Goal: Task Accomplishment & Management: Use online tool/utility

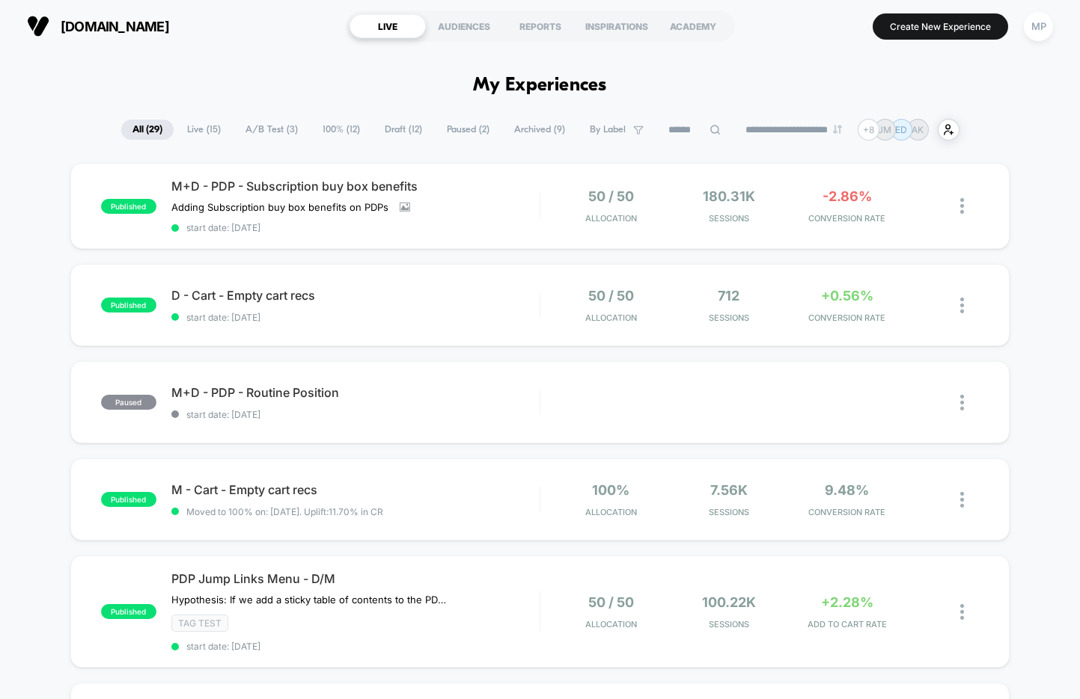
click at [249, 135] on span "A/B Test ( 3 )" at bounding box center [271, 130] width 75 height 20
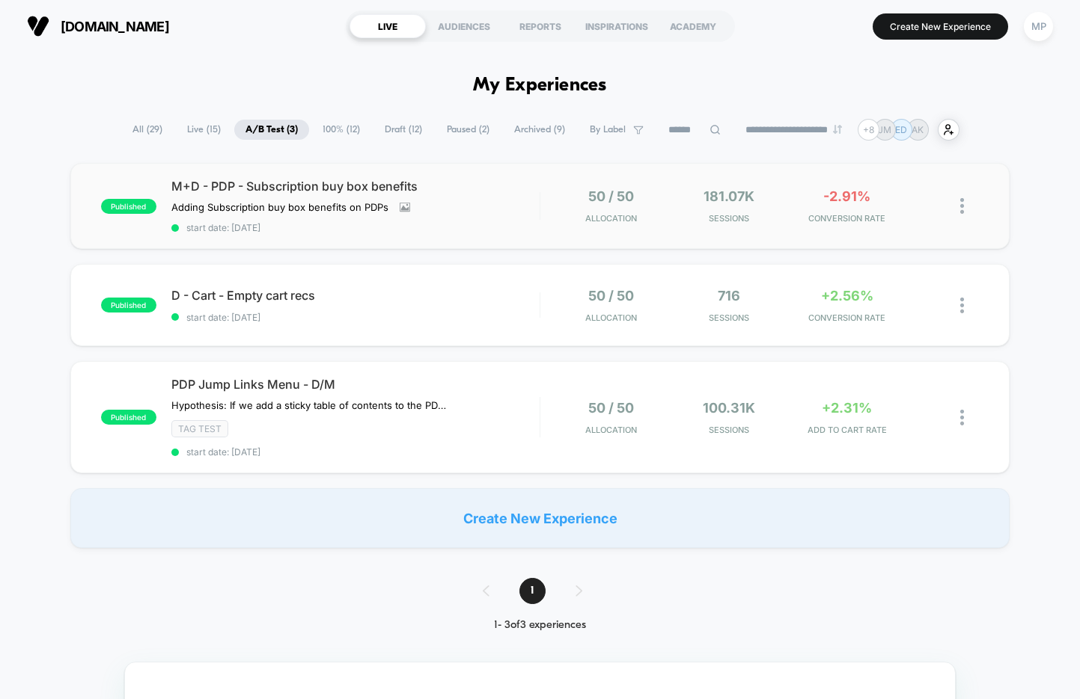
click at [334, 236] on div "published M+D - PDP - Subscription buy box benefits Adding Subscription buy box…" at bounding box center [539, 206] width 939 height 86
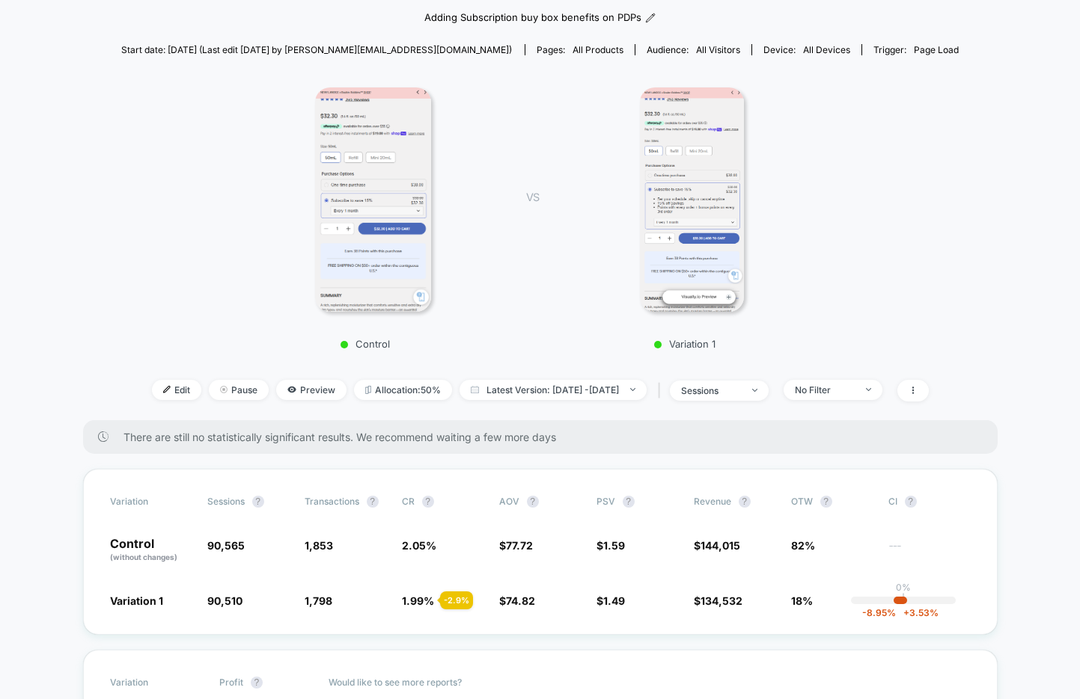
scroll to position [152, 0]
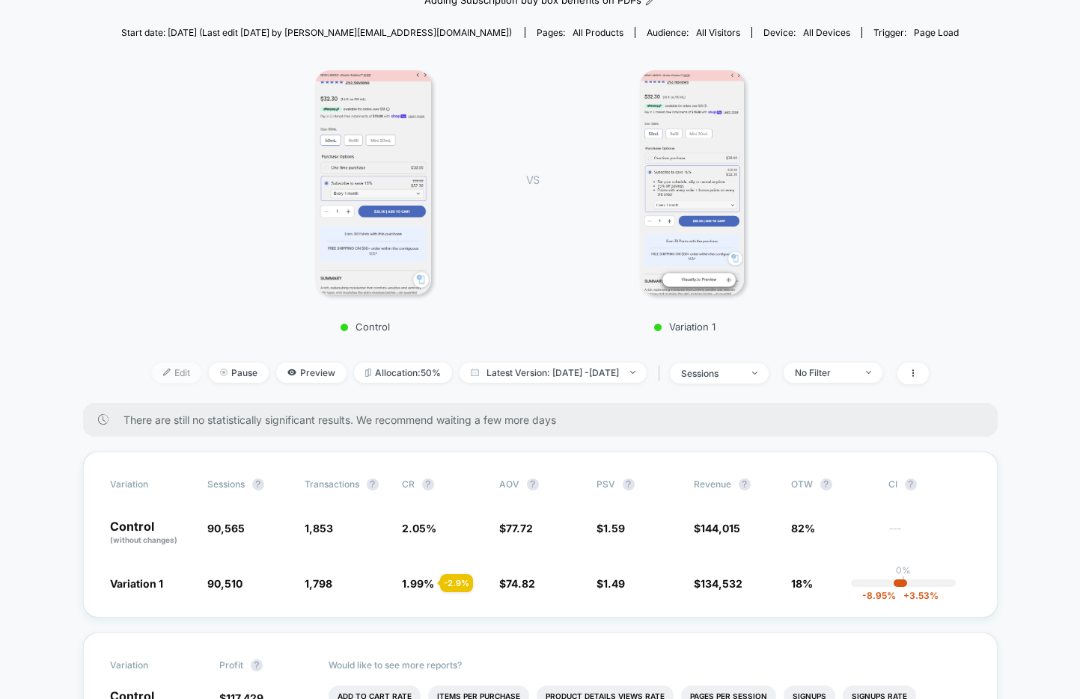
click at [152, 371] on span "Edit" at bounding box center [176, 373] width 49 height 20
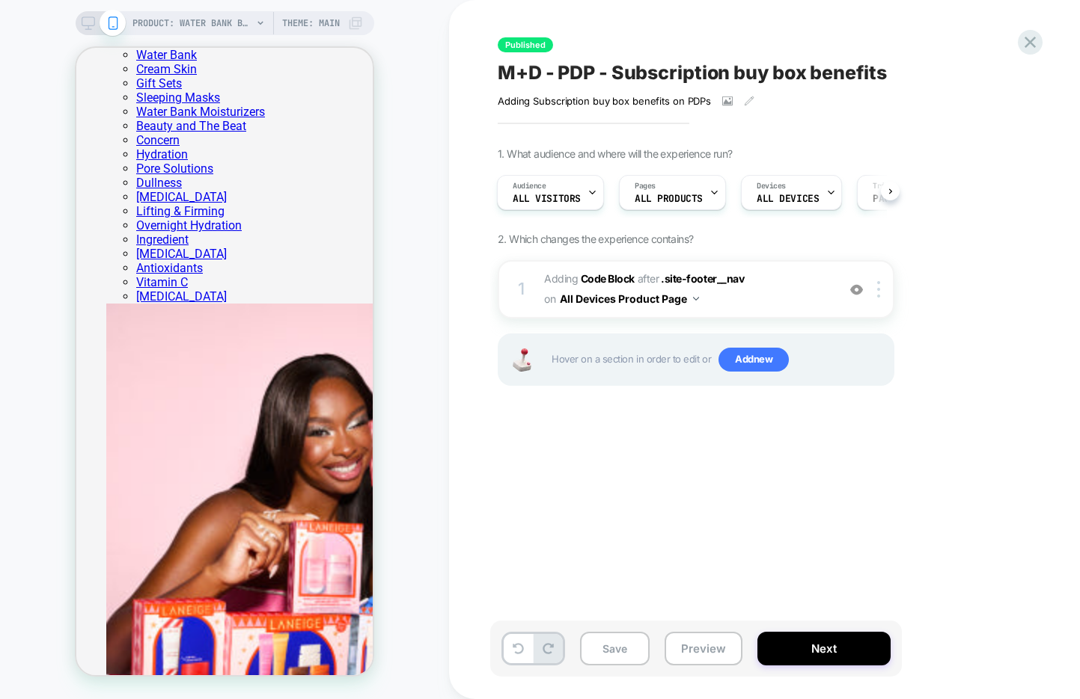
scroll to position [507, 0]
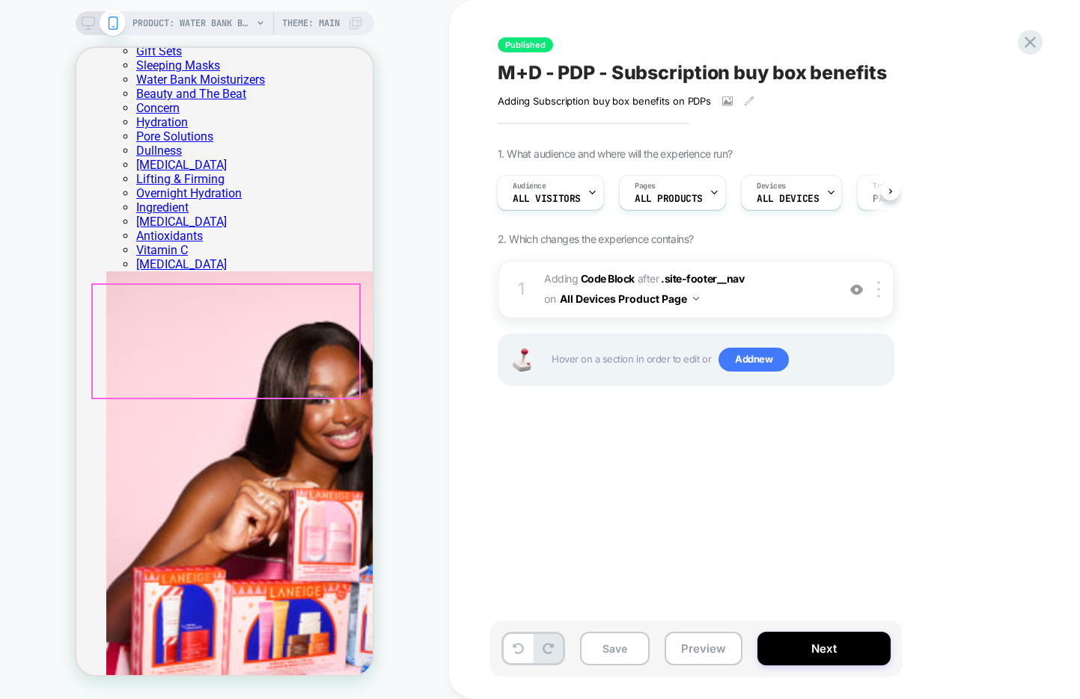
click at [757, 316] on div "1 Adding Code Block AFTER .site-footer__nav .site-footer__nav on All Devices Pr…" at bounding box center [696, 289] width 397 height 58
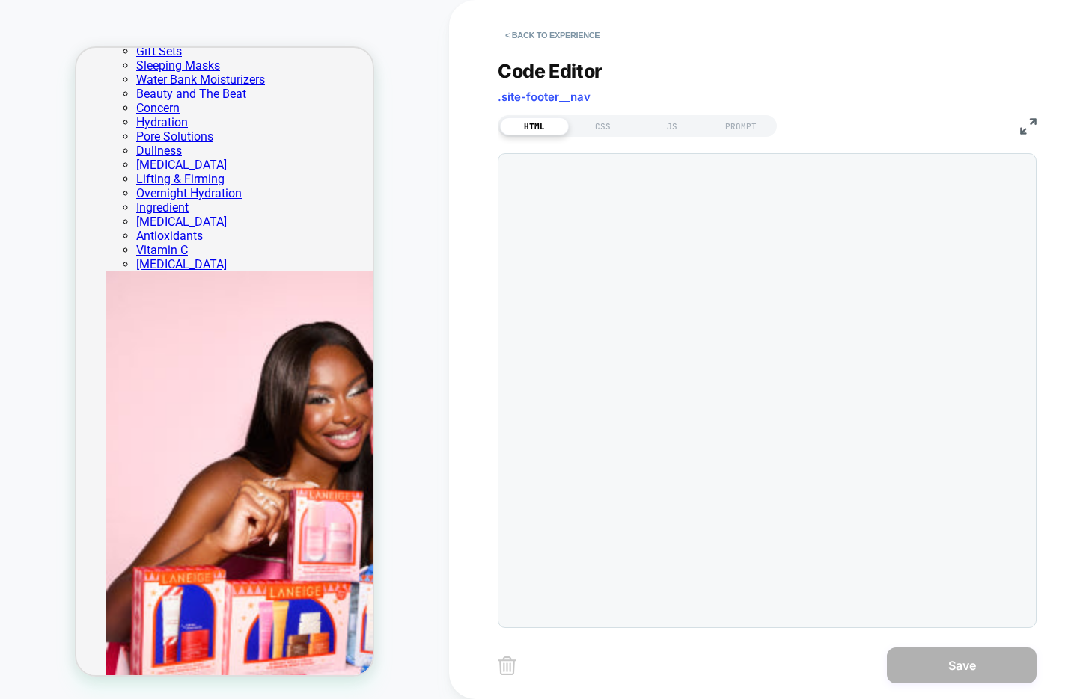
scroll to position [20, 0]
click at [600, 123] on div "CSS" at bounding box center [603, 126] width 69 height 18
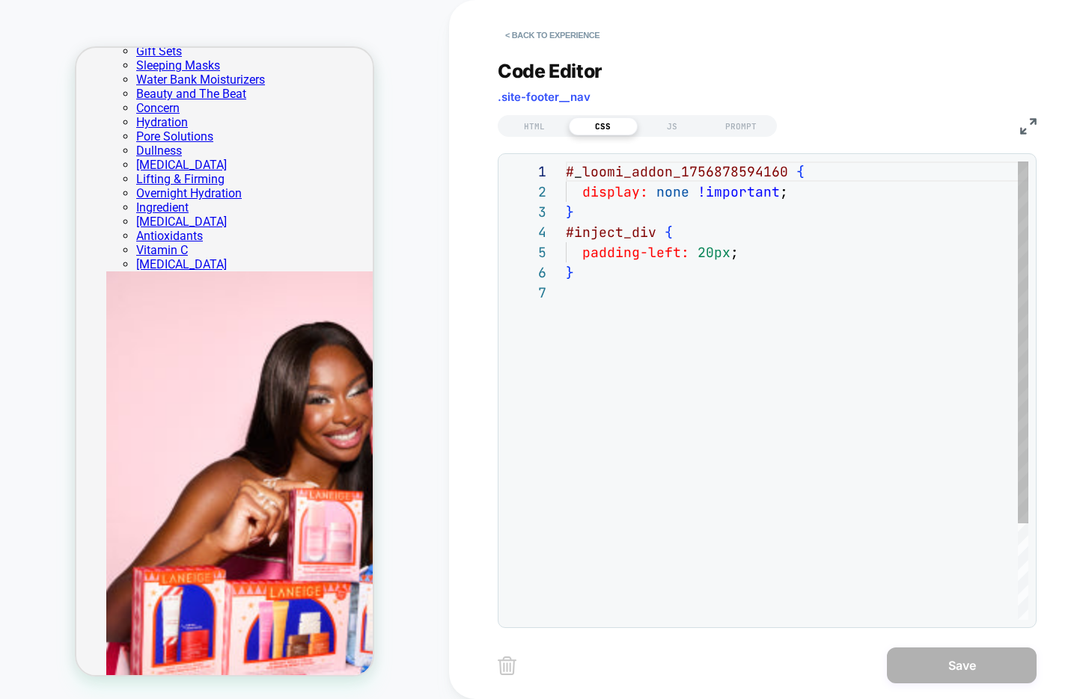
scroll to position [121, 0]
click at [646, 266] on div "# _ loomi_addon_1756878594160 { display: none !important ; } #inject_div { padd…" at bounding box center [797, 452] width 462 height 580
click at [774, 254] on div "# _ loomi_addon_1756878594160 { display: none !important ; } #inject_div { padd…" at bounding box center [797, 452] width 462 height 580
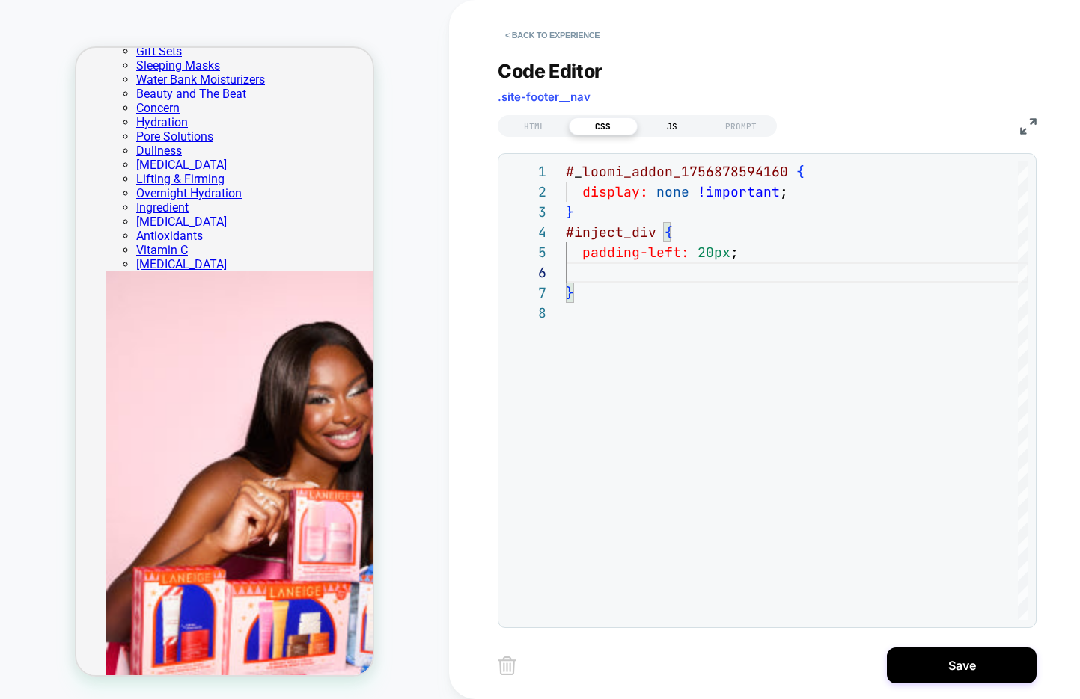
type textarea "**********"
click at [676, 120] on div "JS" at bounding box center [671, 126] width 69 height 18
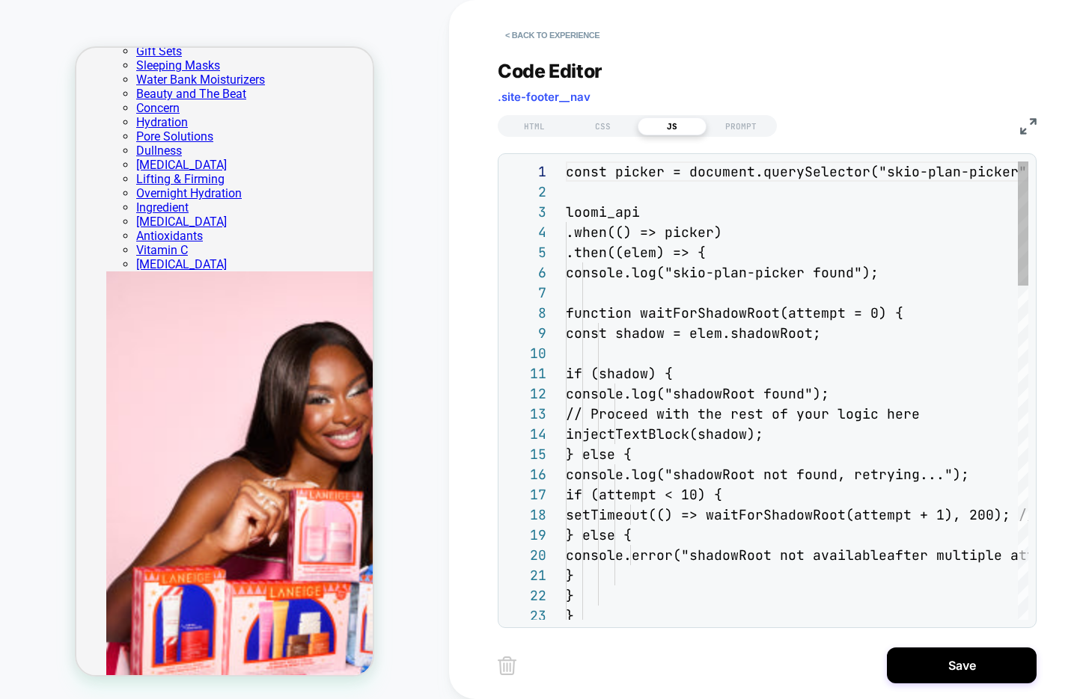
scroll to position [202, 0]
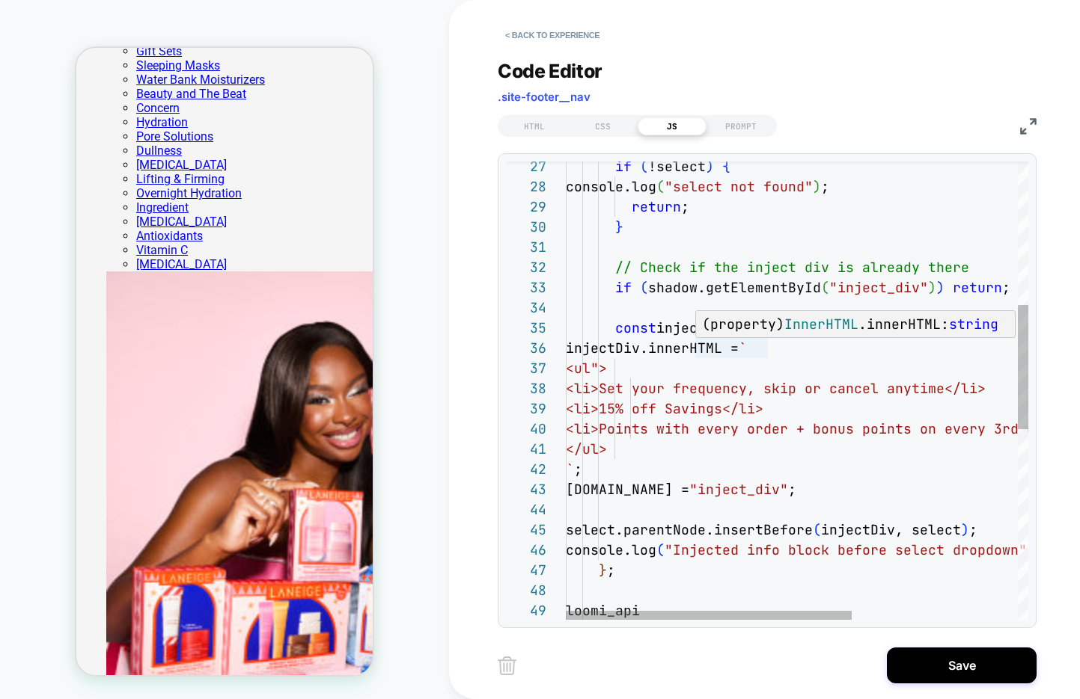
type textarea "**********"
drag, startPoint x: 763, startPoint y: 349, endPoint x: 616, endPoint y: 357, distance: 147.6
click at [616, 357] on div "if ( !select ) { console.log ( "select not found" ) ; return ; } // Check if th…" at bounding box center [930, 476] width 729 height 1691
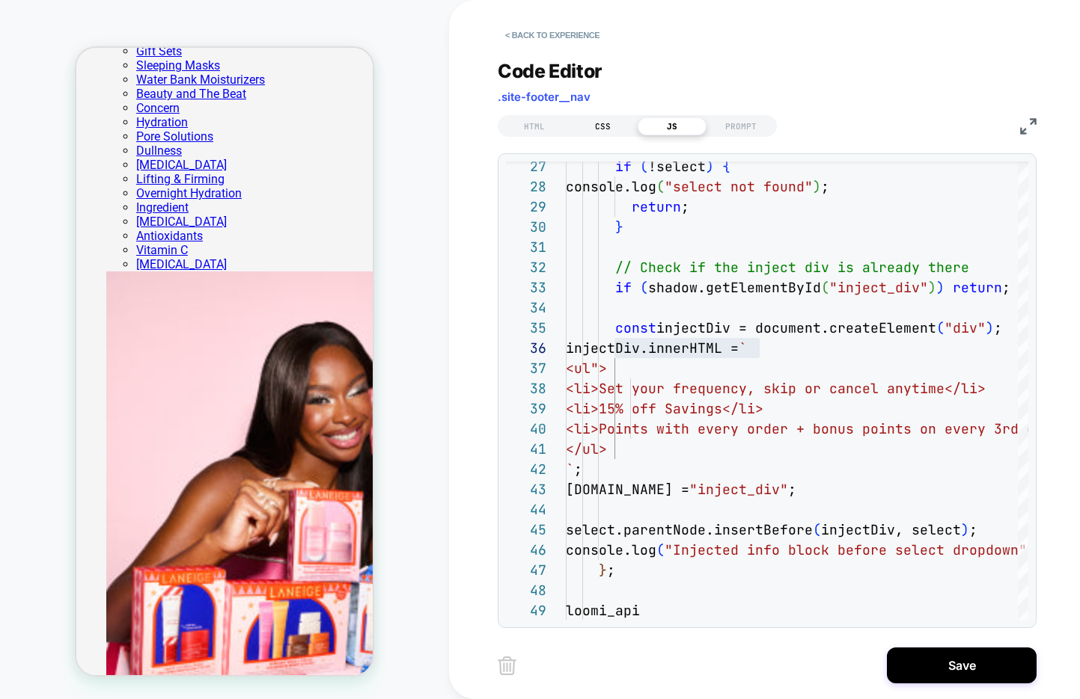
click at [601, 117] on div "CSS" at bounding box center [603, 126] width 69 height 18
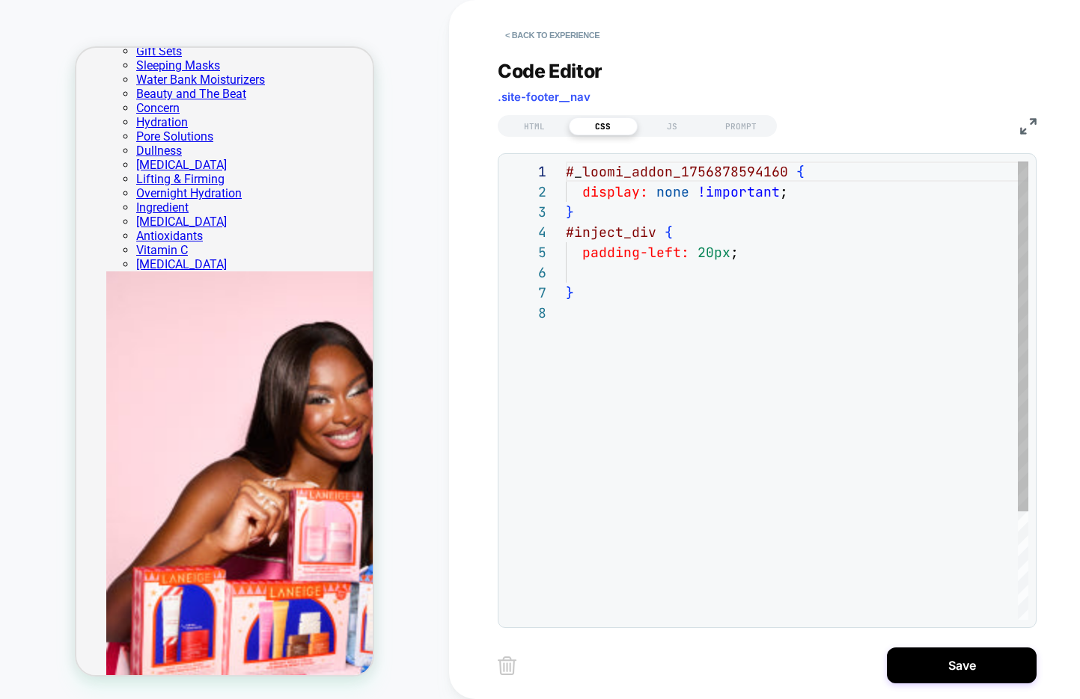
scroll to position [141, 0]
click at [748, 251] on div "# _ loomi_addon_1756878594160 { display: none !important ; } #inject_div { padd…" at bounding box center [797, 462] width 462 height 600
click at [647, 267] on div "# _ loomi_addon_1756878594160 { display: none !important ; } #inject_div { padd…" at bounding box center [797, 462] width 462 height 600
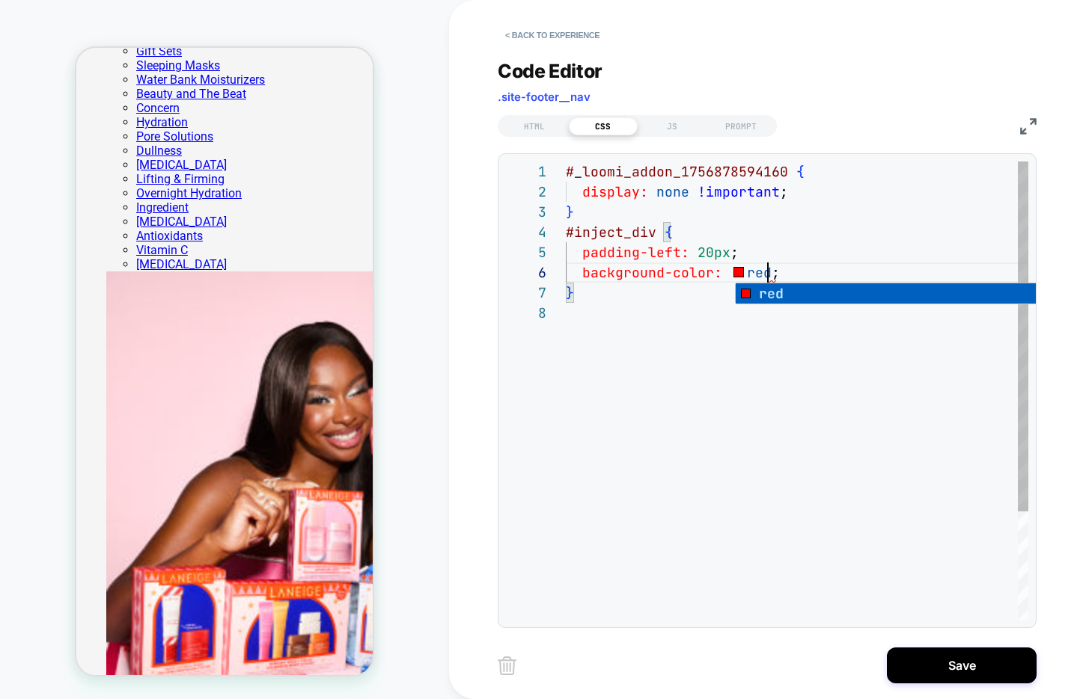
scroll to position [101, 202]
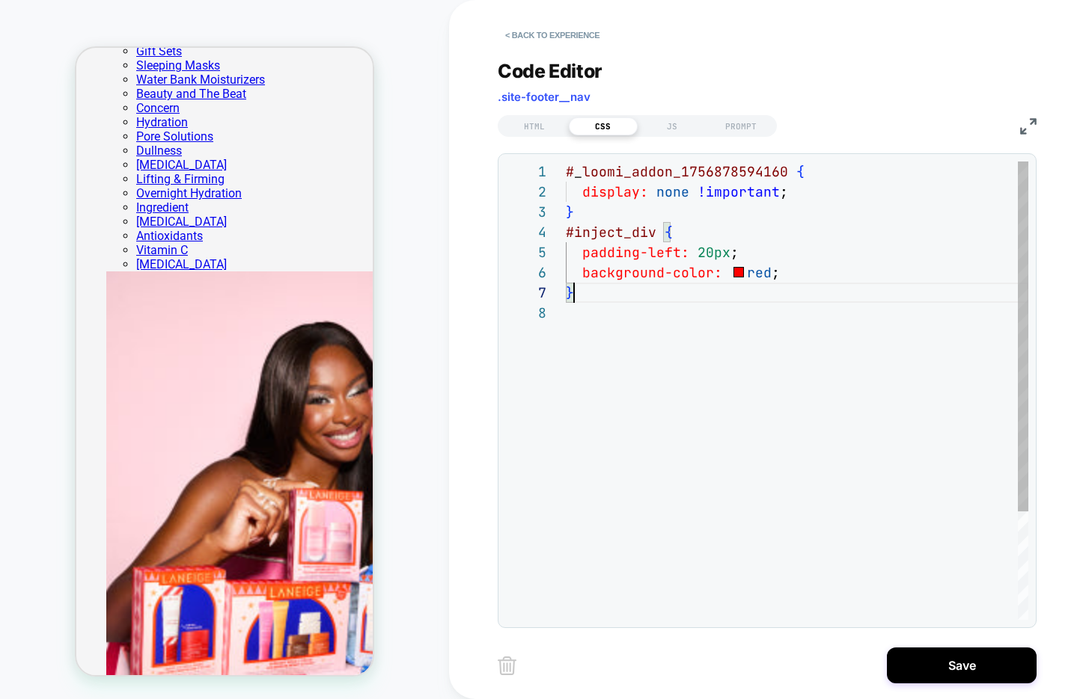
click at [634, 299] on div "# _ loomi_addon_1756878594160 { display: none !important ; } #inject_div { padd…" at bounding box center [797, 462] width 462 height 600
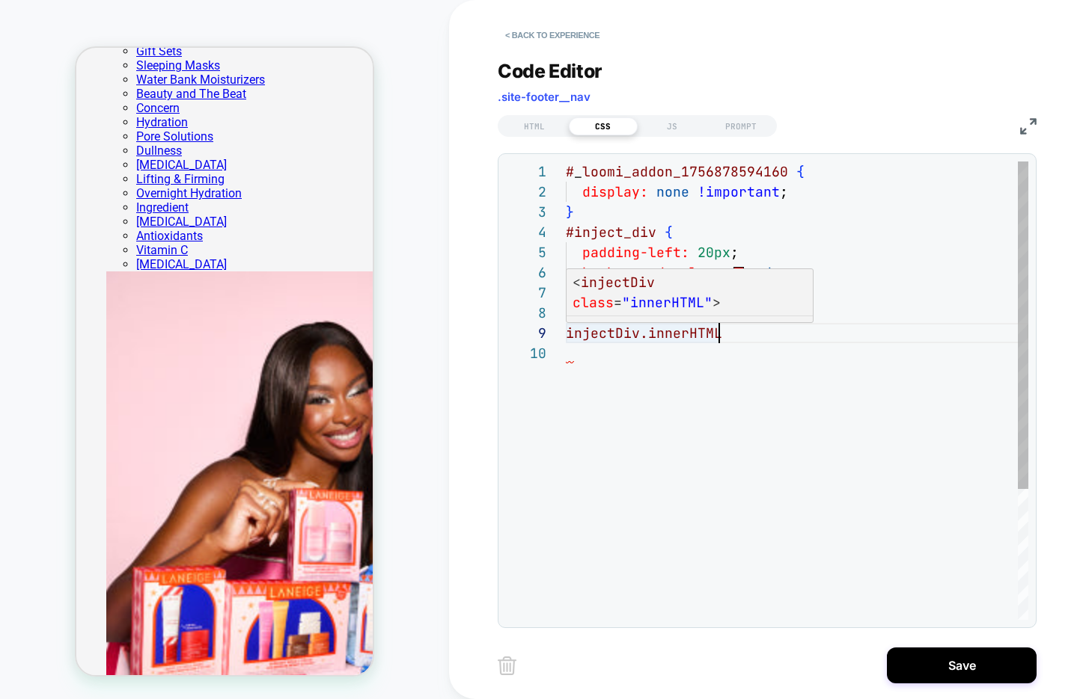
scroll to position [162, 0]
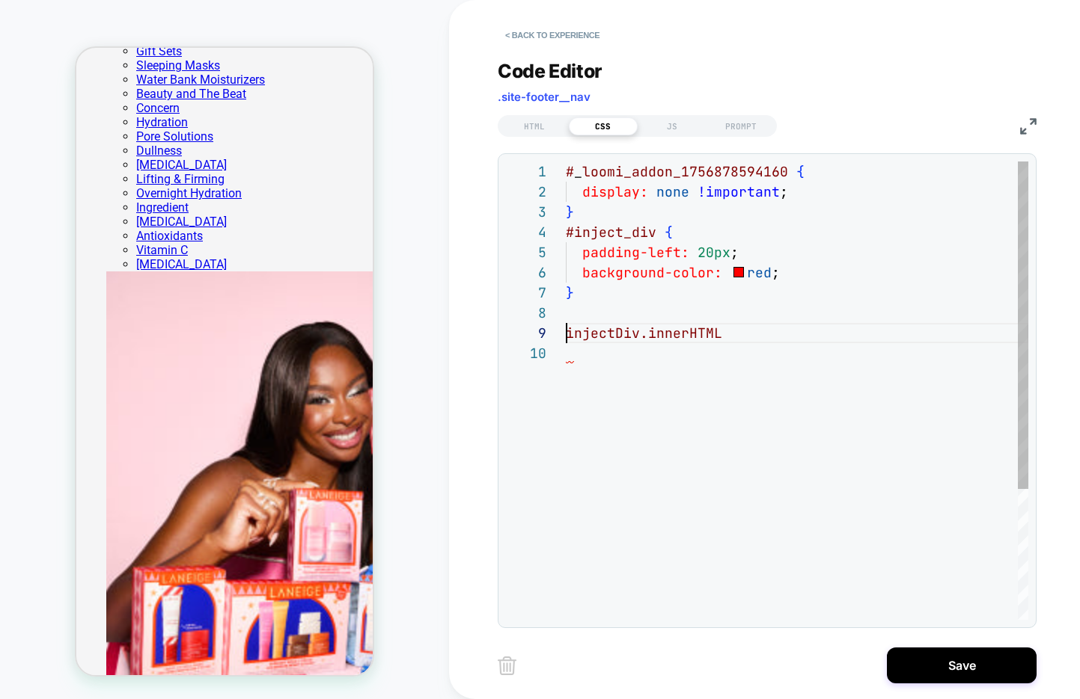
click at [568, 332] on div "# _ loomi_addon_1756878594160 { display: none !important ; } #inject_div { padd…" at bounding box center [797, 482] width 462 height 640
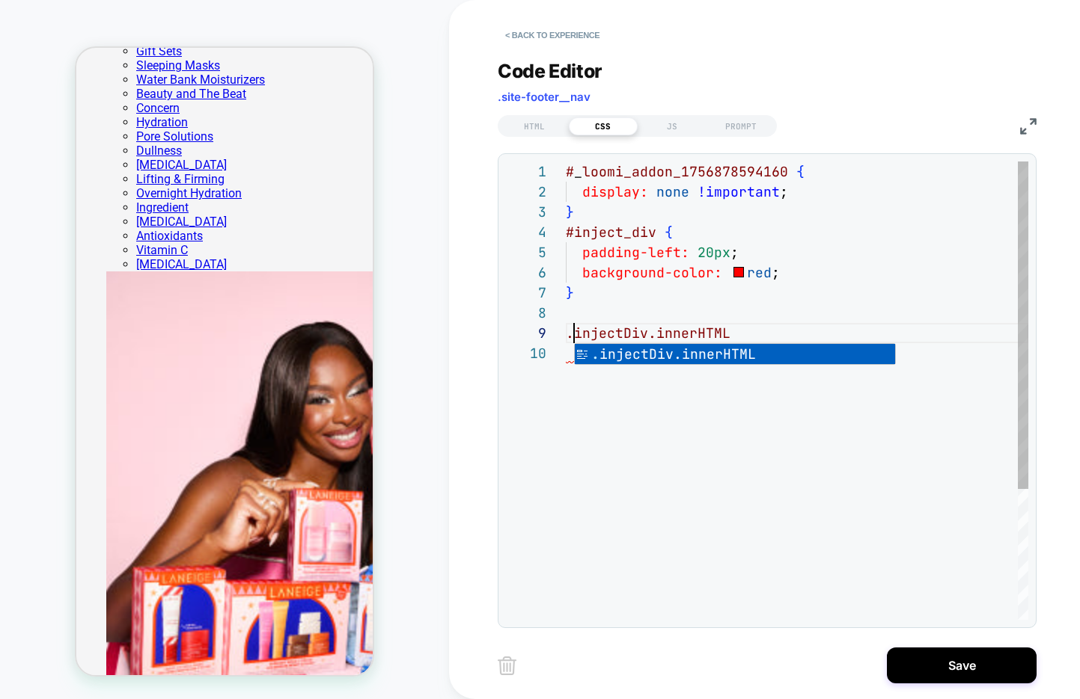
scroll to position [162, 8]
click at [799, 322] on div "# _ loomi_addon_1756878594160 { display: none !important ; } #inject_div { padd…" at bounding box center [797, 482] width 462 height 640
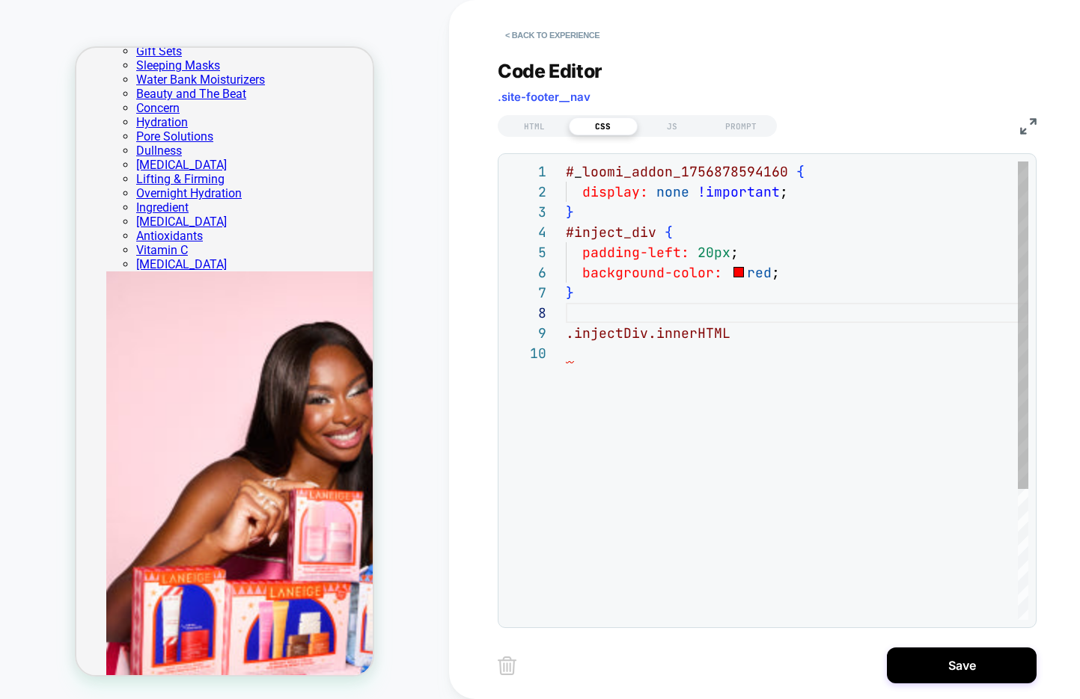
click at [798, 337] on div "# _ loomi_addon_1756878594160 { display: none !important ; } #inject_div { padd…" at bounding box center [797, 482] width 462 height 640
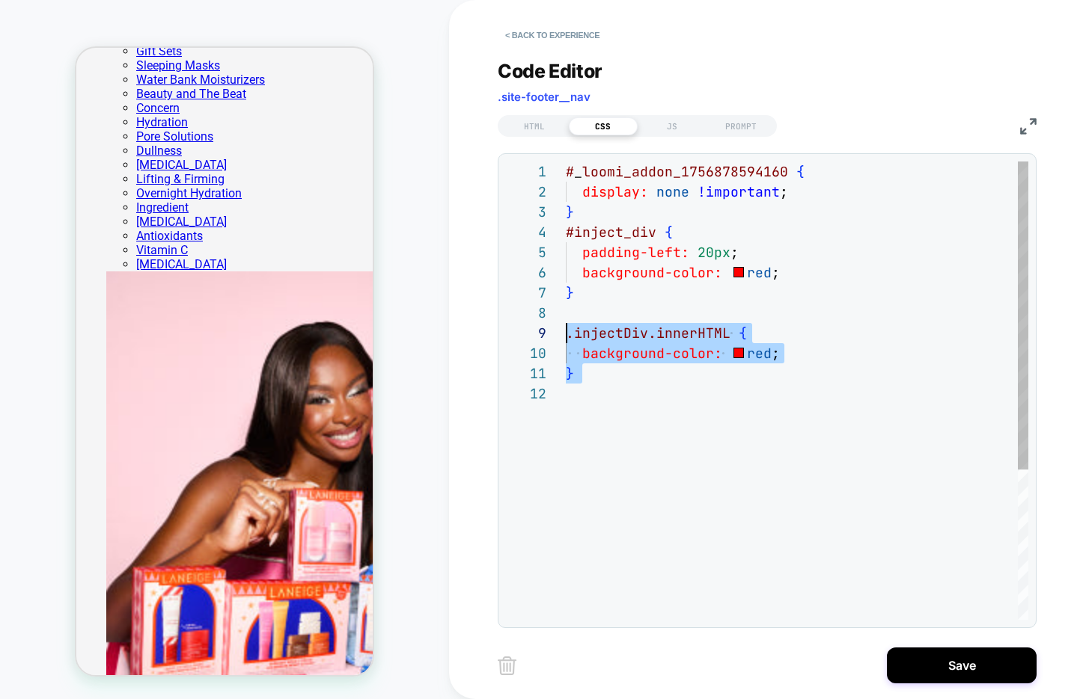
drag, startPoint x: 604, startPoint y: 385, endPoint x: 553, endPoint y: 331, distance: 74.6
click at [566, 331] on div "# _ loomi_addon_1756878594160 { display: none !important ; } #inject_div { padd…" at bounding box center [797, 502] width 462 height 681
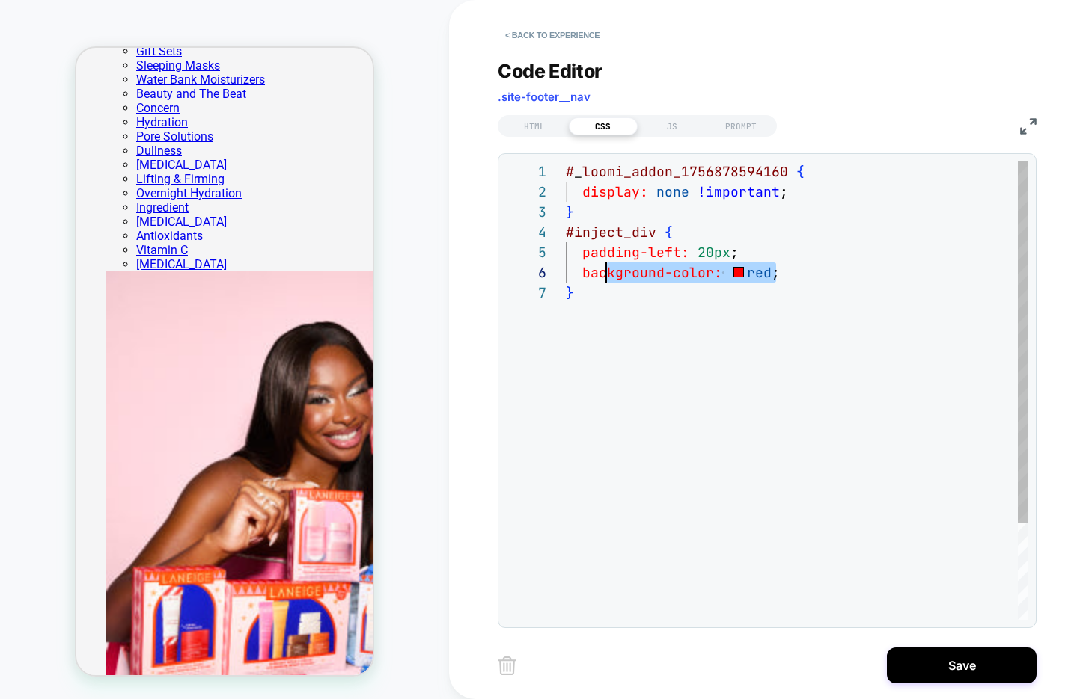
scroll to position [101, 8]
drag, startPoint x: 801, startPoint y: 272, endPoint x: 580, endPoint y: 284, distance: 221.8
click at [580, 284] on div "# _ loomi_addon_1756878594160 { display: none !important ; } #inject_div { padd…" at bounding box center [797, 452] width 462 height 580
click at [661, 263] on div "# _ loomi_addon_1756878594160 { display: none !important ; } #inject_div { padd…" at bounding box center [797, 452] width 462 height 580
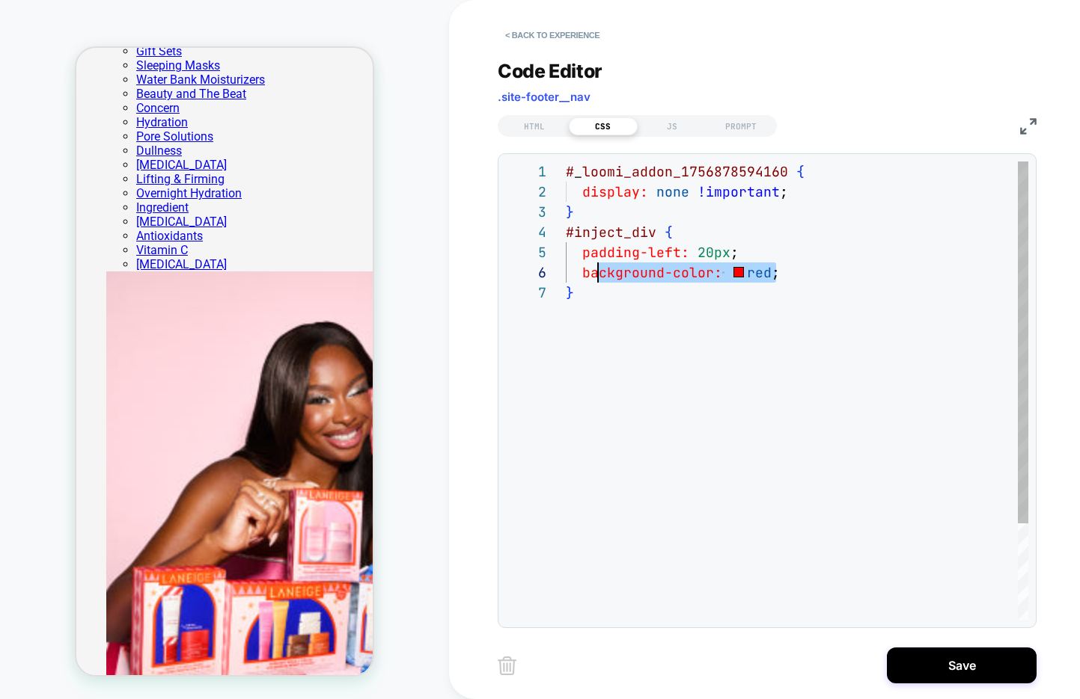
drag, startPoint x: 779, startPoint y: 271, endPoint x: 581, endPoint y: 275, distance: 198.3
click at [581, 275] on div "# _ loomi_addon_1756878594160 { display: none !important ; } #inject_div { padd…" at bounding box center [797, 452] width 462 height 580
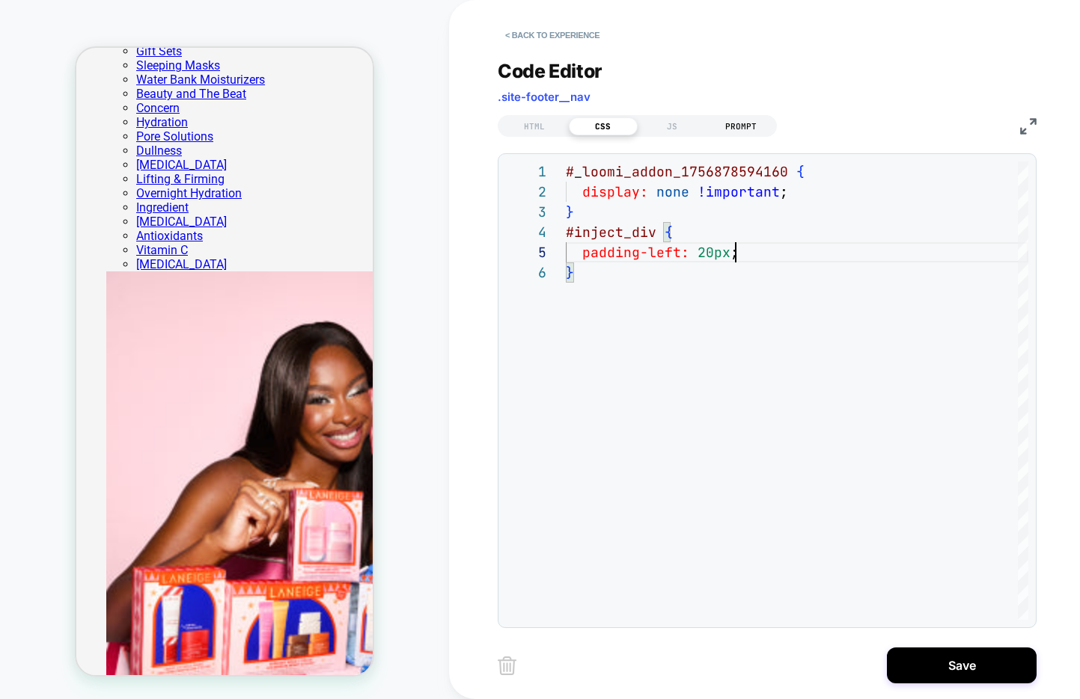
type textarea "**********"
click at [747, 126] on div "PROMPT" at bounding box center [740, 126] width 69 height 18
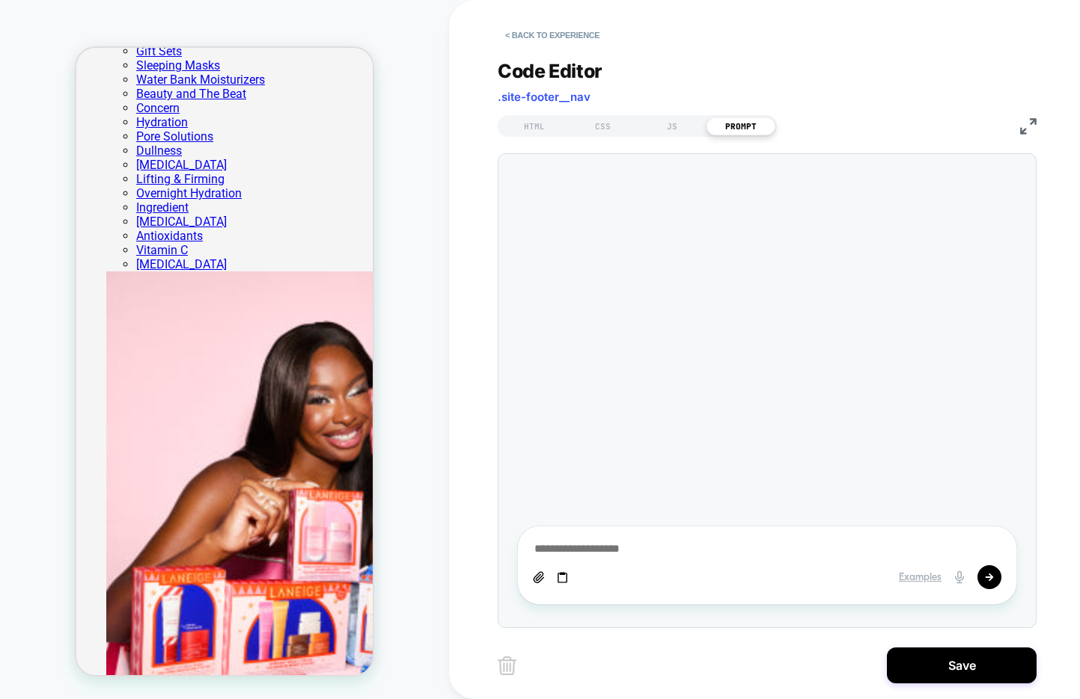
click at [629, 551] on textarea at bounding box center [767, 550] width 468 height 16
type textarea "*"
type textarea "**"
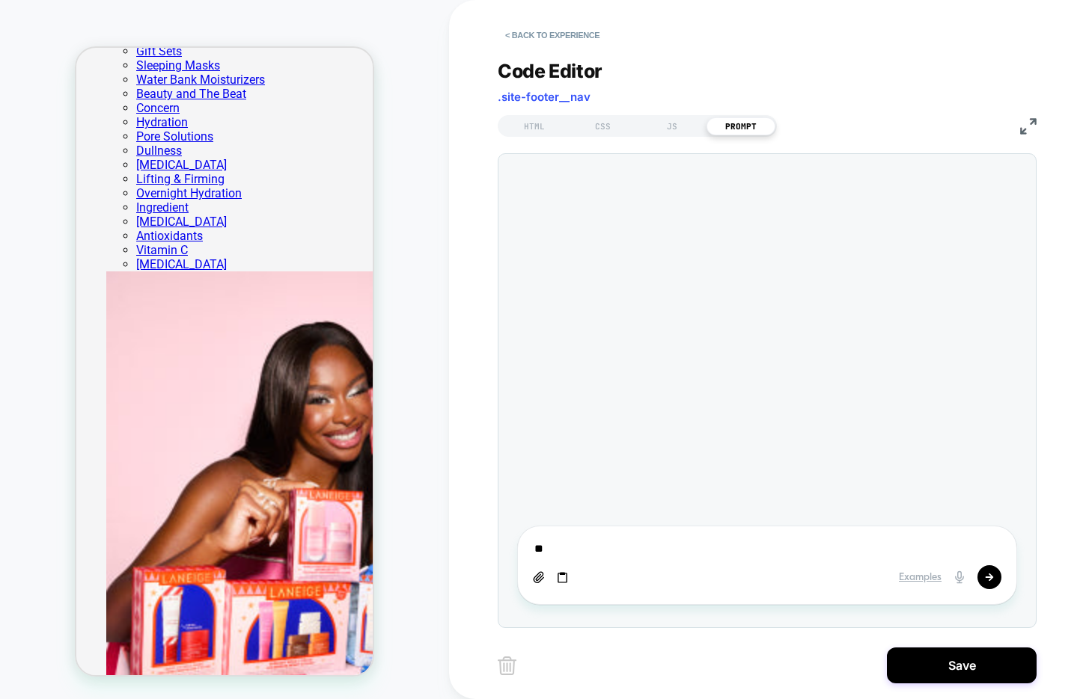
type textarea "*"
type textarea "***"
type textarea "*"
type textarea "****"
type textarea "*"
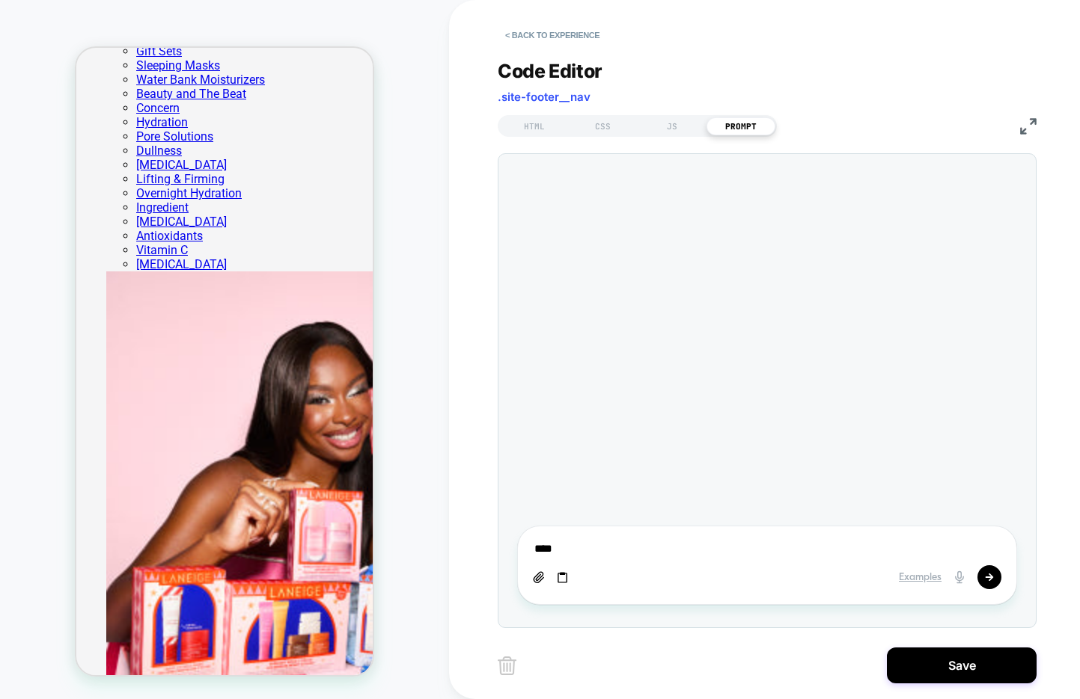
type textarea "****"
type textarea "*"
type textarea "******"
type textarea "*"
type textarea "*******"
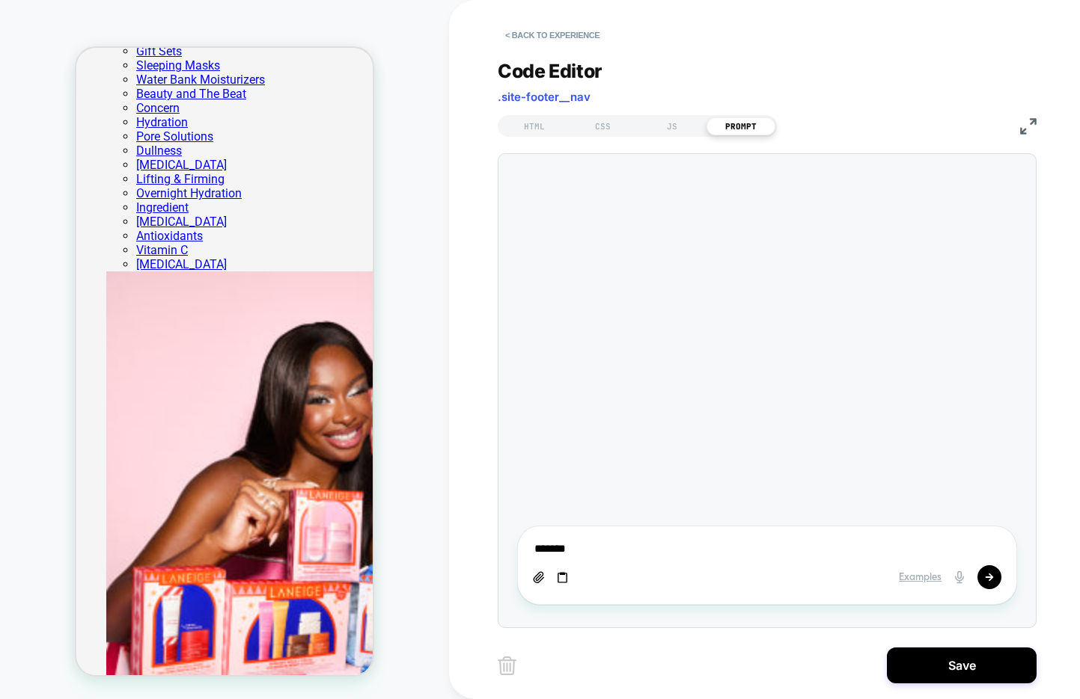
type textarea "*"
type textarea "********"
type textarea "*"
type textarea "*********"
type textarea "*"
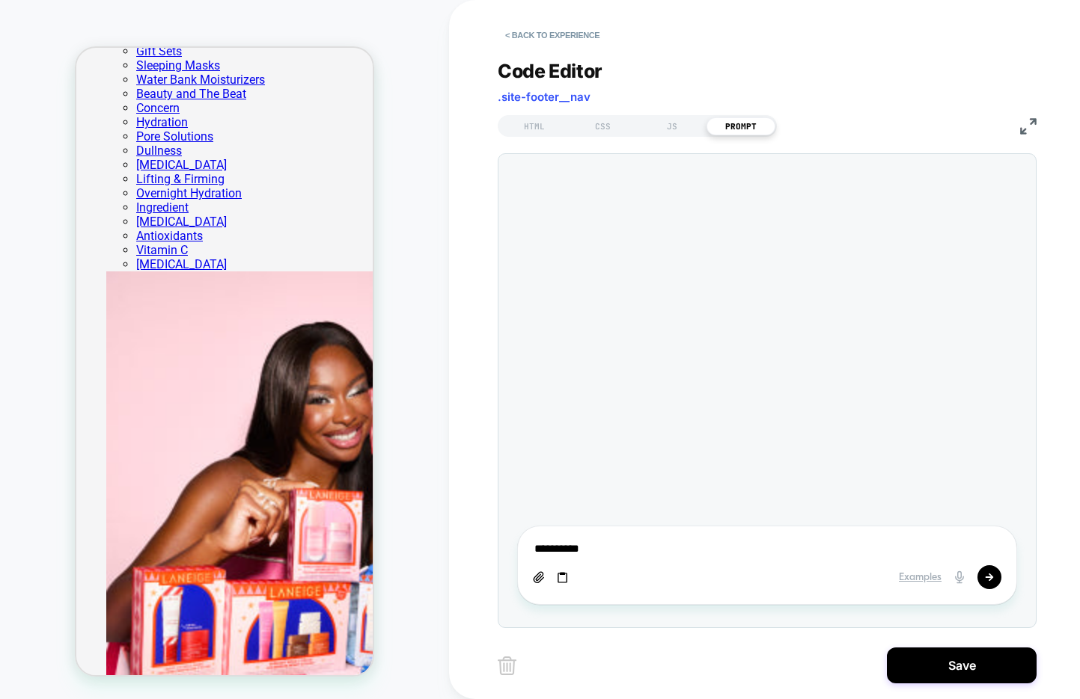
type textarea "**********"
type textarea "*"
type textarea "**********"
type textarea "*"
type textarea "**********"
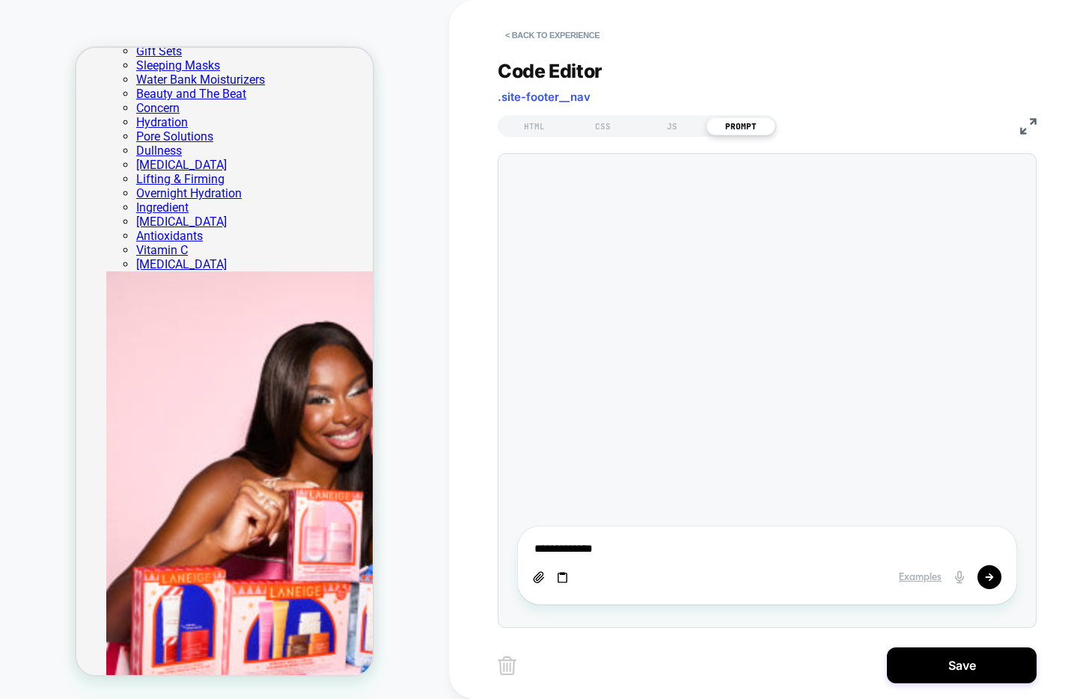
type textarea "*"
type textarea "**********"
type textarea "*"
type textarea "**********"
type textarea "*"
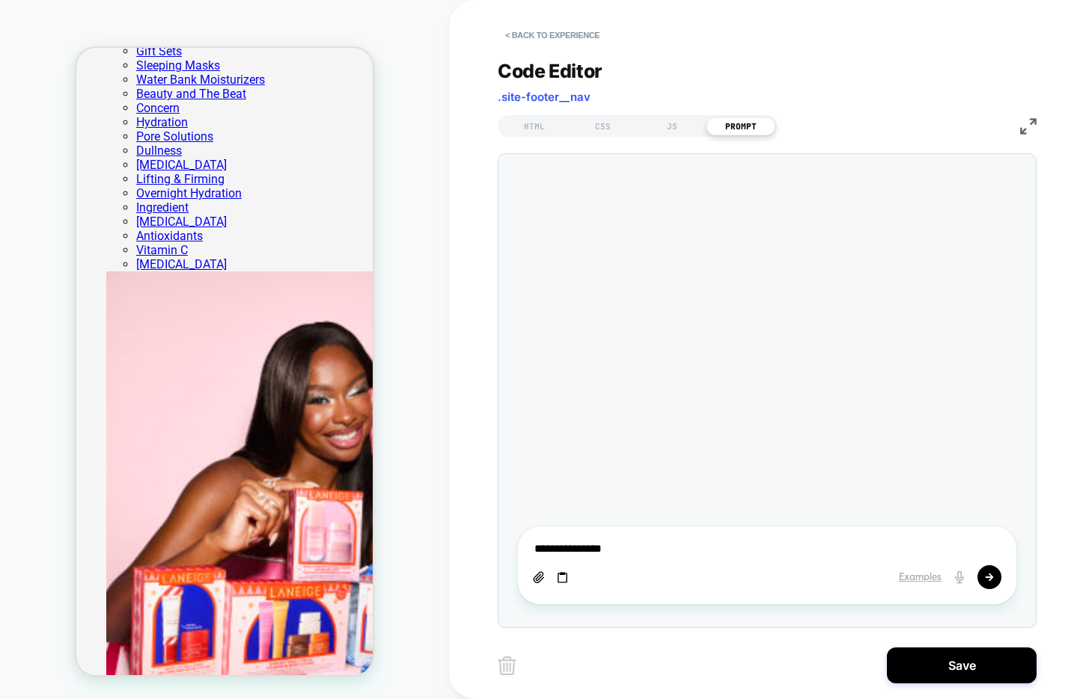
type textarea "**********"
type textarea "*"
type textarea "**********"
type textarea "*"
type textarea "**********"
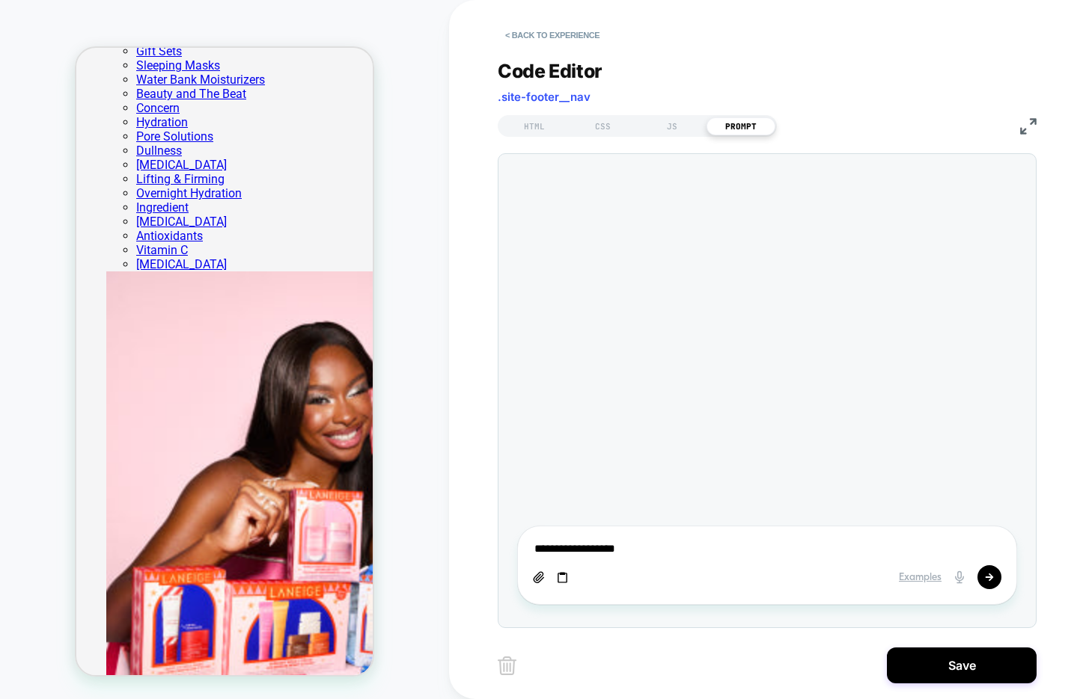
type textarea "*"
type textarea "**********"
type textarea "*"
type textarea "**********"
type textarea "*"
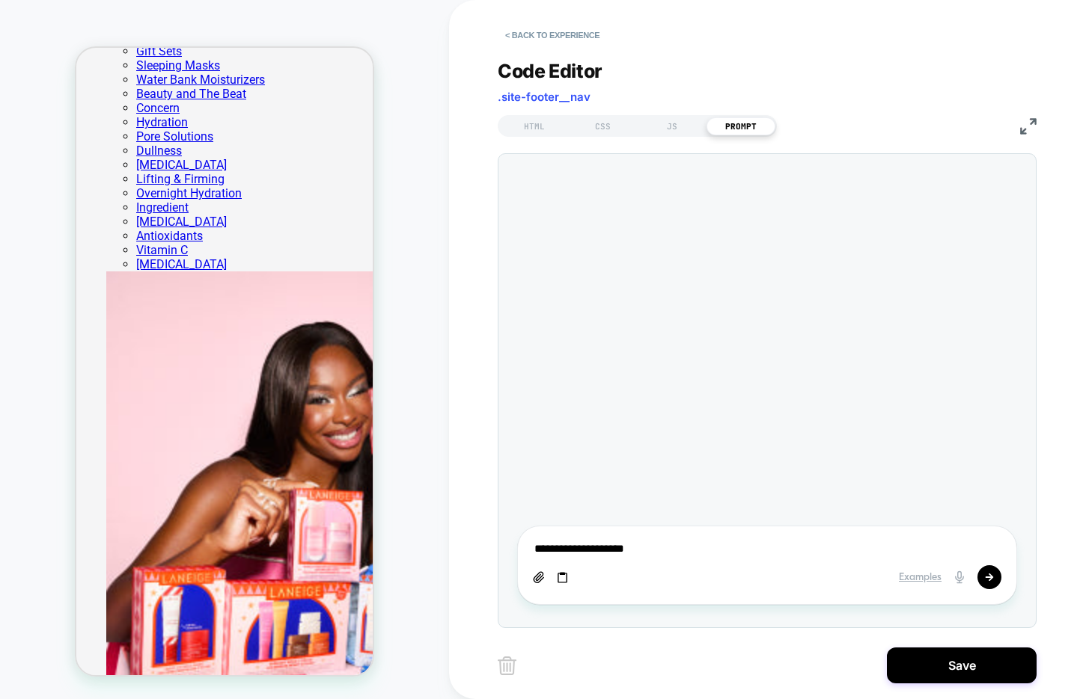
type textarea "**********"
type textarea "*"
type textarea "**********"
type textarea "*"
type textarea "**********"
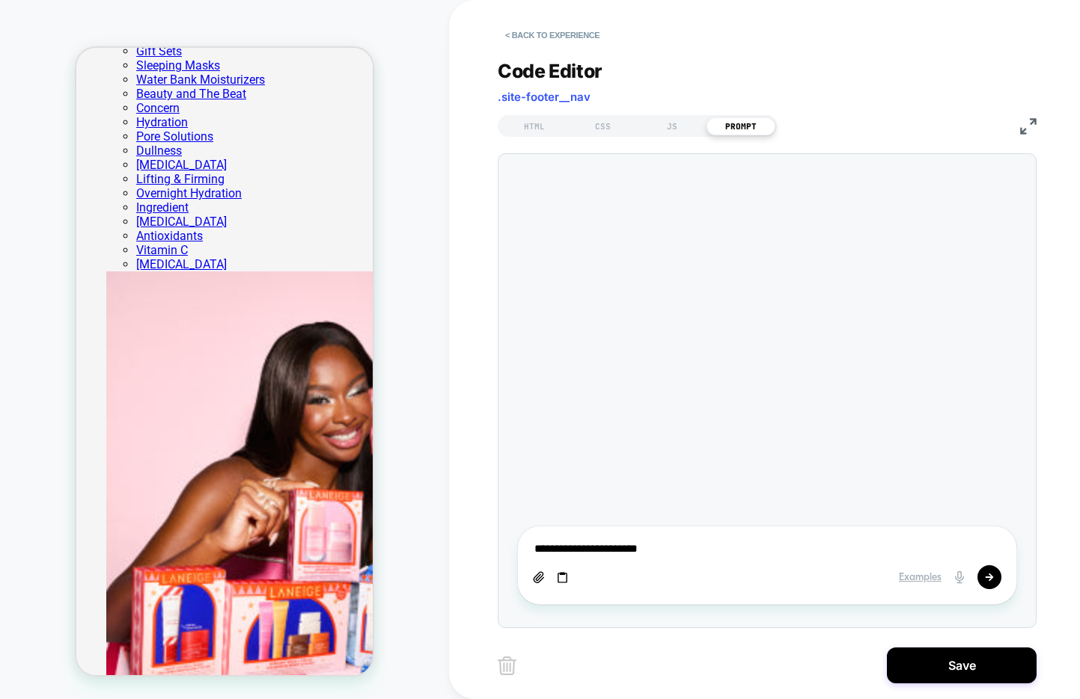
type textarea "*"
type textarea "**********"
type textarea "*"
type textarea "**********"
type textarea "*"
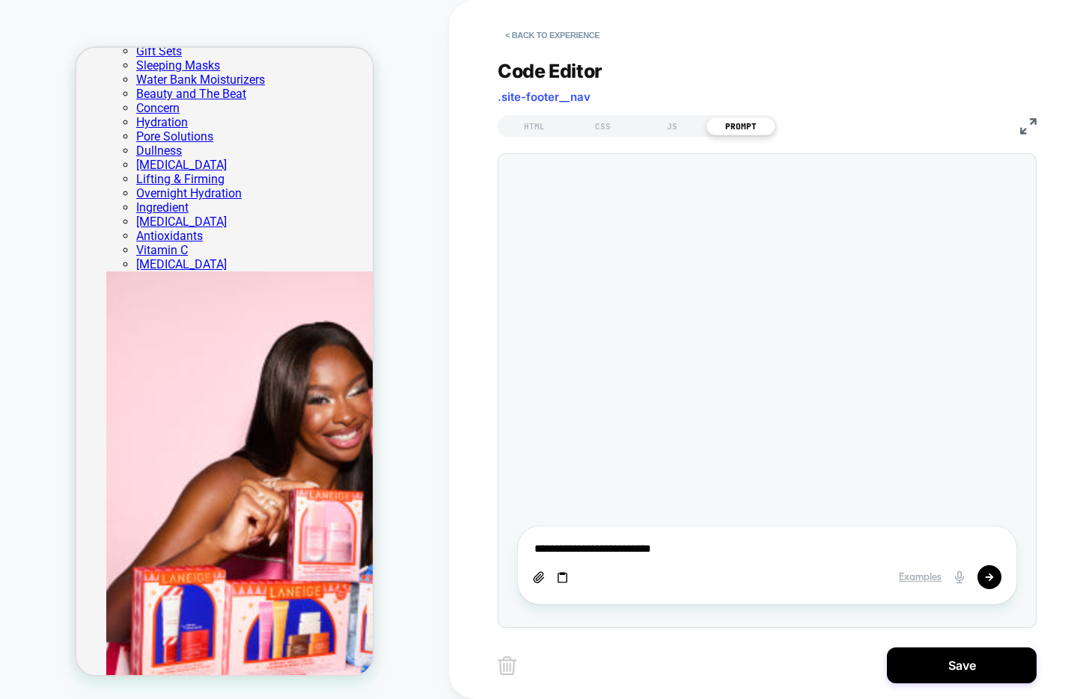
type textarea "**********"
type textarea "*"
type textarea "**********"
type textarea "*"
type textarea "**********"
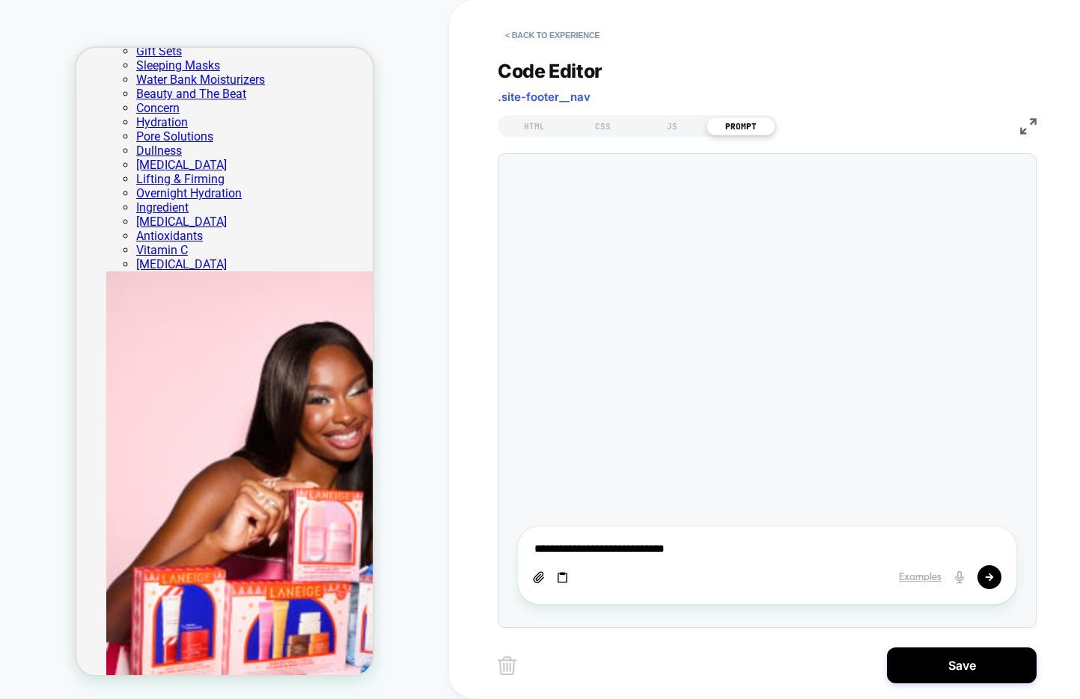
type textarea "*"
type textarea "**********"
type textarea "*"
type textarea "**********"
type textarea "*"
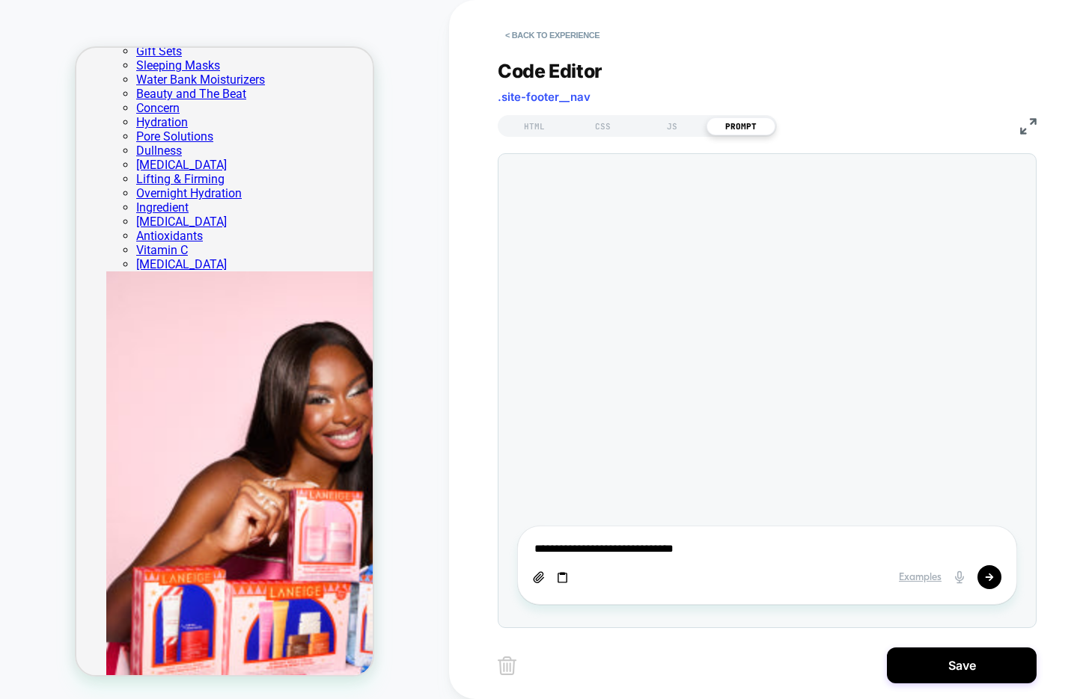
type textarea "**********"
type textarea "*"
type textarea "**********"
type textarea "*"
type textarea "**********"
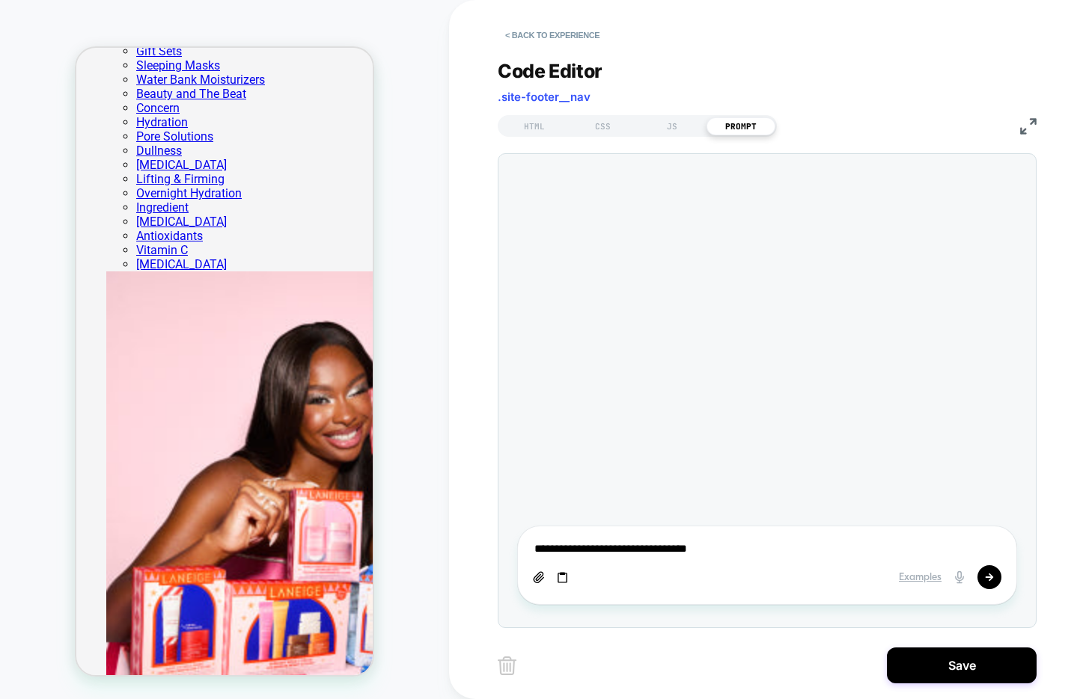
type textarea "*"
type textarea "**********"
type textarea "*"
type textarea "**********"
type textarea "*"
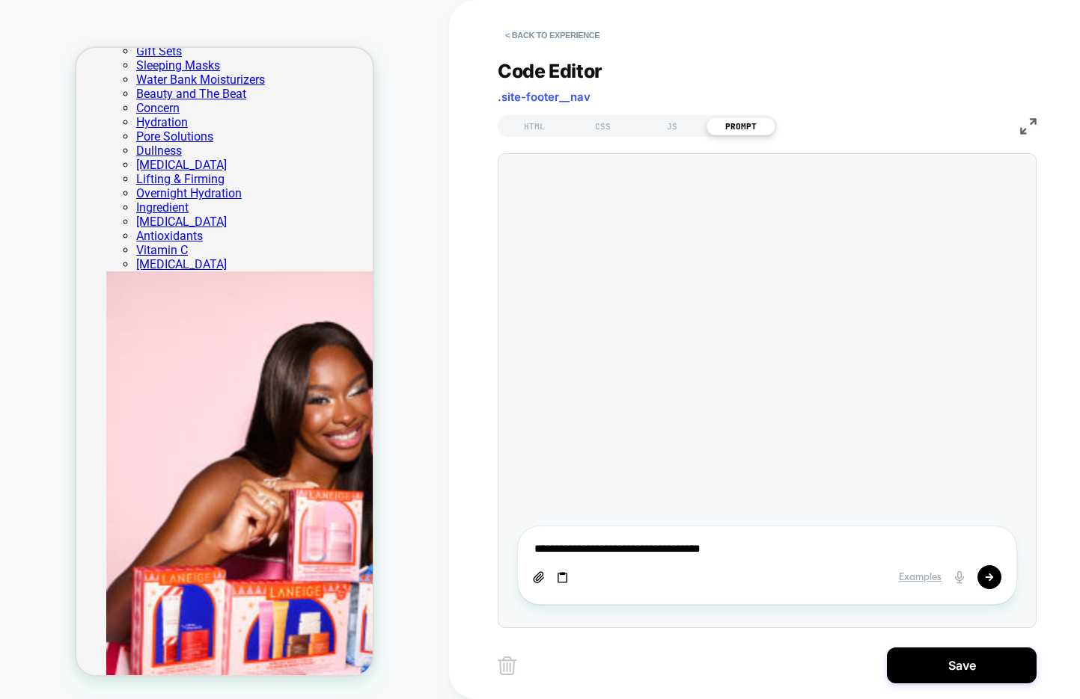
type textarea "**********"
click at [988, 577] on icon at bounding box center [989, 577] width 8 height 7
type textarea "*"
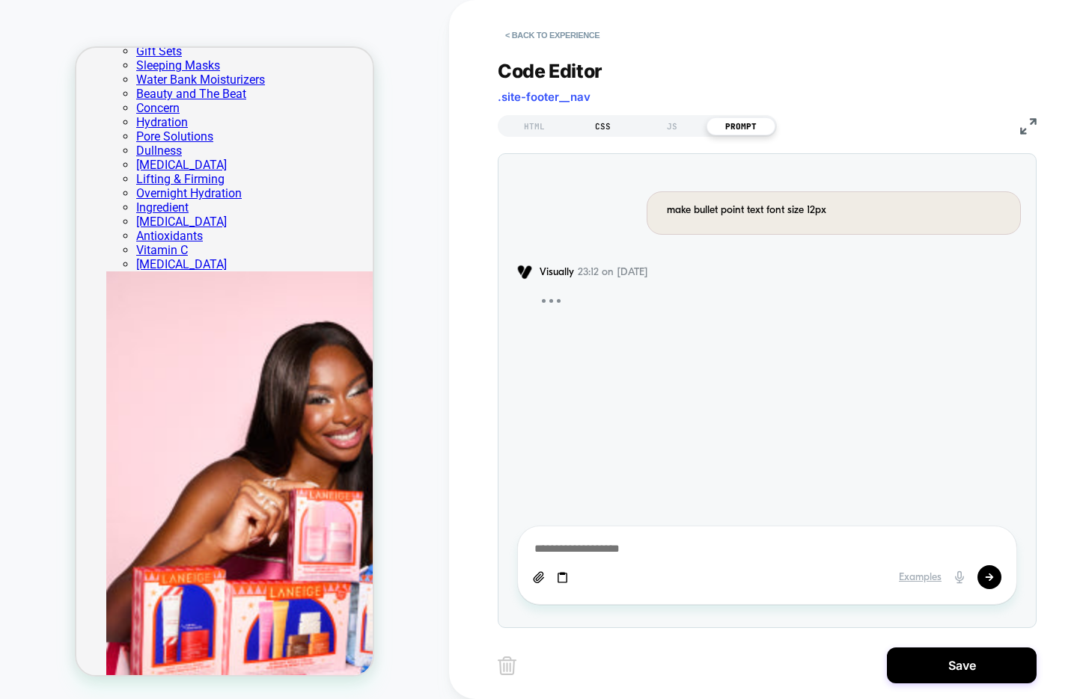
click at [607, 126] on div "CSS" at bounding box center [603, 126] width 69 height 18
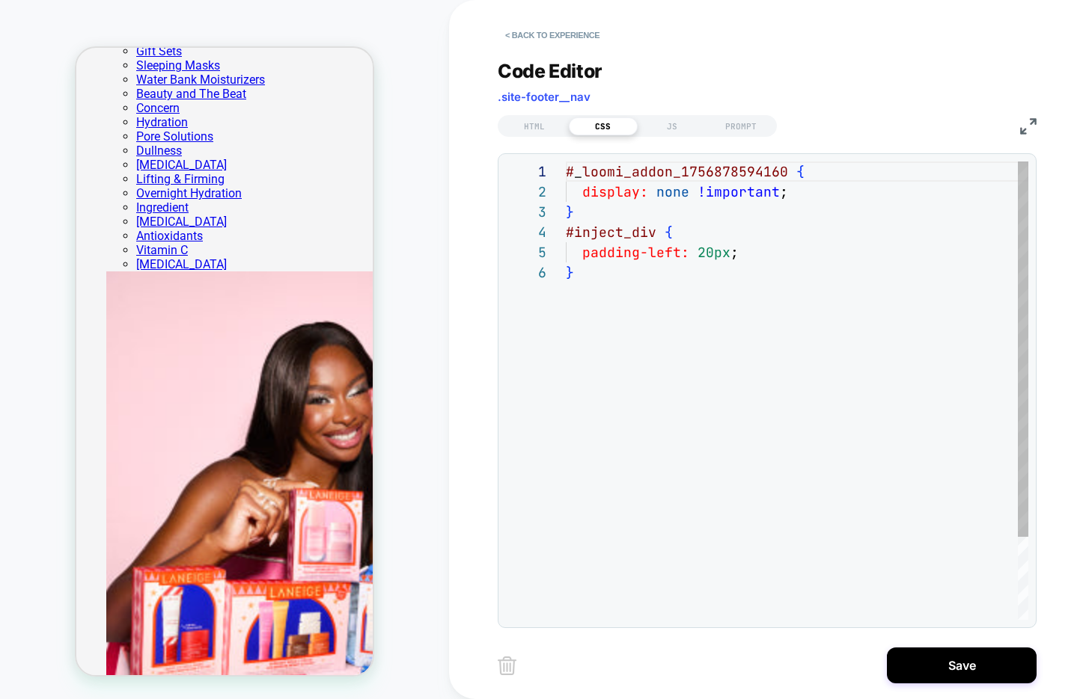
scroll to position [101, 0]
click at [702, 250] on div "# _ loomi_addon_1756878594160 { display: none !important ; } #inject_div { padd…" at bounding box center [797, 442] width 462 height 560
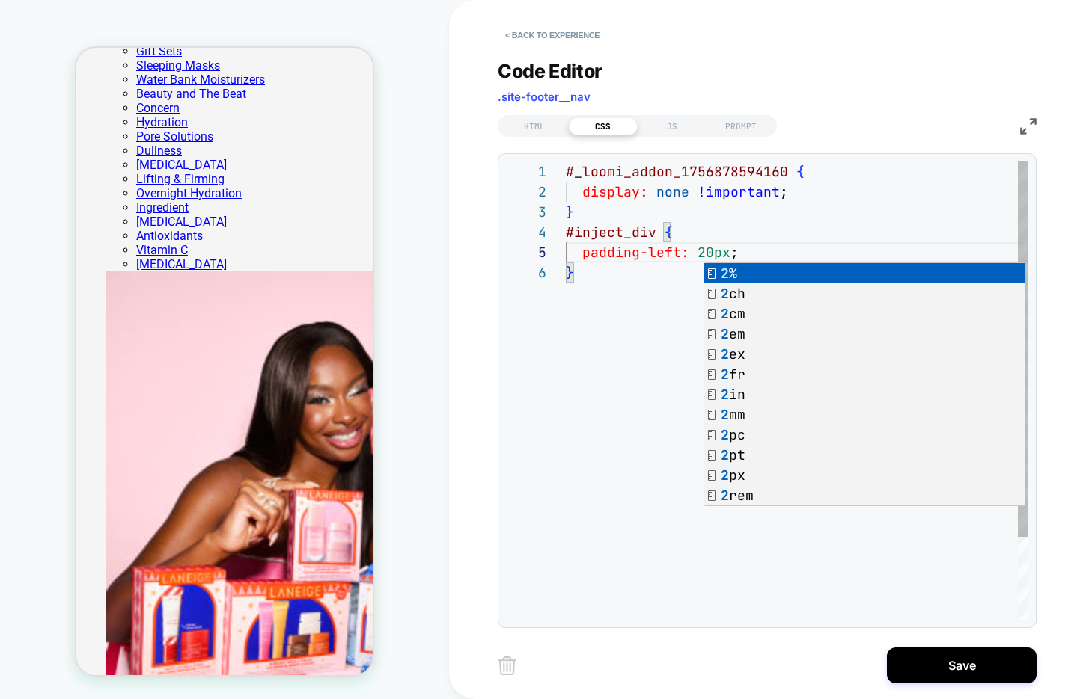
click at [776, 251] on div "# _ loomi_addon_1756878594160 { display: none !important ; } #inject_div { padd…" at bounding box center [797, 442] width 462 height 560
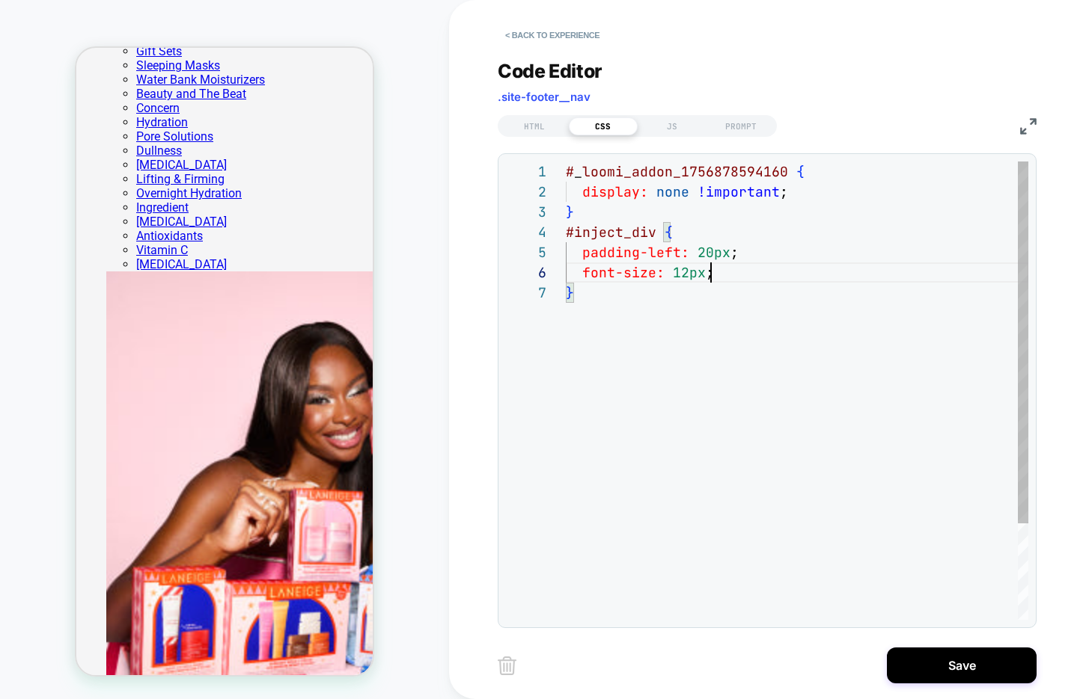
scroll to position [101, 145]
click at [740, 270] on div "# _ loomi_addon_1756878594160 { display: none !important ; } #inject_div { padd…" at bounding box center [797, 452] width 462 height 580
type textarea "**********"
click at [742, 120] on div "PROMPT" at bounding box center [740, 126] width 69 height 18
type textarea "*"
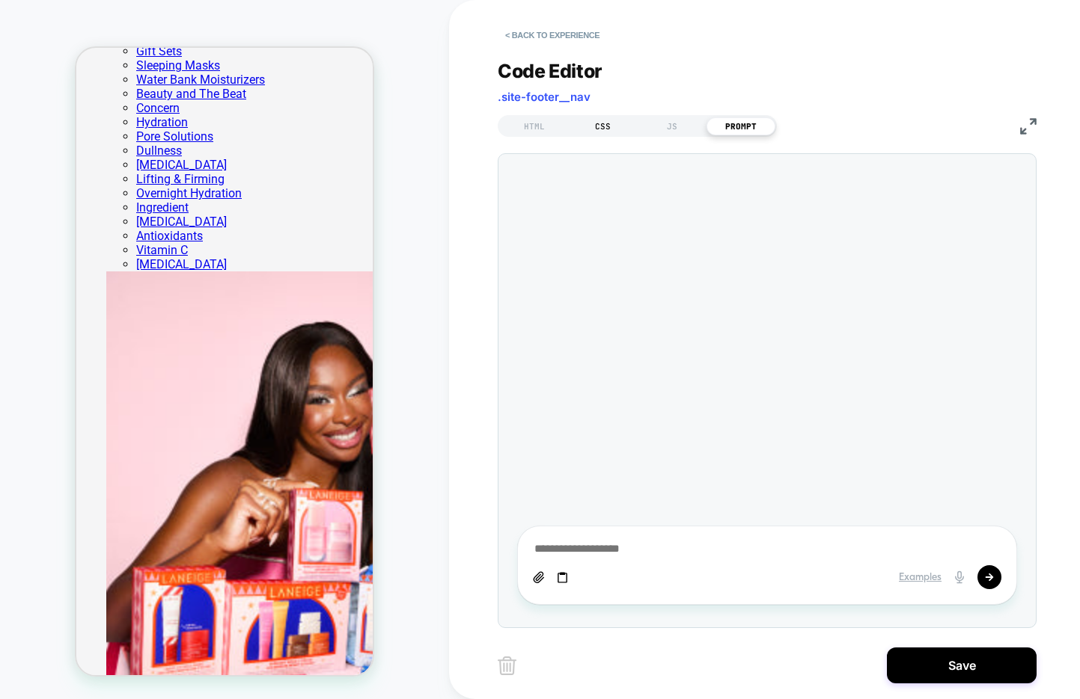
click at [599, 126] on div "CSS" at bounding box center [603, 126] width 69 height 18
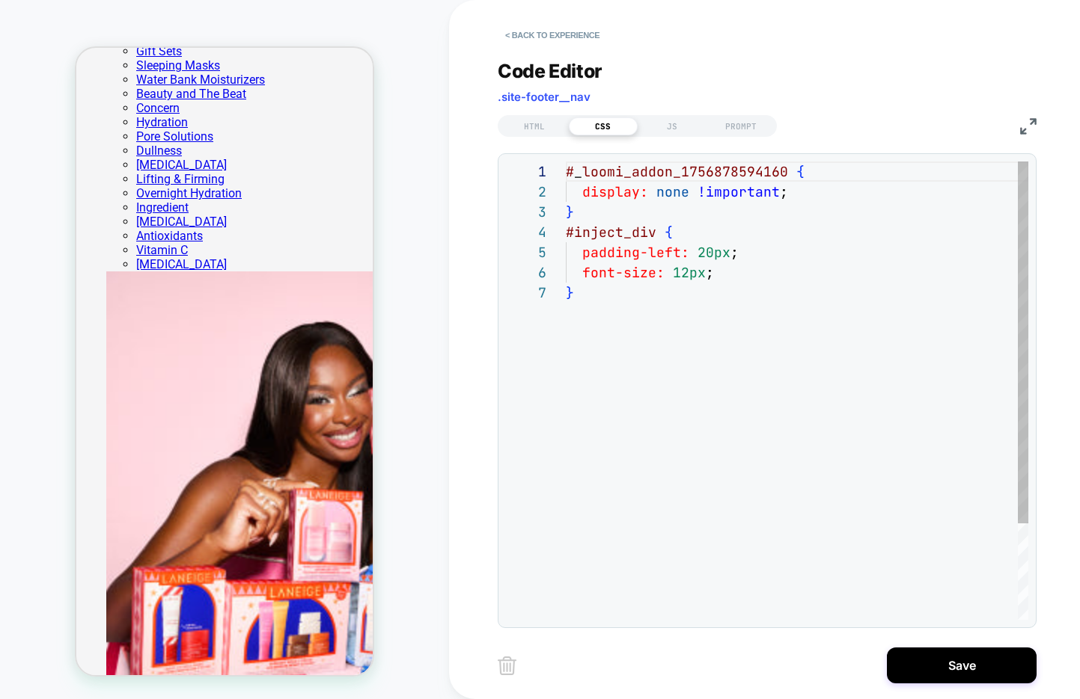
scroll to position [121, 0]
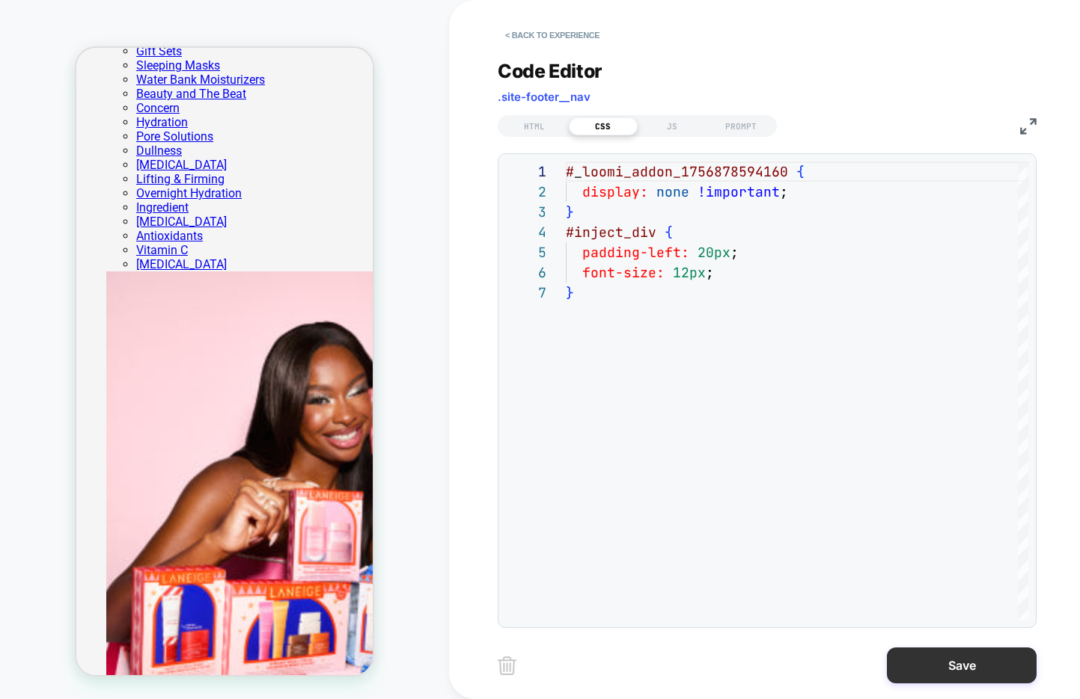
click at [931, 670] on button "Save" at bounding box center [962, 666] width 150 height 36
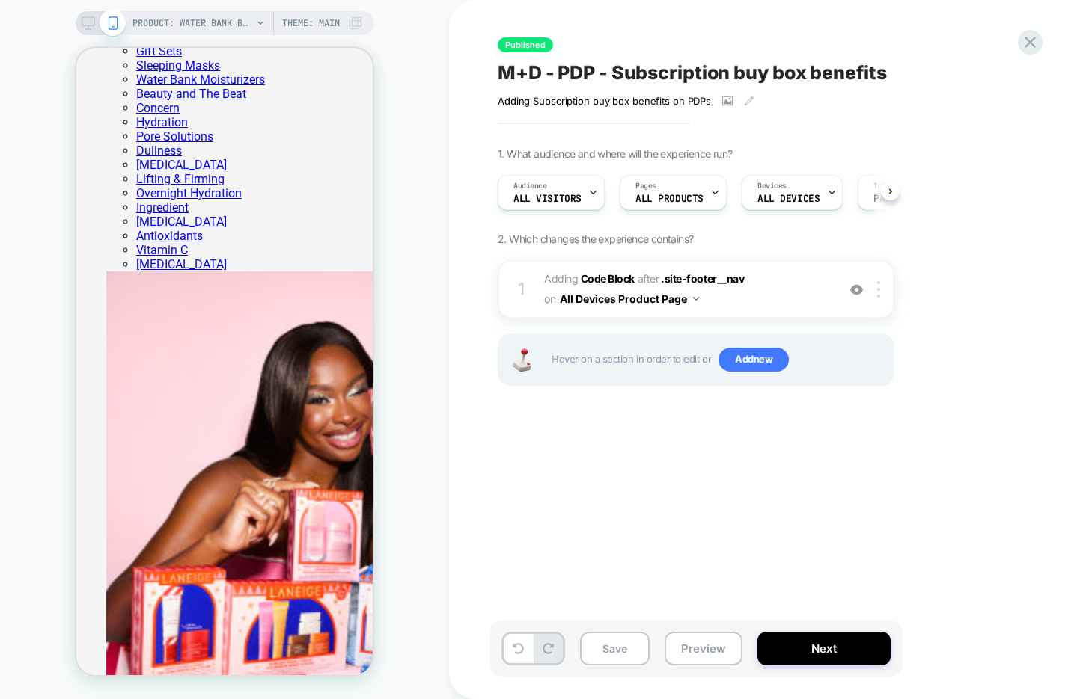
scroll to position [0, 1]
click at [712, 645] on button "Preview" at bounding box center [703, 649] width 78 height 34
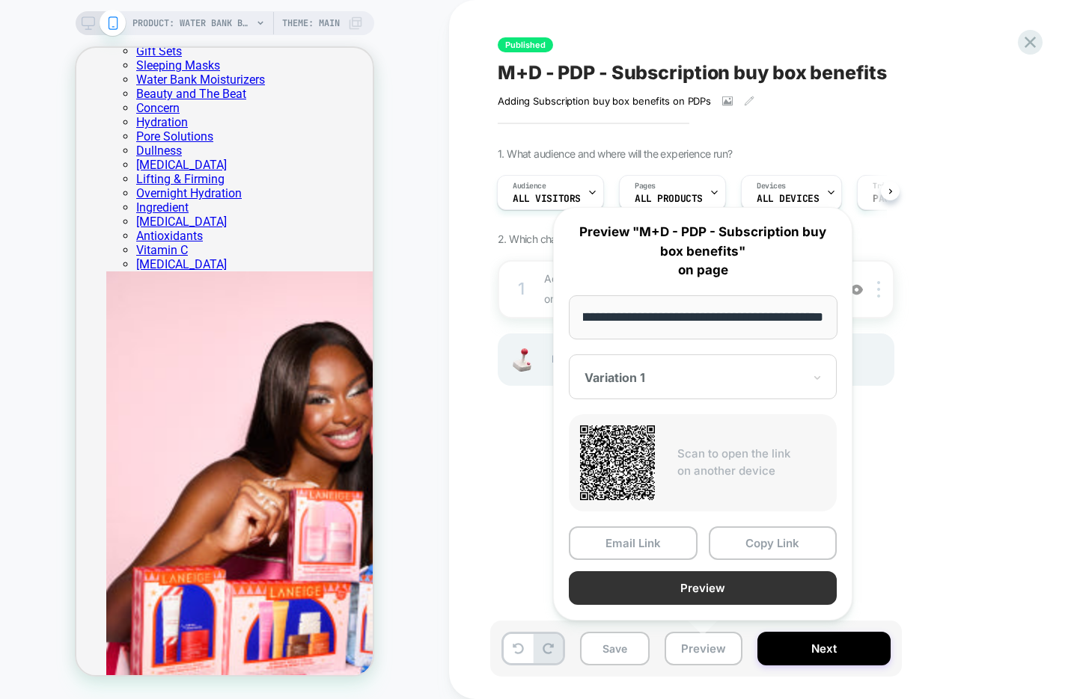
scroll to position [0, 0]
click at [674, 589] on button "Preview" at bounding box center [703, 589] width 268 height 34
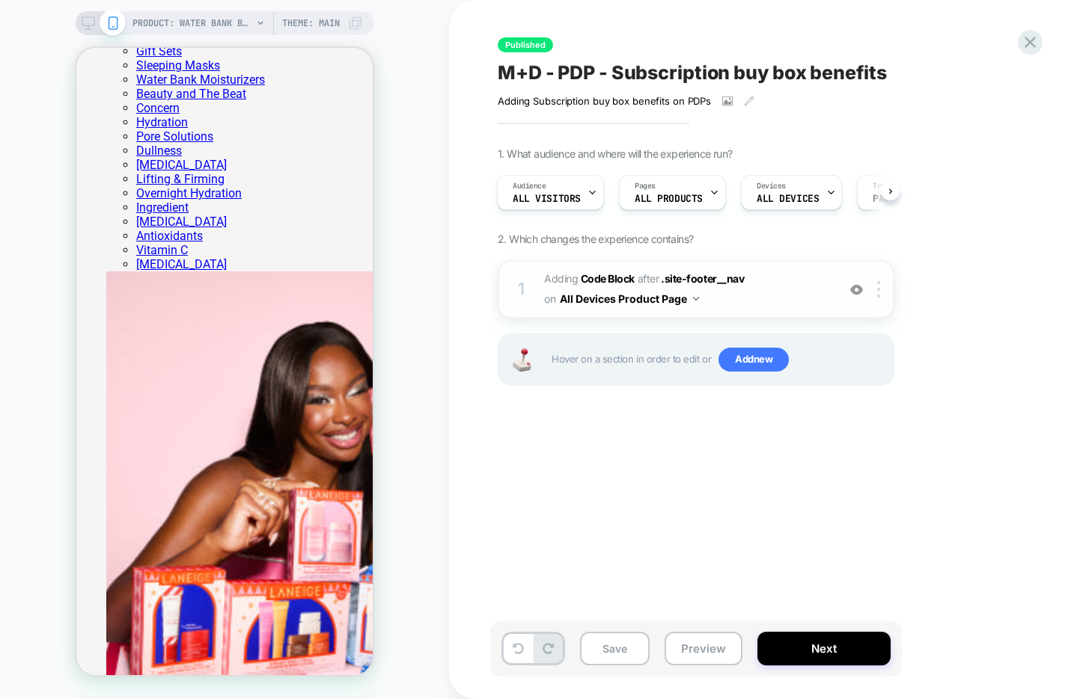
click at [745, 308] on span "Adding Code Block AFTER .site-footer__nav .site-footer__nav on All Devices Prod…" at bounding box center [686, 289] width 285 height 40
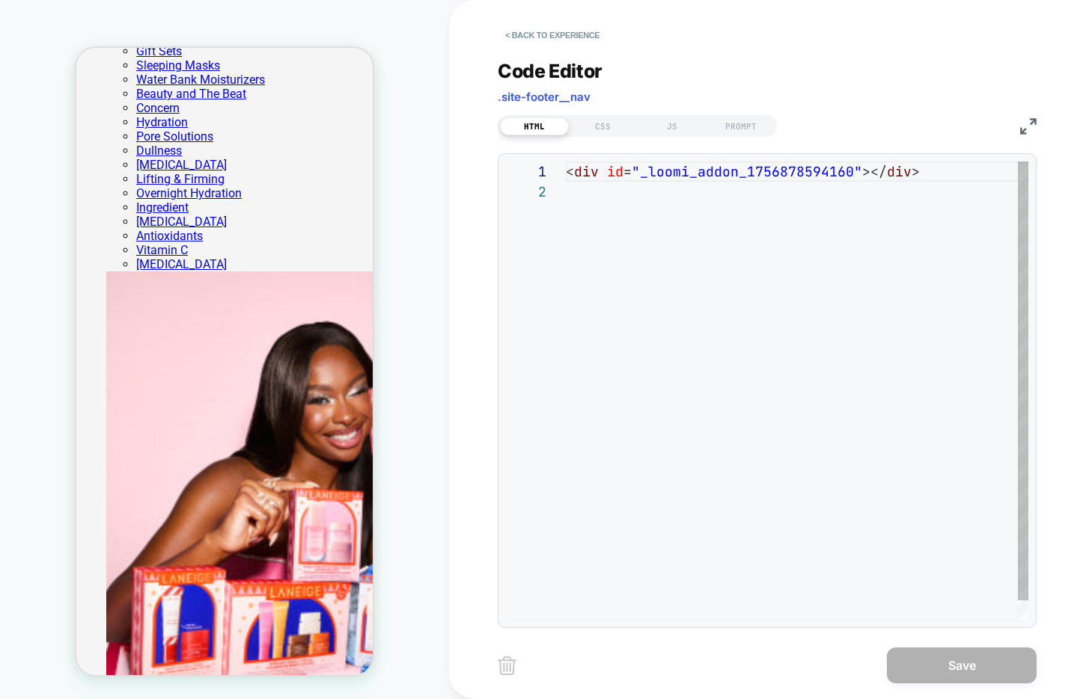
scroll to position [20, 0]
click at [599, 129] on div "CSS" at bounding box center [603, 126] width 69 height 18
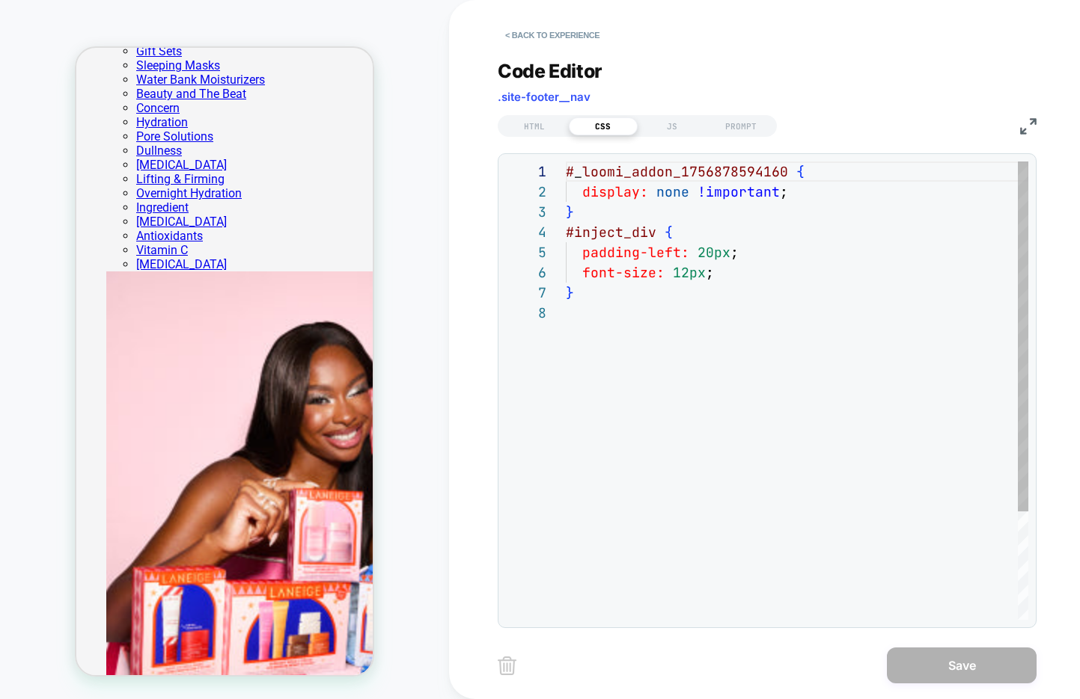
scroll to position [141, 0]
click at [738, 278] on div "# _ loomi_addon_1756878594160 { display: none !important ; } #inject_div { padd…" at bounding box center [797, 462] width 462 height 600
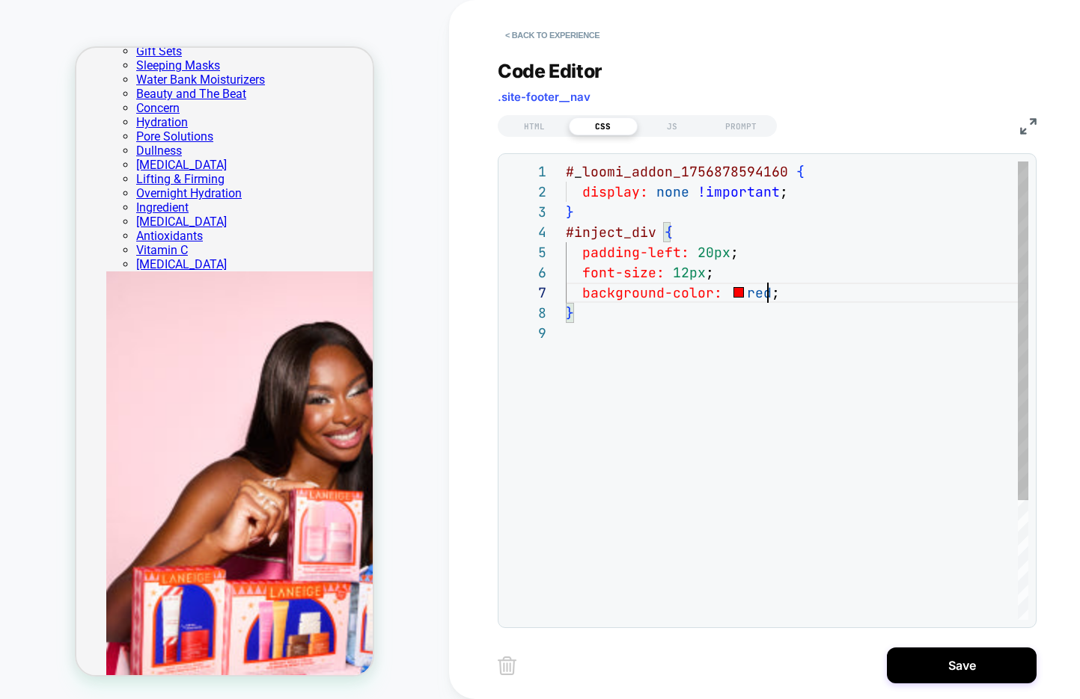
scroll to position [121, 202]
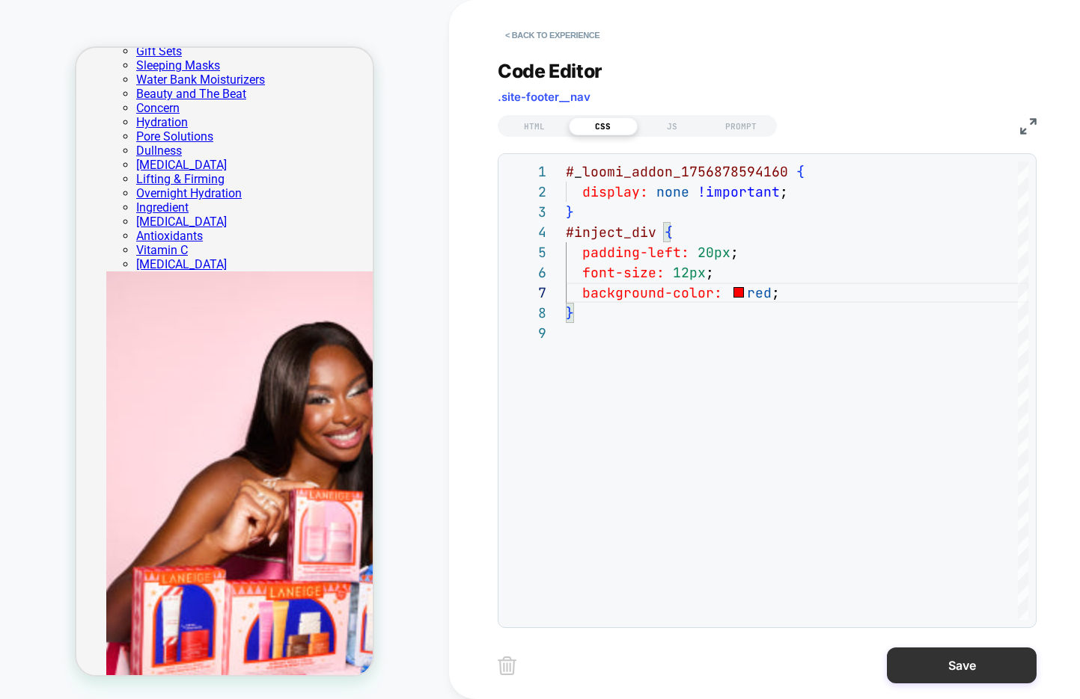
type textarea "**********"
click at [943, 667] on button "Save" at bounding box center [962, 666] width 150 height 36
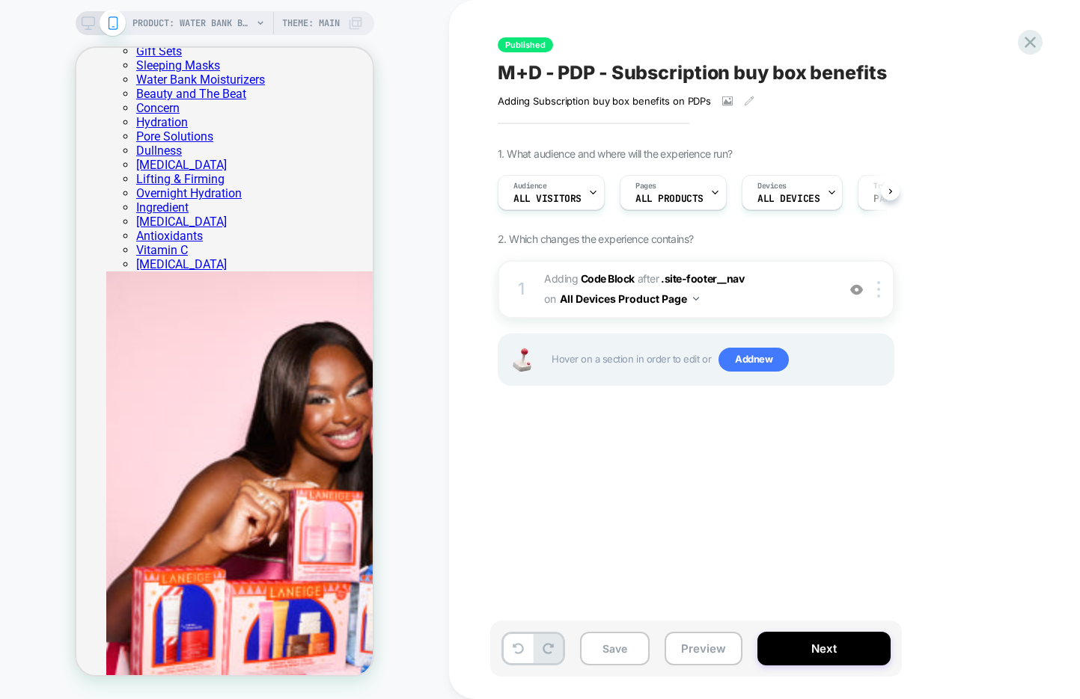
scroll to position [0, 1]
click at [717, 660] on button "Preview" at bounding box center [703, 649] width 78 height 34
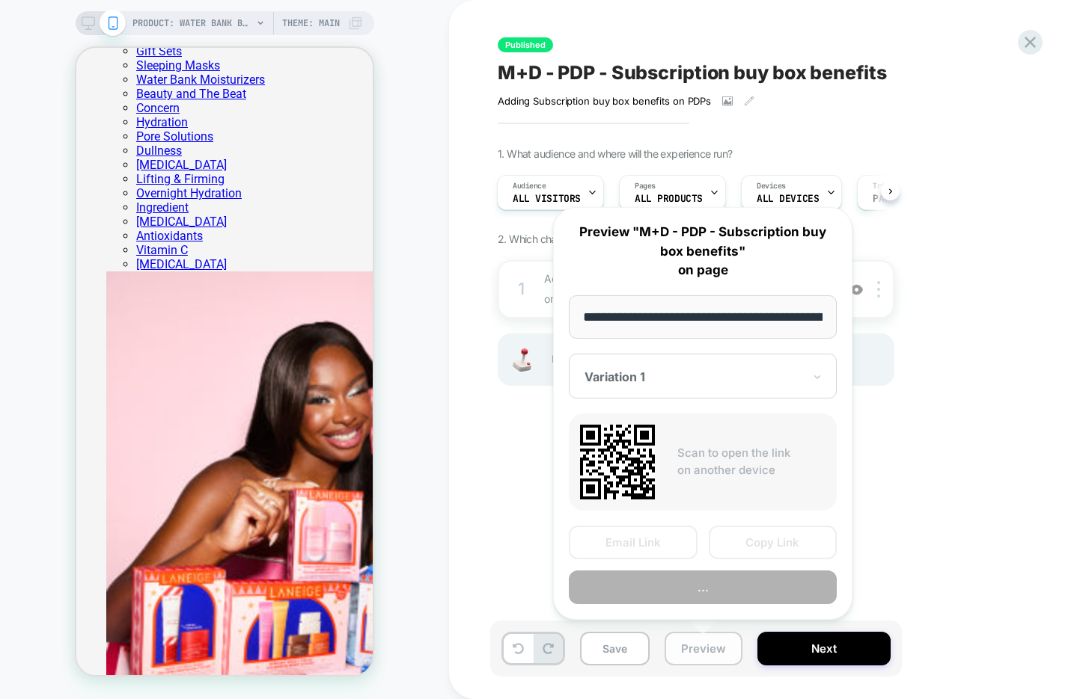
scroll to position [0, 365]
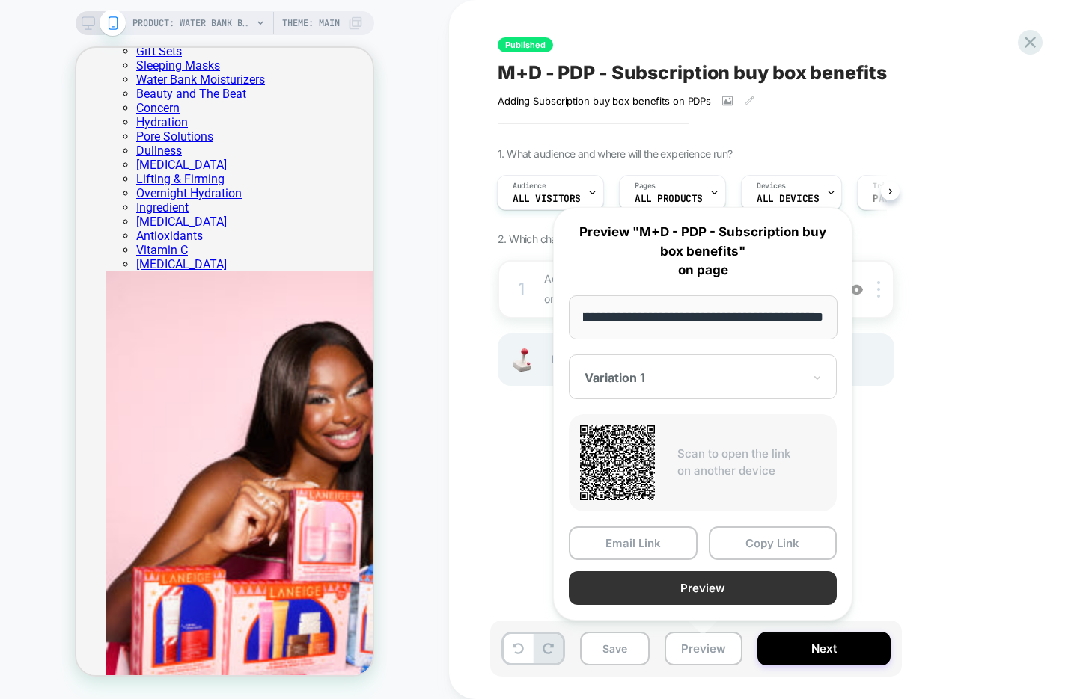
click at [726, 593] on button "Preview" at bounding box center [703, 589] width 268 height 34
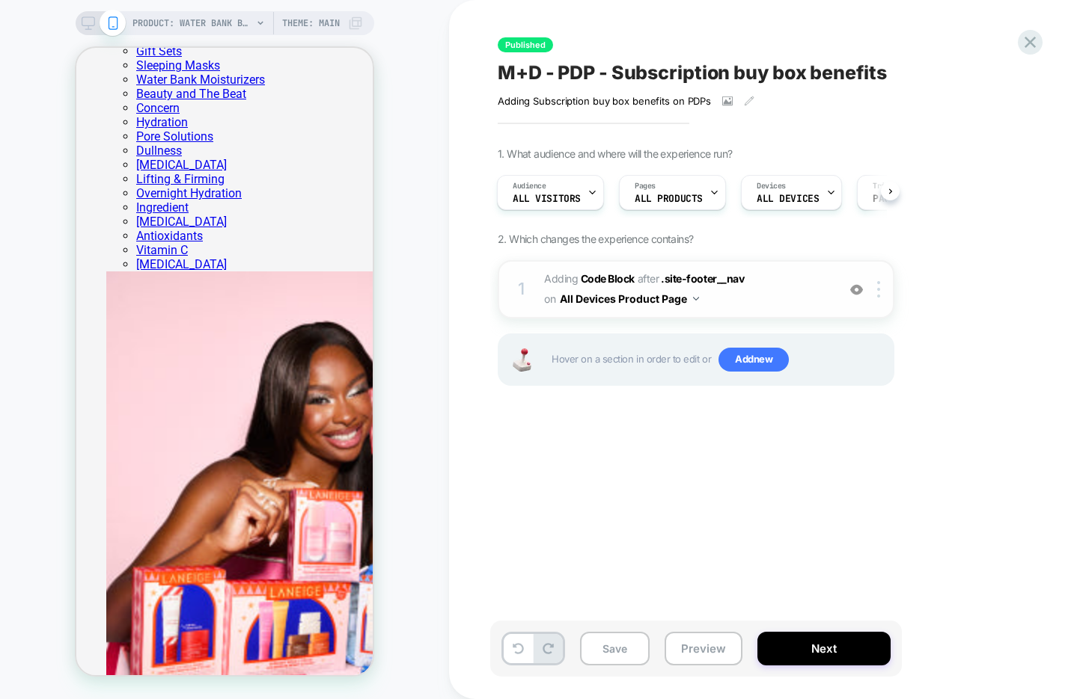
click at [759, 305] on span "Adding Code Block AFTER .site-footer__nav .site-footer__nav on All Devices Prod…" at bounding box center [686, 289] width 285 height 40
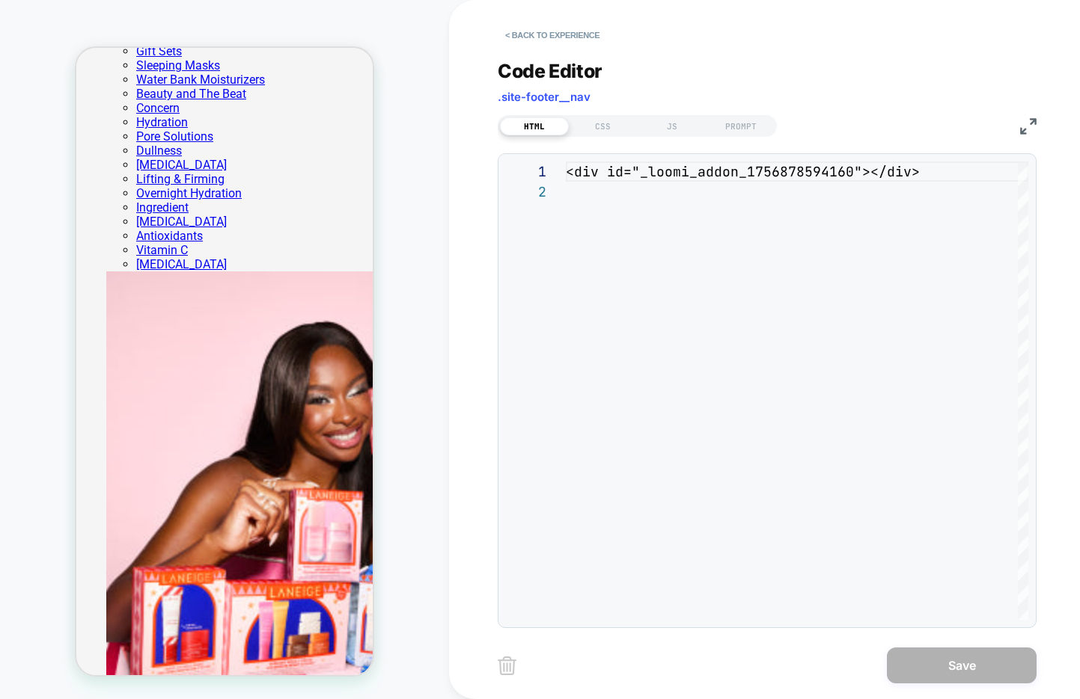
scroll to position [20, 0]
click at [598, 120] on div "CSS" at bounding box center [603, 126] width 69 height 18
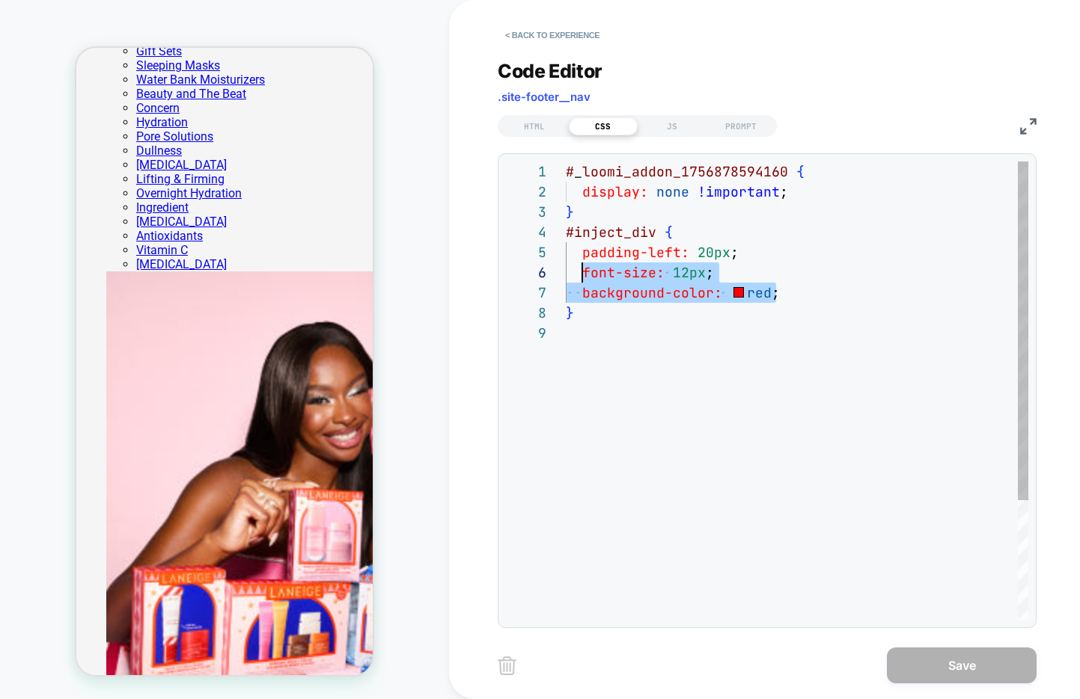
scroll to position [101, 16]
drag, startPoint x: 792, startPoint y: 296, endPoint x: 581, endPoint y: 280, distance: 211.6
click at [581, 280] on div "# _ loomi_addon_1756878594160 { display: none !important ; } #inject_div { padd…" at bounding box center [797, 472] width 462 height 620
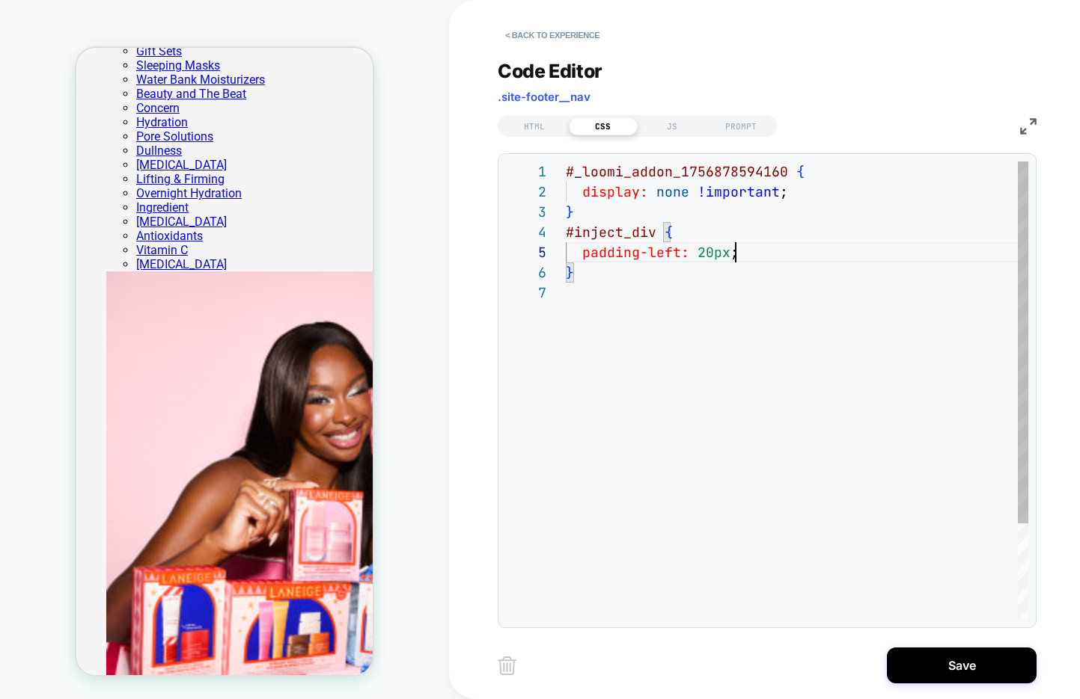
scroll to position [81, 170]
click at [621, 274] on div "# _ loomi_addon_1756878594160 { display: none !important ; } #inject_div { padd…" at bounding box center [797, 452] width 462 height 580
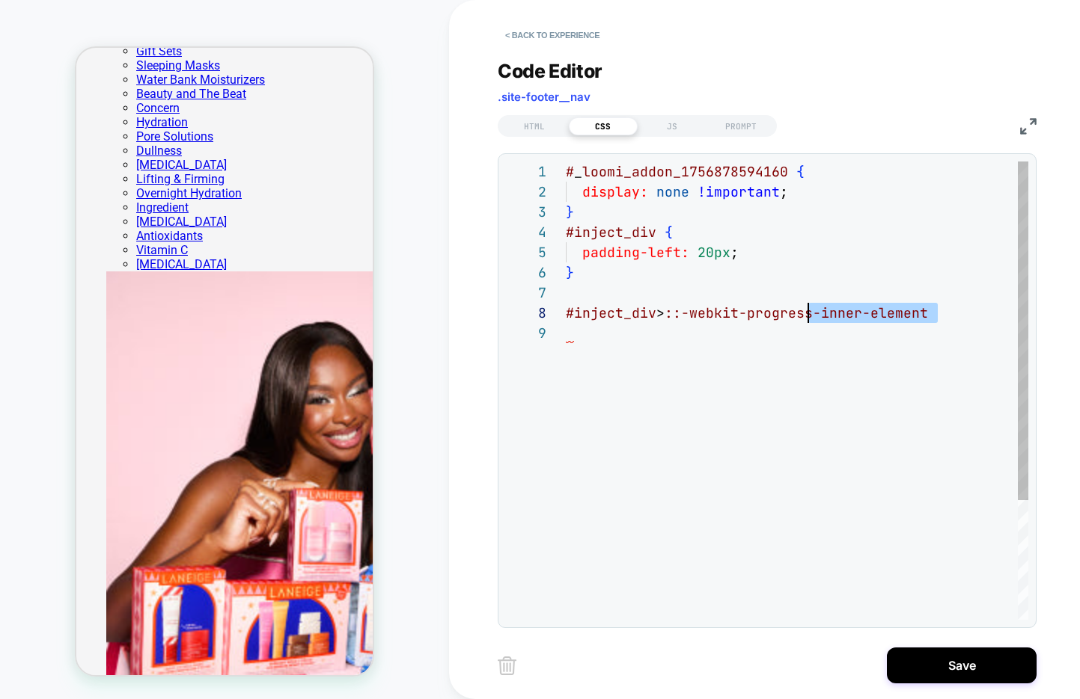
scroll to position [141, 0]
drag, startPoint x: 938, startPoint y: 313, endPoint x: 533, endPoint y: 314, distance: 404.7
click at [566, 314] on div "# _ loomi_addon_1756878594160 { display: none !important ; } #inject_div { padd…" at bounding box center [797, 472] width 462 height 620
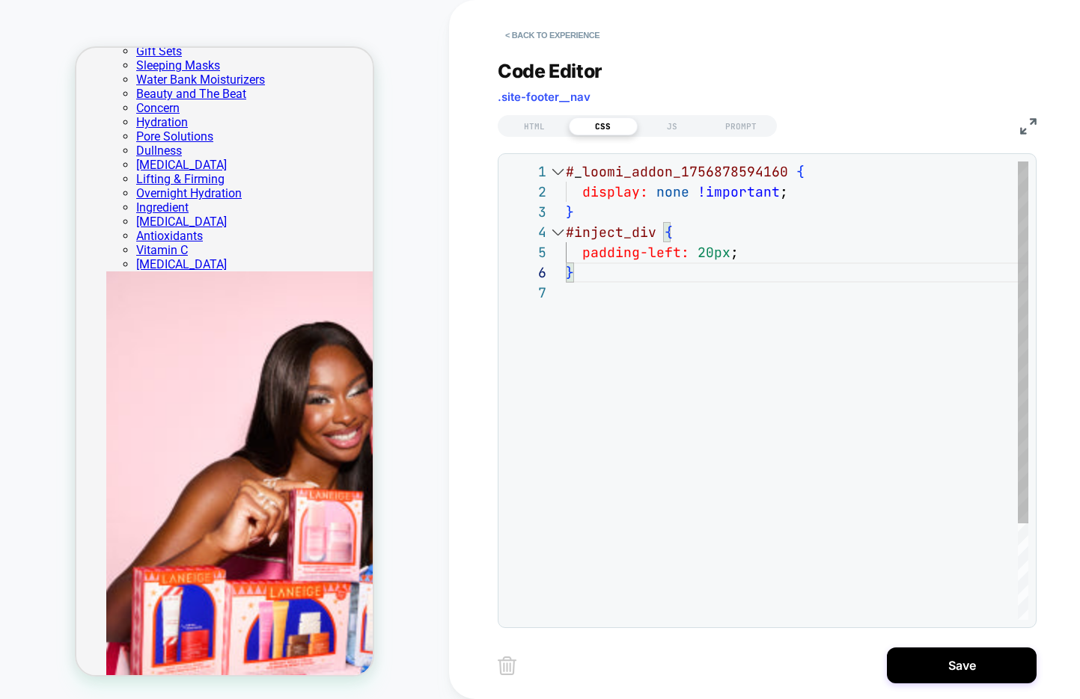
scroll to position [81, 170]
click at [748, 260] on div "# _ loomi_addon_1756878594160 { display: none !important ; } #inject_div { padd…" at bounding box center [797, 452] width 462 height 580
click at [827, 273] on div "# _ loomi_addon_1756878594160 { display: none !important ; } #inject_div { padd…" at bounding box center [797, 462] width 462 height 600
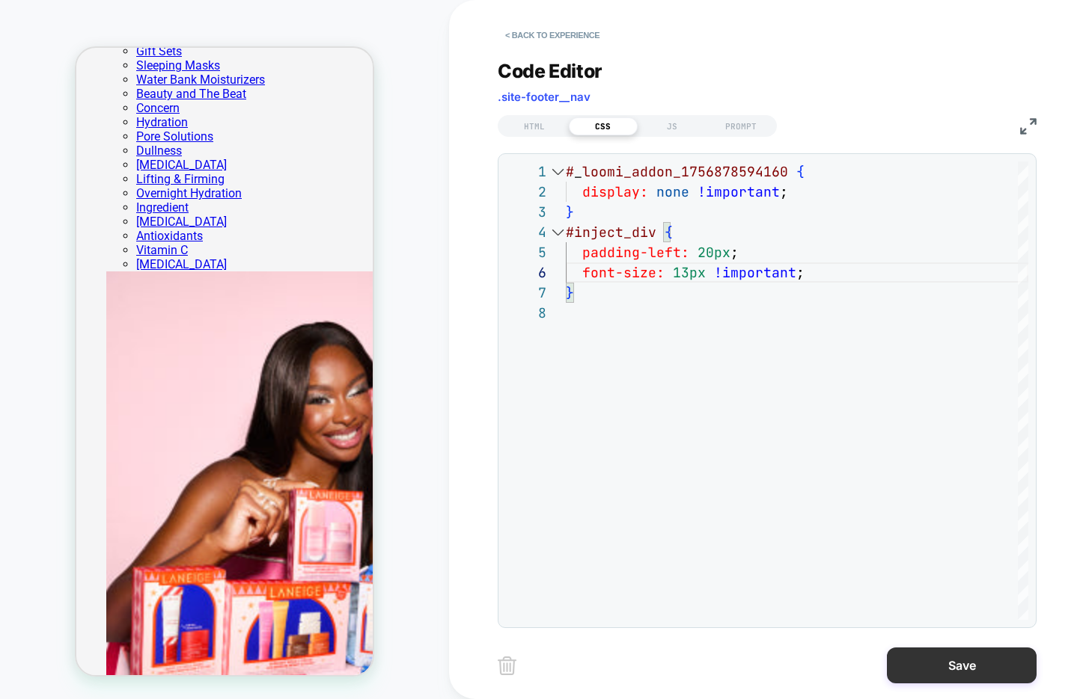
type textarea "**********"
click at [933, 667] on button "Save" at bounding box center [962, 666] width 150 height 36
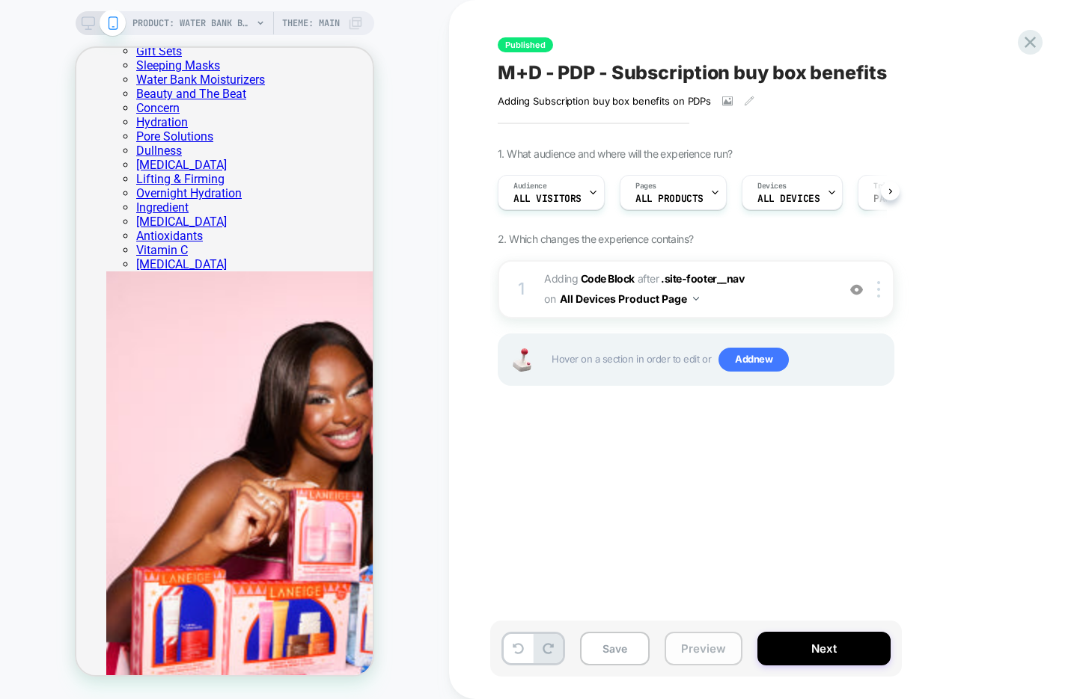
scroll to position [0, 1]
click at [688, 654] on button "Preview" at bounding box center [703, 649] width 78 height 34
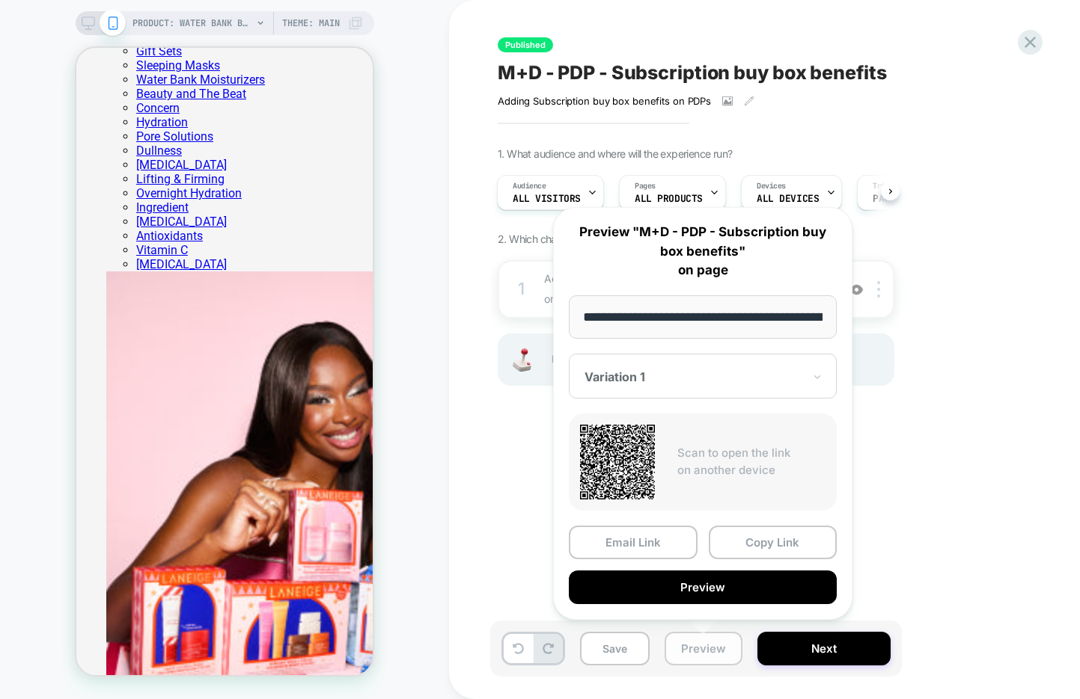
scroll to position [0, 365]
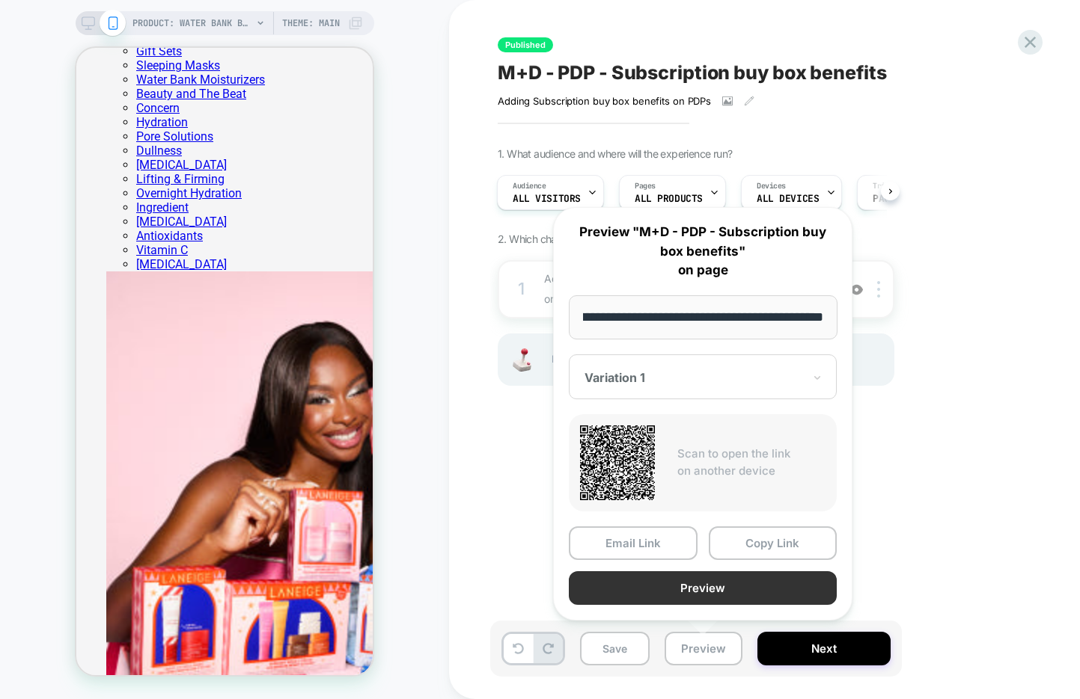
click at [698, 586] on button "Preview" at bounding box center [703, 589] width 268 height 34
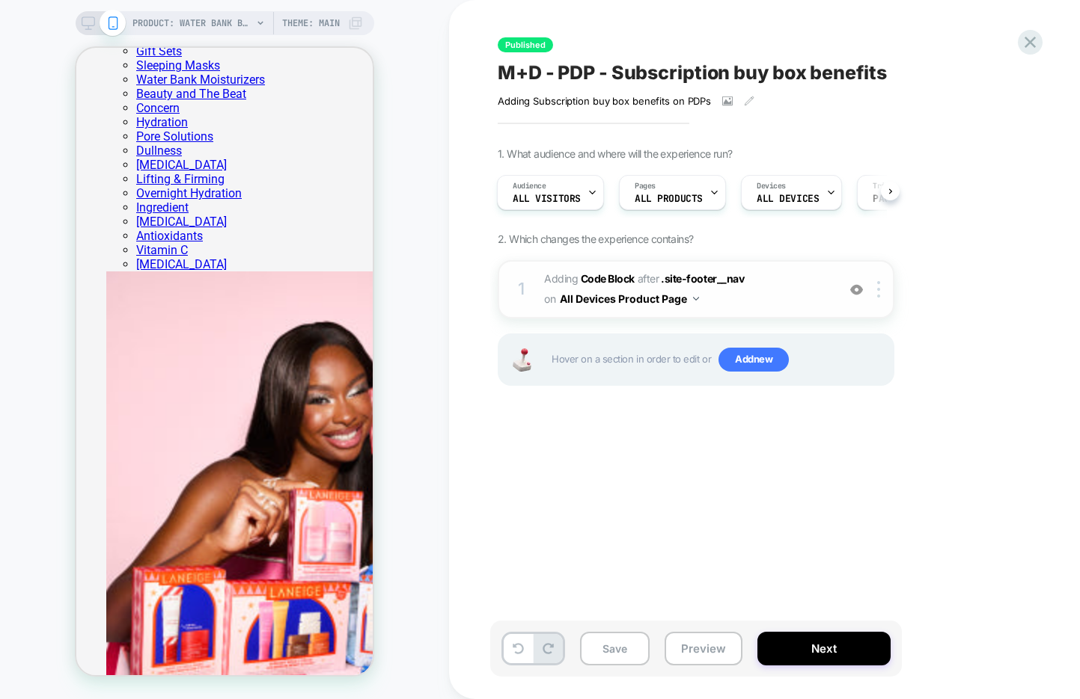
click at [738, 293] on span "Adding Code Block AFTER .site-footer__nav .site-footer__nav on All Devices Prod…" at bounding box center [686, 289] width 285 height 40
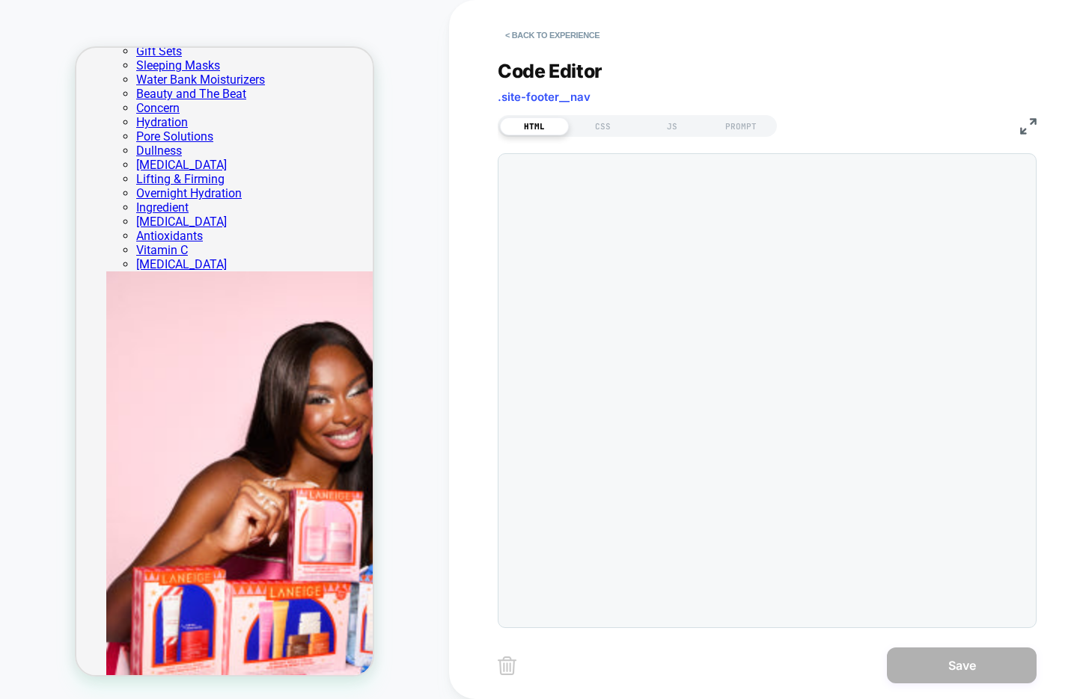
scroll to position [20, 0]
click at [607, 124] on div "CSS" at bounding box center [603, 126] width 69 height 18
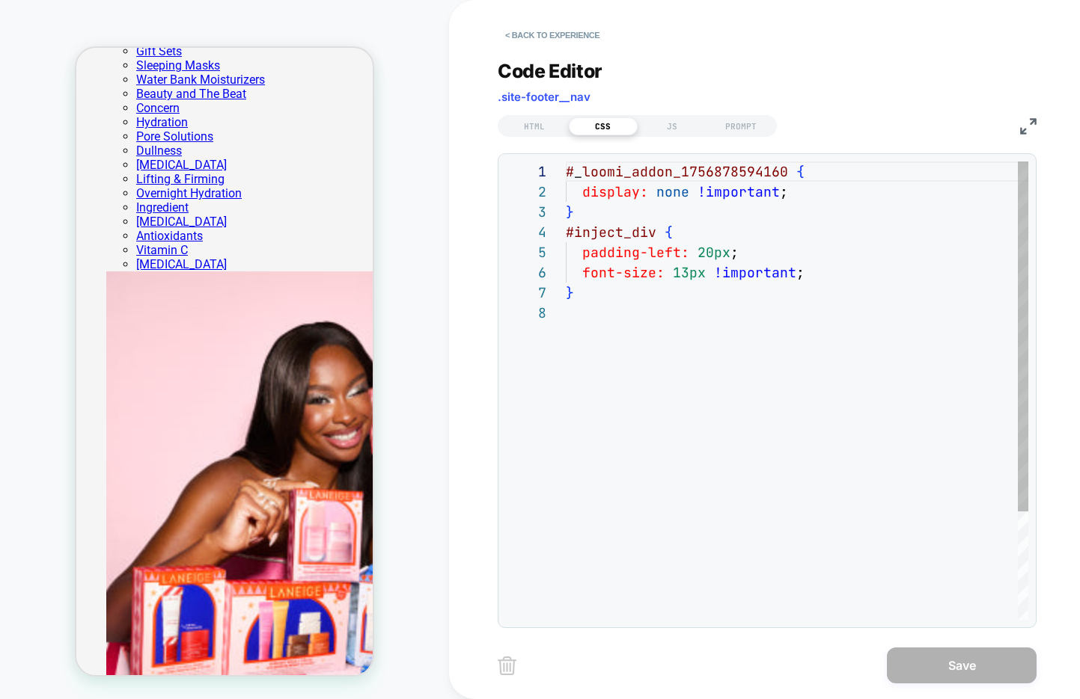
scroll to position [141, 0]
click at [659, 115] on div "HTML CSS JS PROMPT" at bounding box center [637, 126] width 279 height 22
click at [670, 125] on div "JS" at bounding box center [671, 126] width 69 height 18
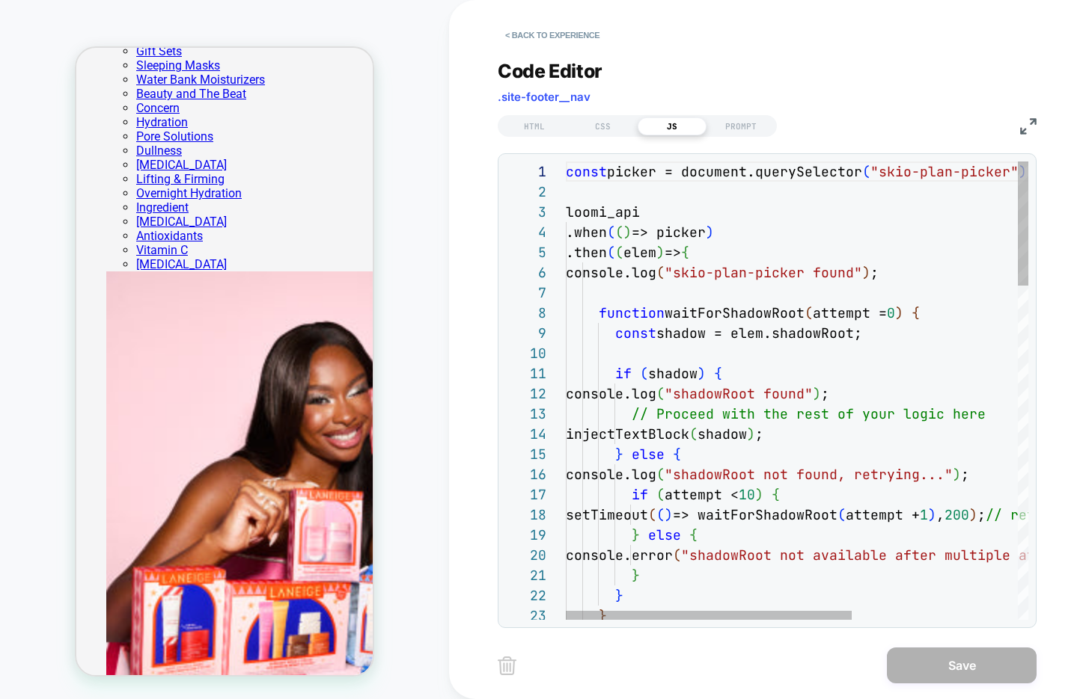
scroll to position [202, 0]
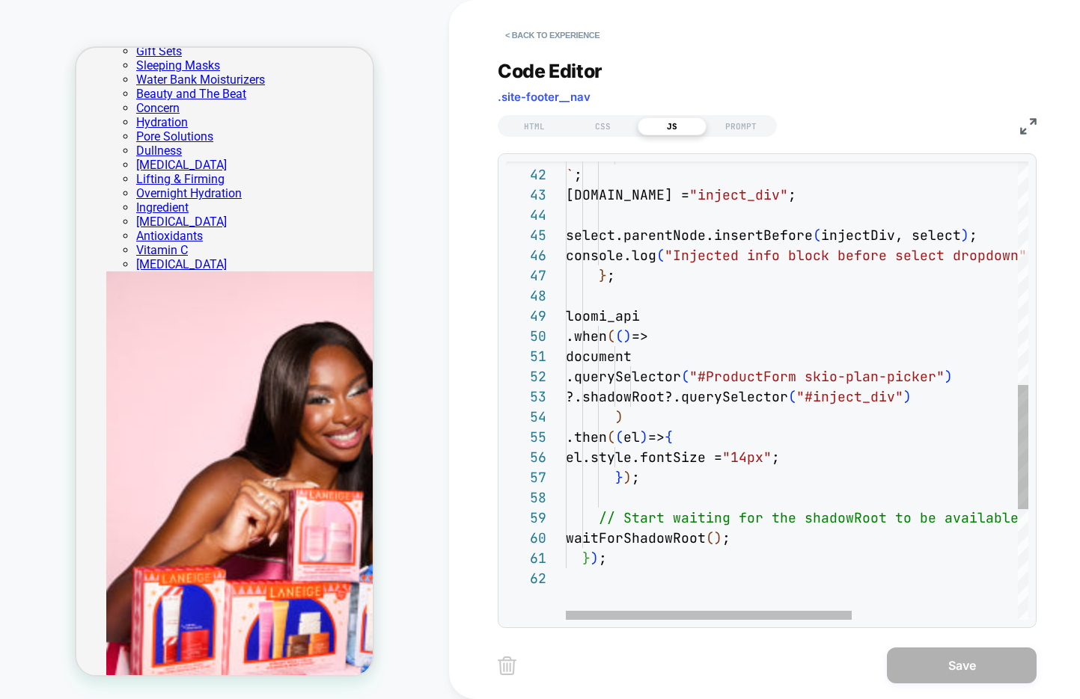
click at [812, 454] on div "</ul> ` ; [DOMAIN_NAME] = "inject_div" ; select.parentNode.insertBefore ( injec…" at bounding box center [930, 181] width 729 height 1691
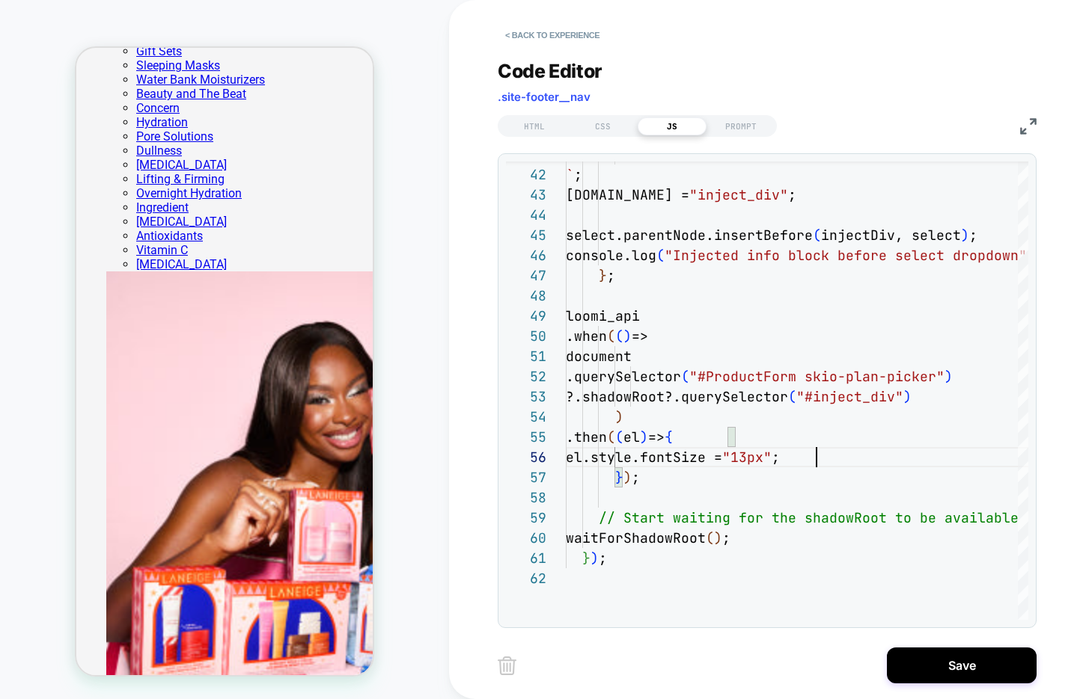
type textarea "**********"
click at [607, 132] on div "CSS" at bounding box center [603, 126] width 69 height 18
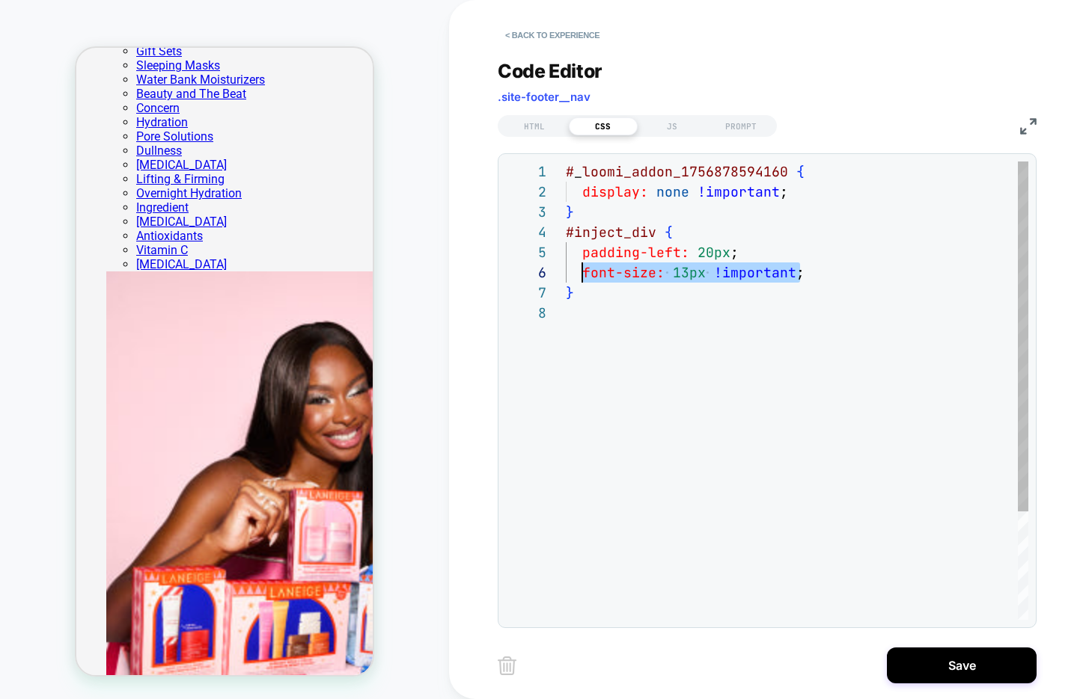
scroll to position [101, 8]
drag, startPoint x: 810, startPoint y: 275, endPoint x: 575, endPoint y: 278, distance: 235.7
click at [575, 278] on div "# _ loomi_addon_1756878594160 { display: none !important ; } #inject_div { padd…" at bounding box center [797, 462] width 462 height 600
type textarea "**********"
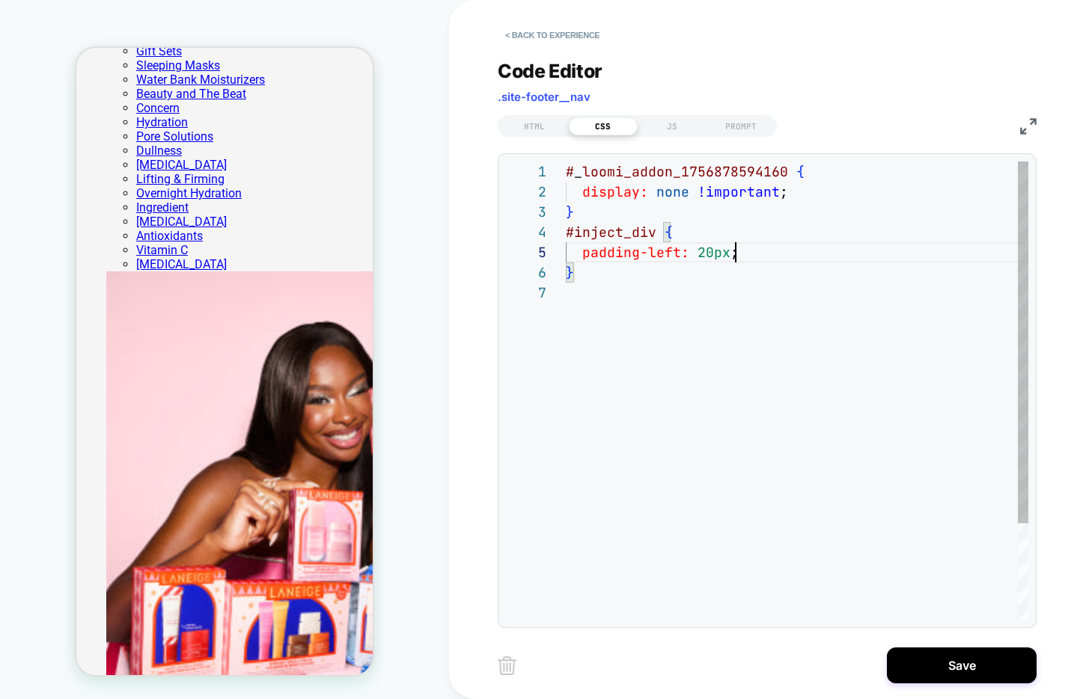
scroll to position [81, 170]
click at [666, 123] on div "JS" at bounding box center [671, 126] width 69 height 18
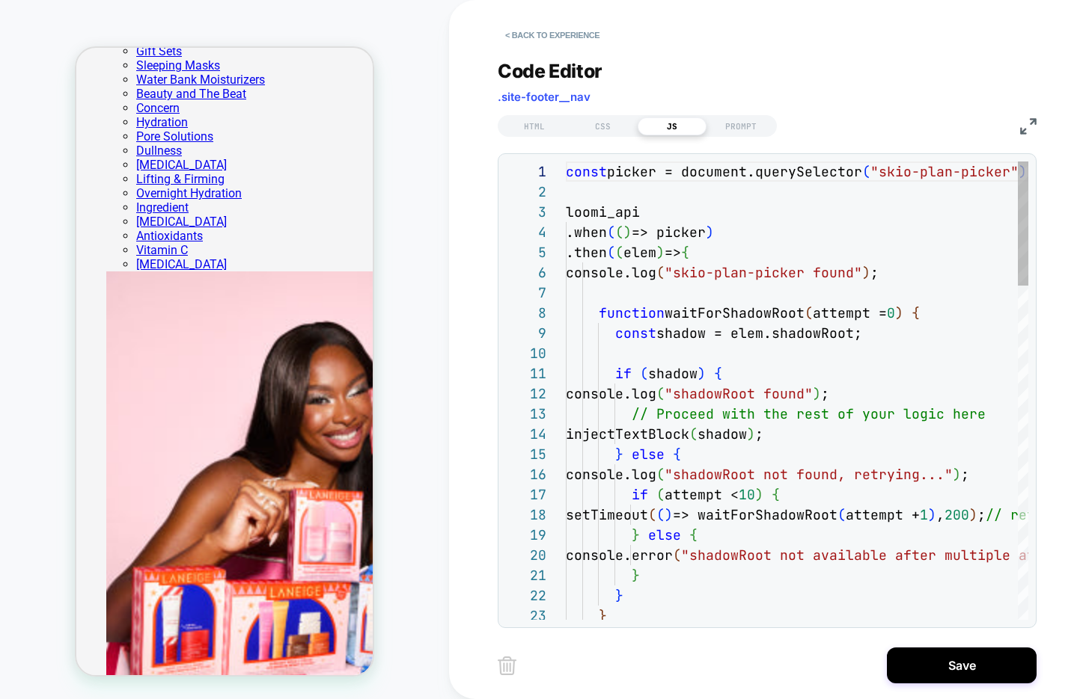
scroll to position [202, 0]
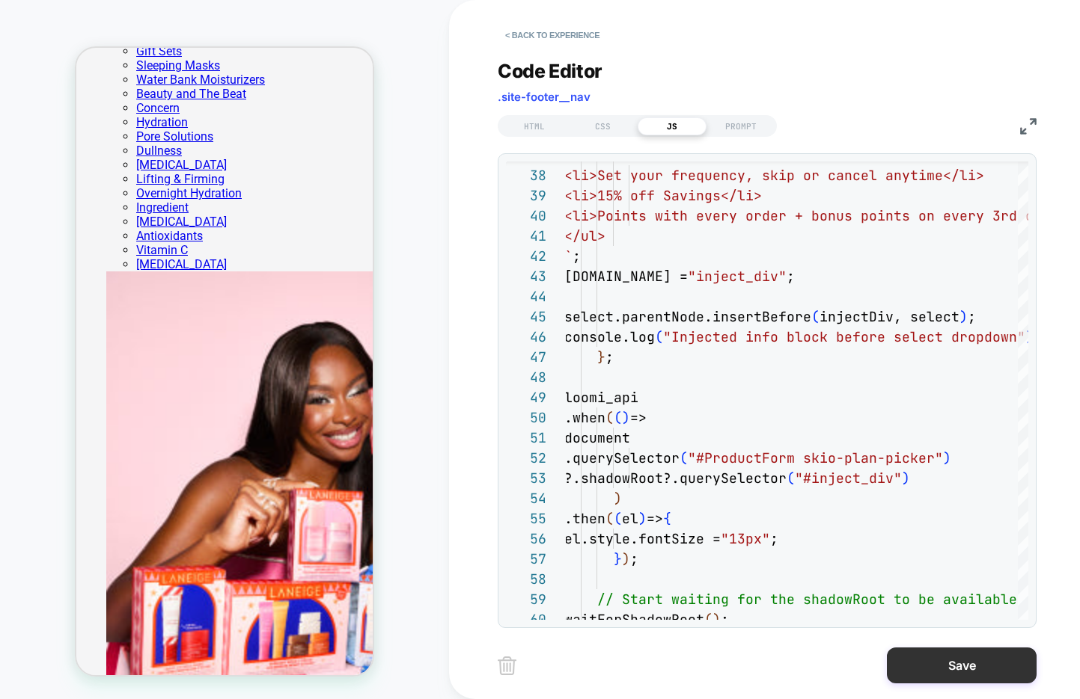
click at [931, 670] on button "Save" at bounding box center [962, 666] width 150 height 36
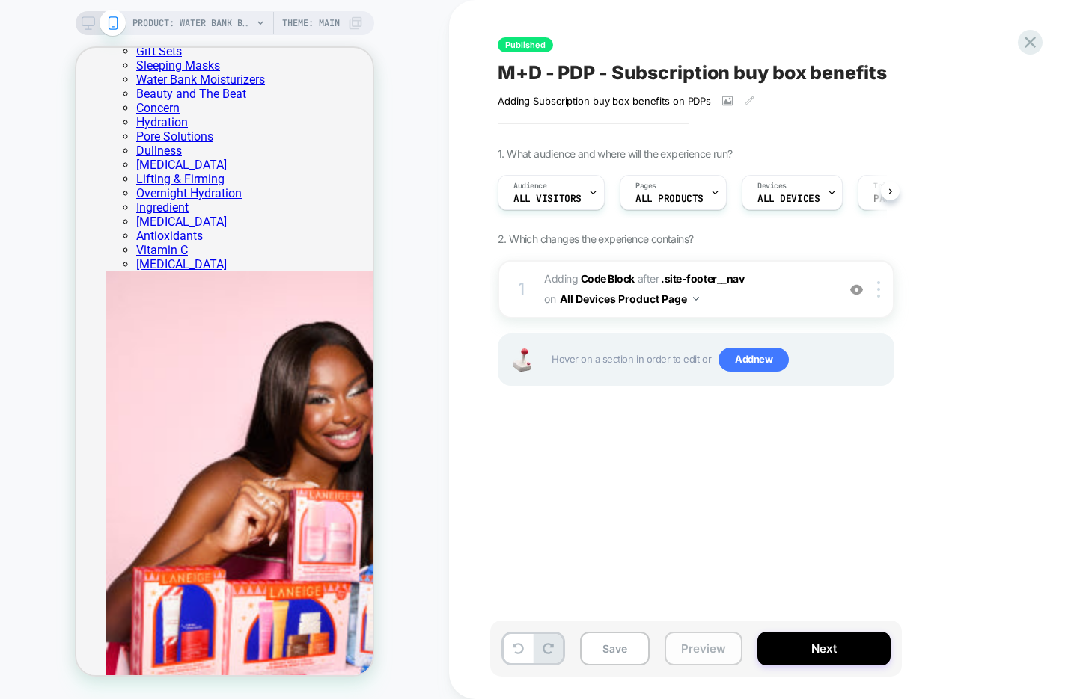
scroll to position [0, 1]
click at [703, 649] on button "Preview" at bounding box center [703, 649] width 78 height 34
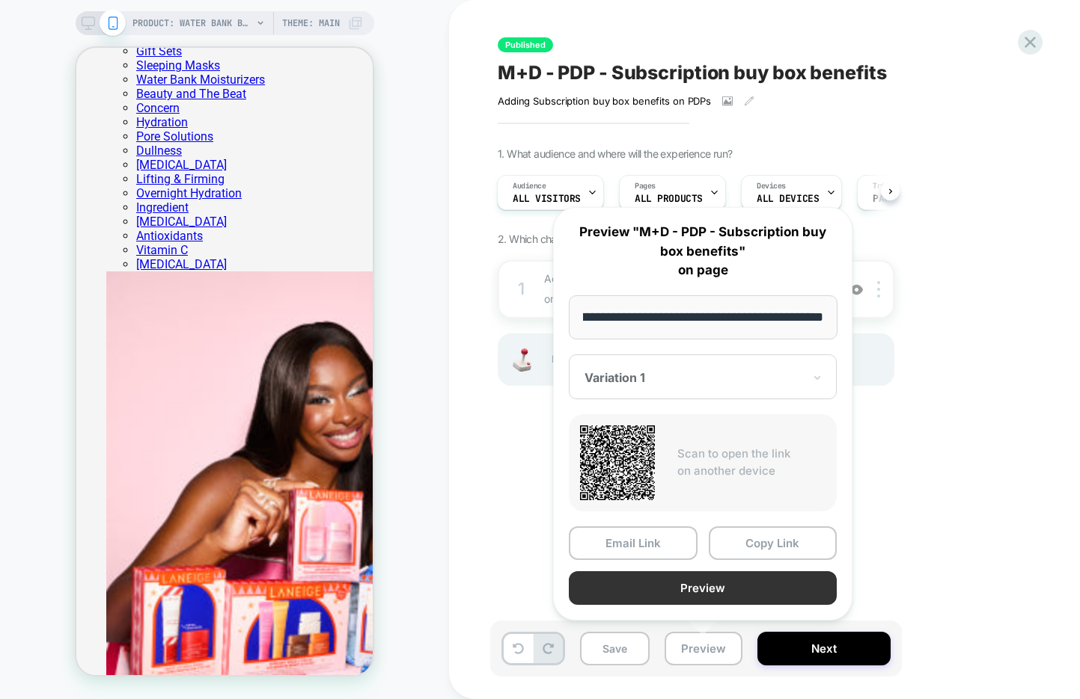
scroll to position [0, 0]
click at [717, 591] on button "Preview" at bounding box center [703, 589] width 268 height 34
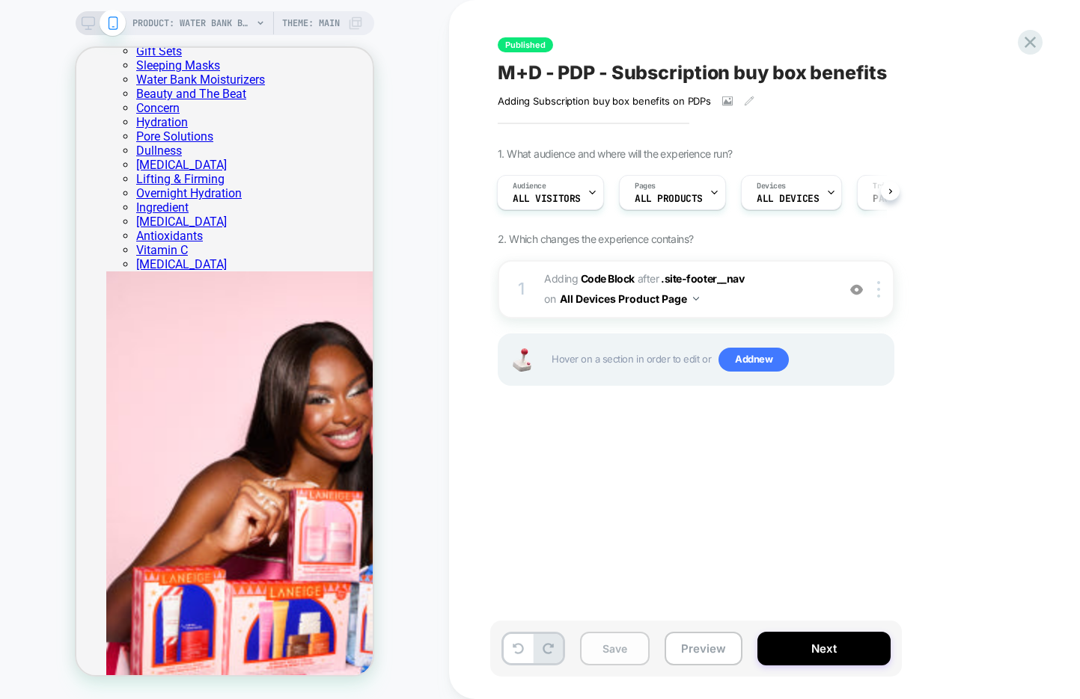
click at [625, 646] on button "Save" at bounding box center [615, 649] width 70 height 34
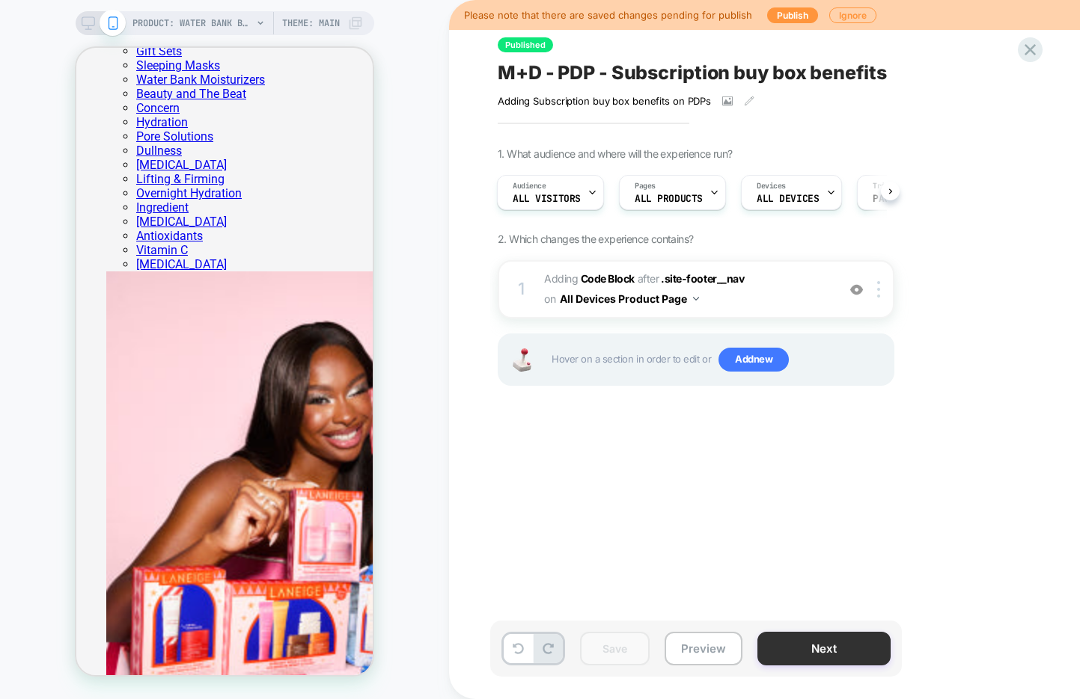
click at [782, 641] on button "Next" at bounding box center [823, 649] width 133 height 34
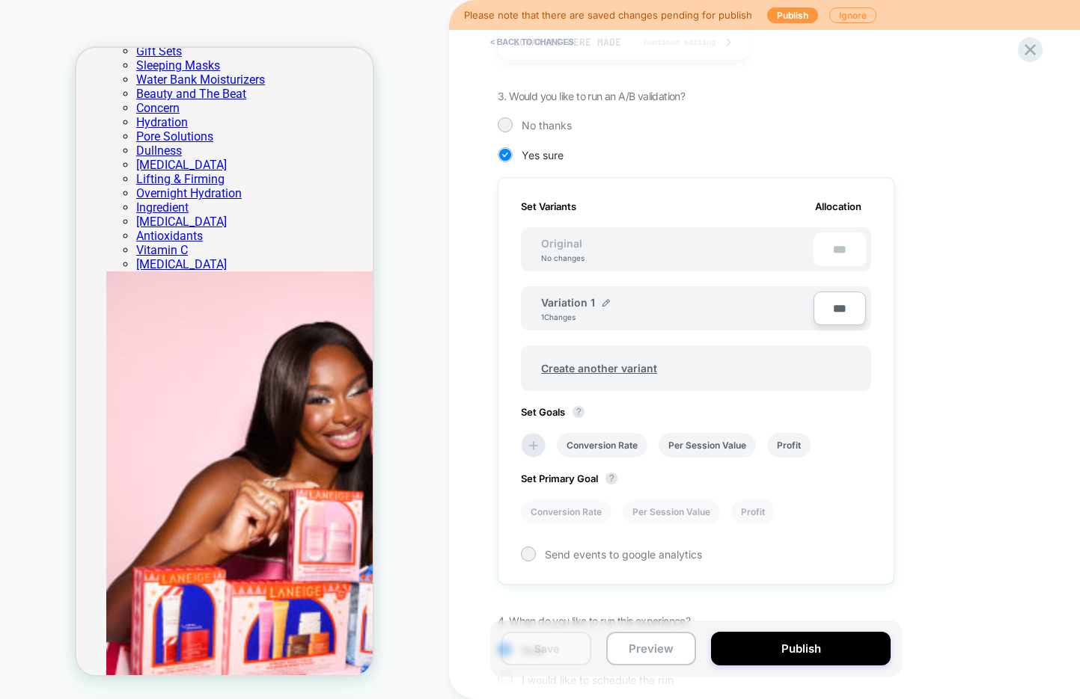
scroll to position [357, 0]
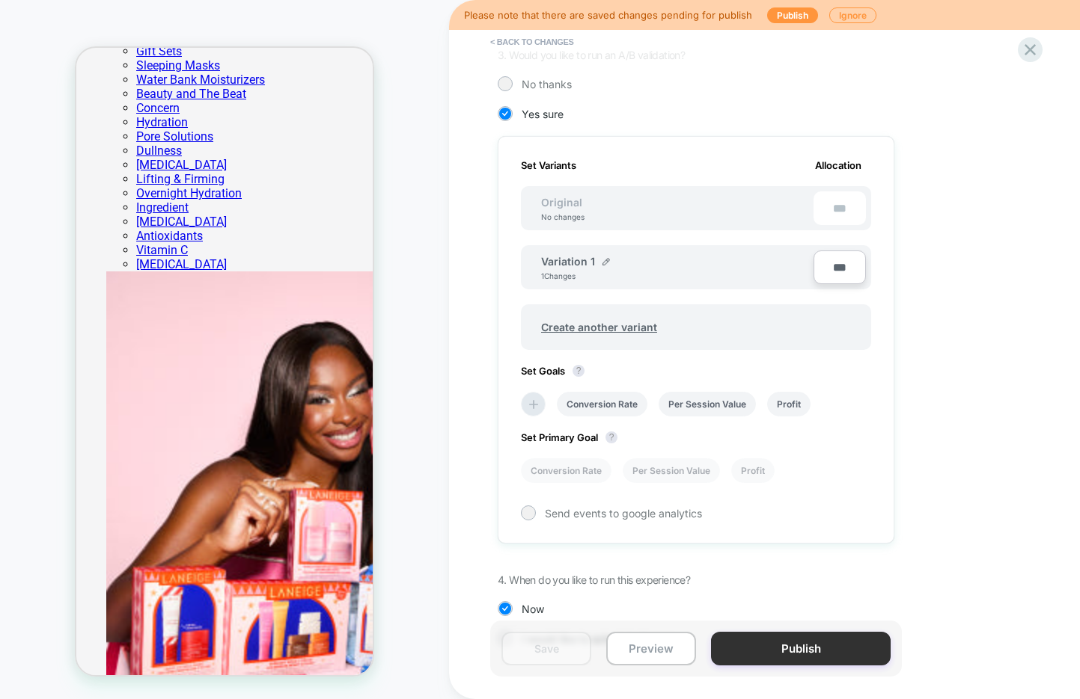
click at [765, 653] on button "Publish" at bounding box center [801, 649] width 180 height 34
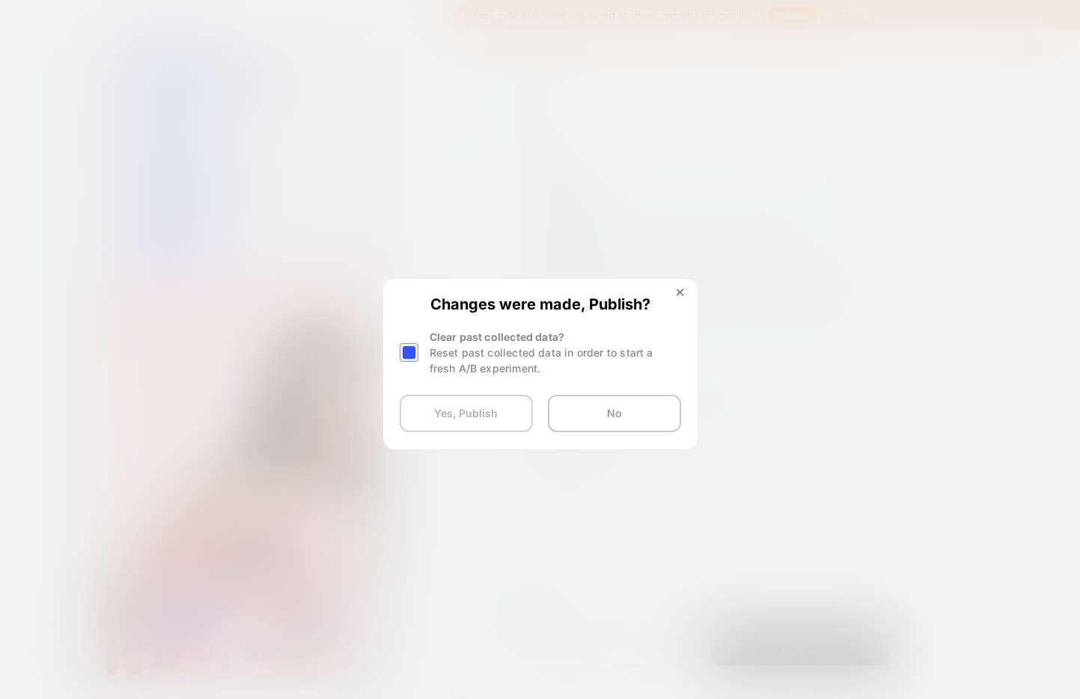
click at [433, 417] on button "Yes, Publish" at bounding box center [466, 413] width 133 height 37
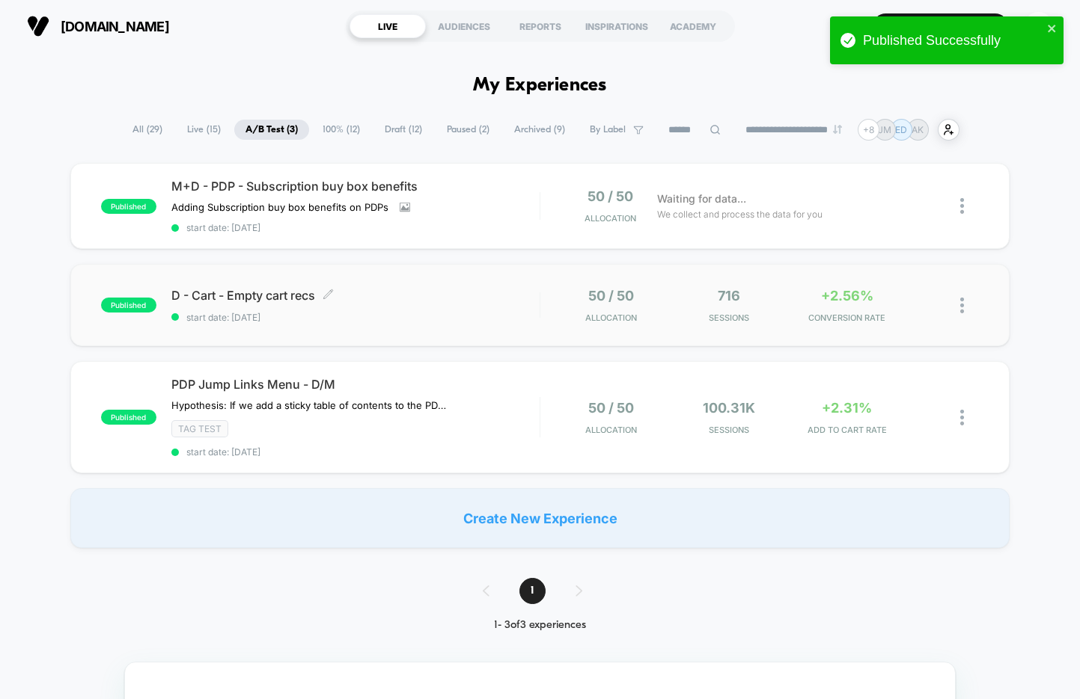
click at [394, 307] on div "D - Cart - Empty cart recs Click to edit experience details Click to edit exper…" at bounding box center [355, 305] width 368 height 35
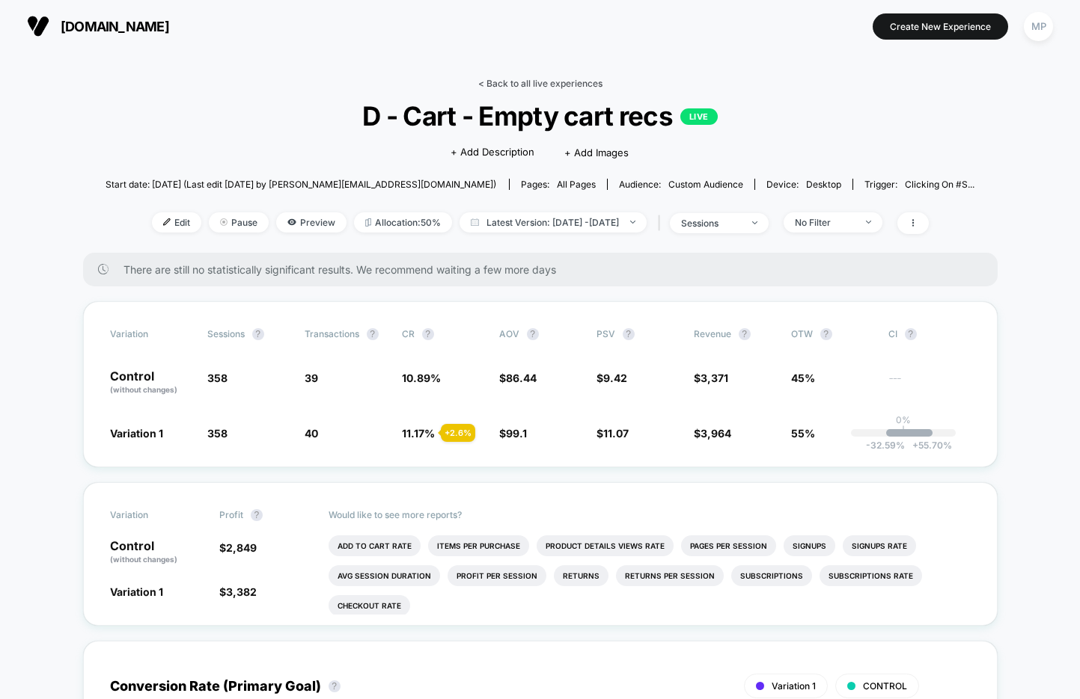
click at [533, 87] on link "< Back to all live experiences" at bounding box center [540, 83] width 124 height 11
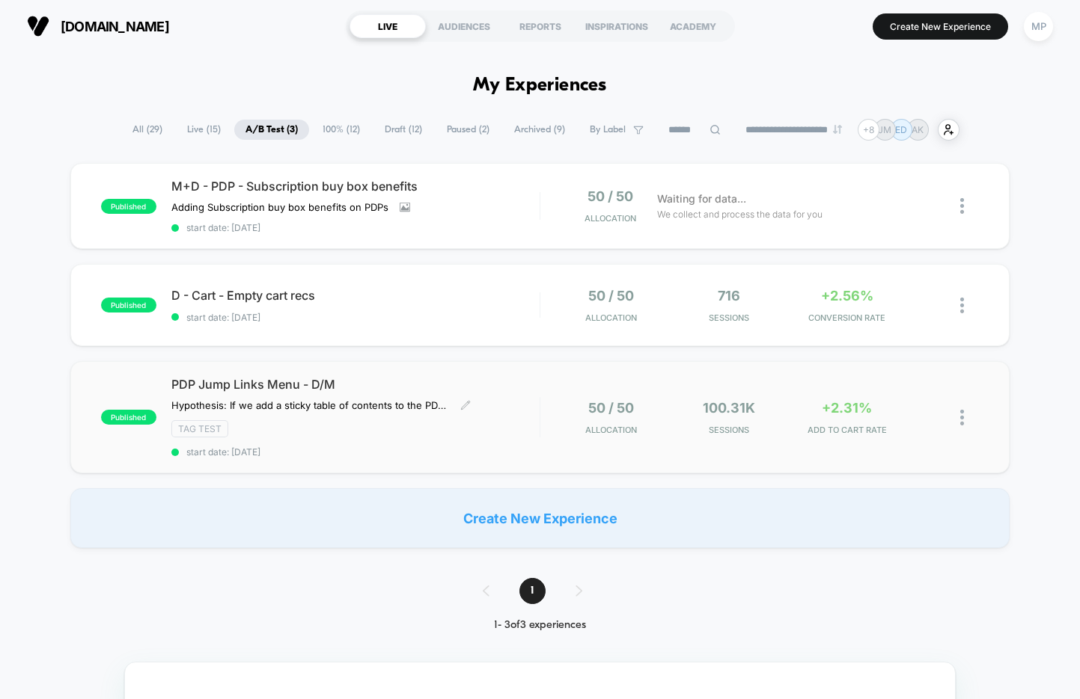
click at [370, 441] on div "PDP Jump Links Menu - D/M Hypothesis: If we add a sticky table of contents to t…" at bounding box center [355, 417] width 368 height 81
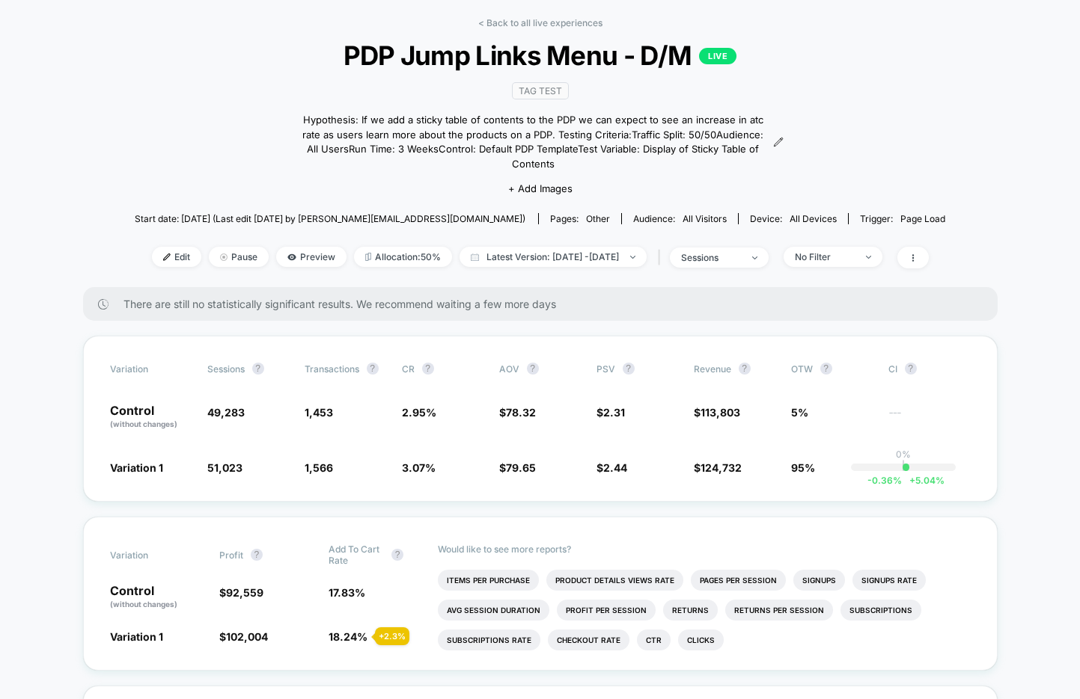
scroll to position [74, 0]
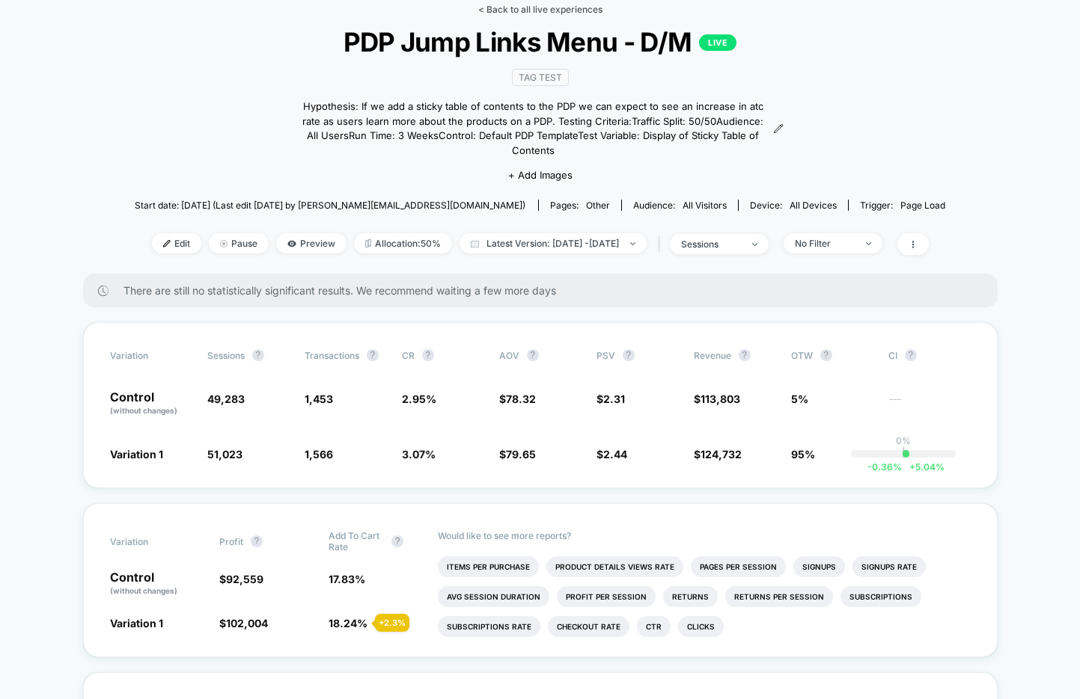
click at [516, 14] on link "< Back to all live experiences" at bounding box center [540, 9] width 124 height 11
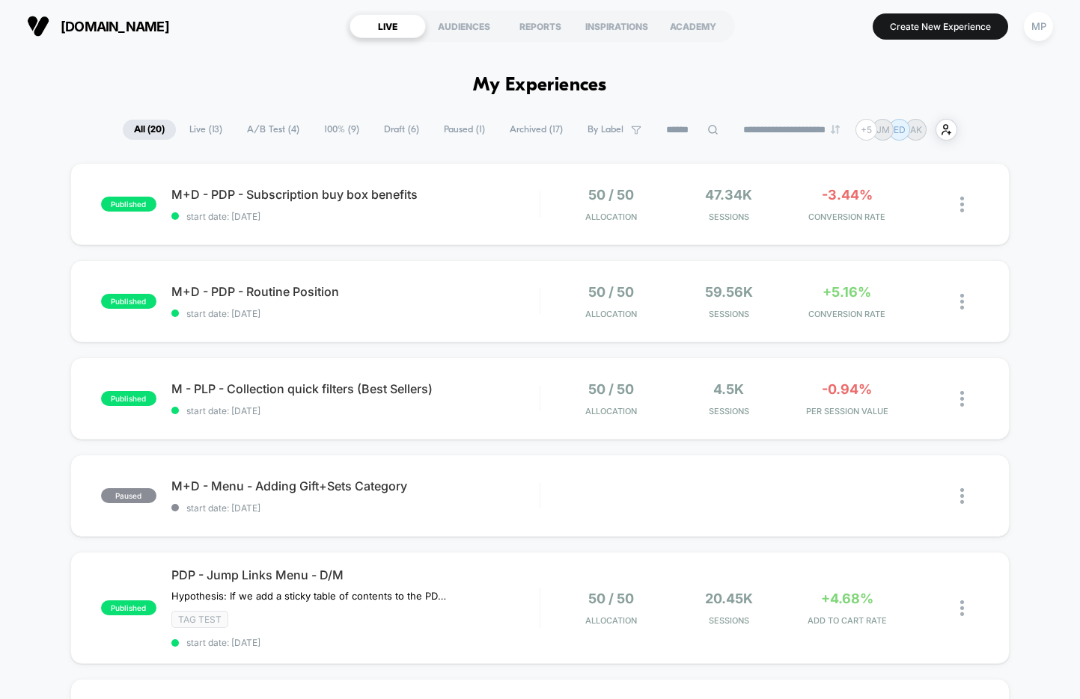
click at [321, 129] on span "100% ( 9 )" at bounding box center [342, 130] width 58 height 20
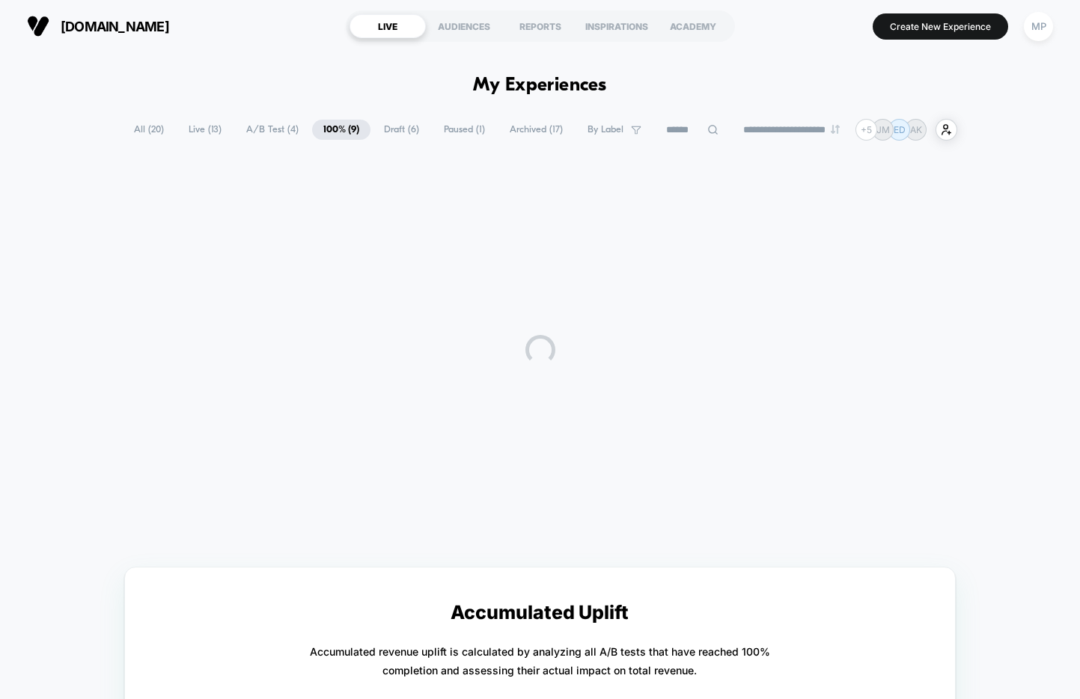
click at [265, 132] on span "A/B Test ( 4 )" at bounding box center [272, 130] width 75 height 20
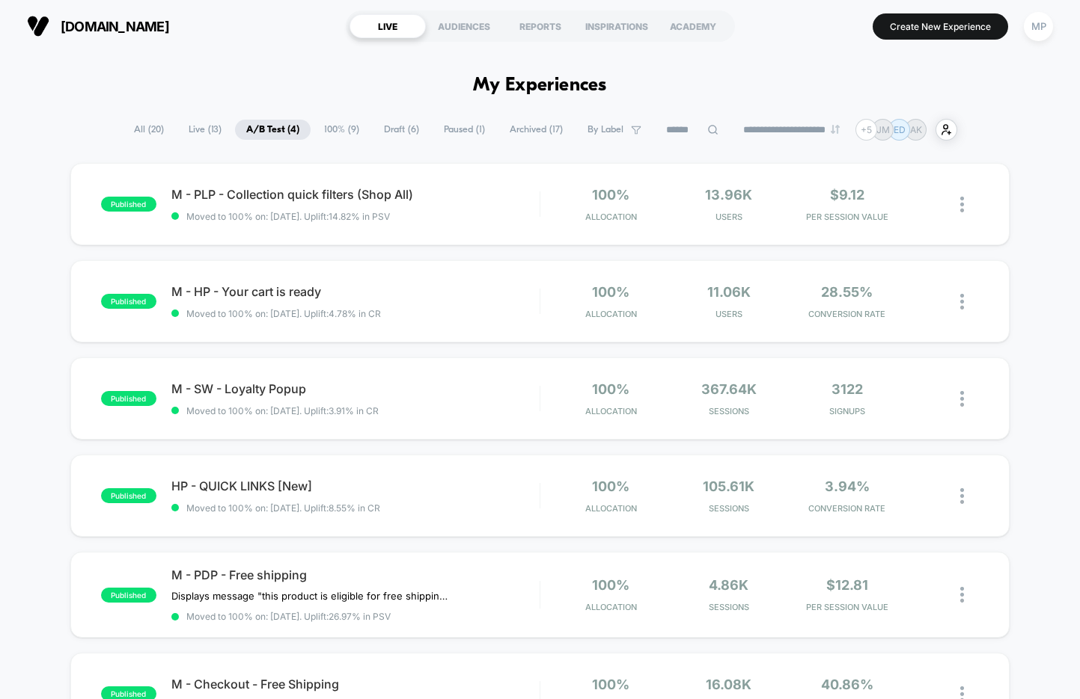
click at [329, 128] on span "100% ( 9 )" at bounding box center [342, 130] width 58 height 20
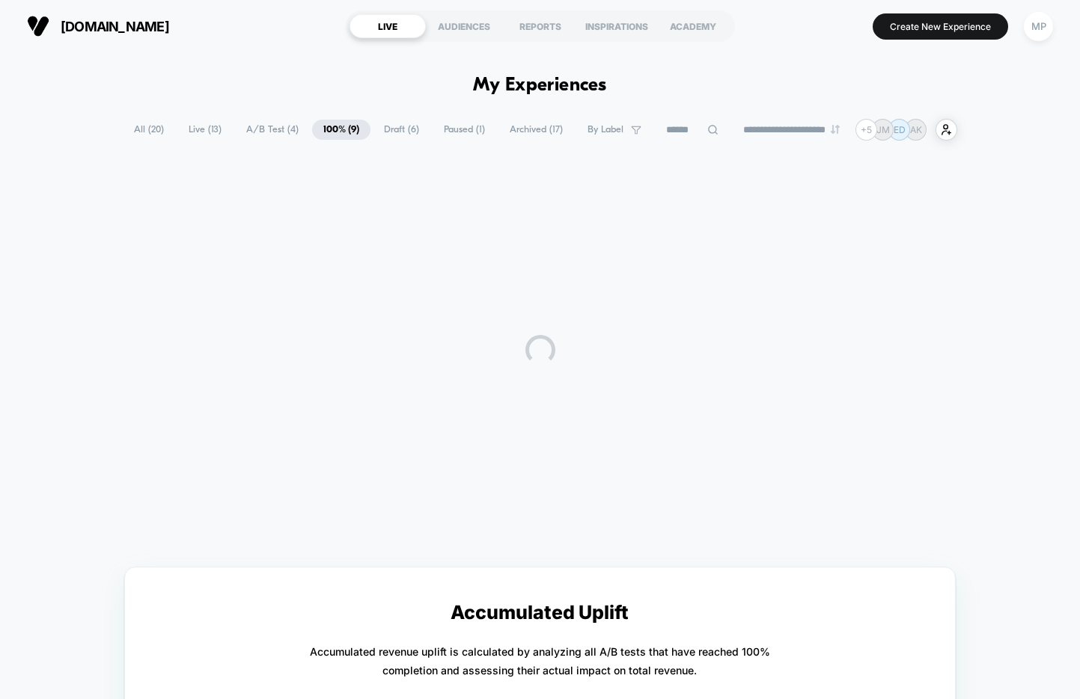
click at [275, 128] on span "A/B Test ( 4 )" at bounding box center [272, 130] width 75 height 20
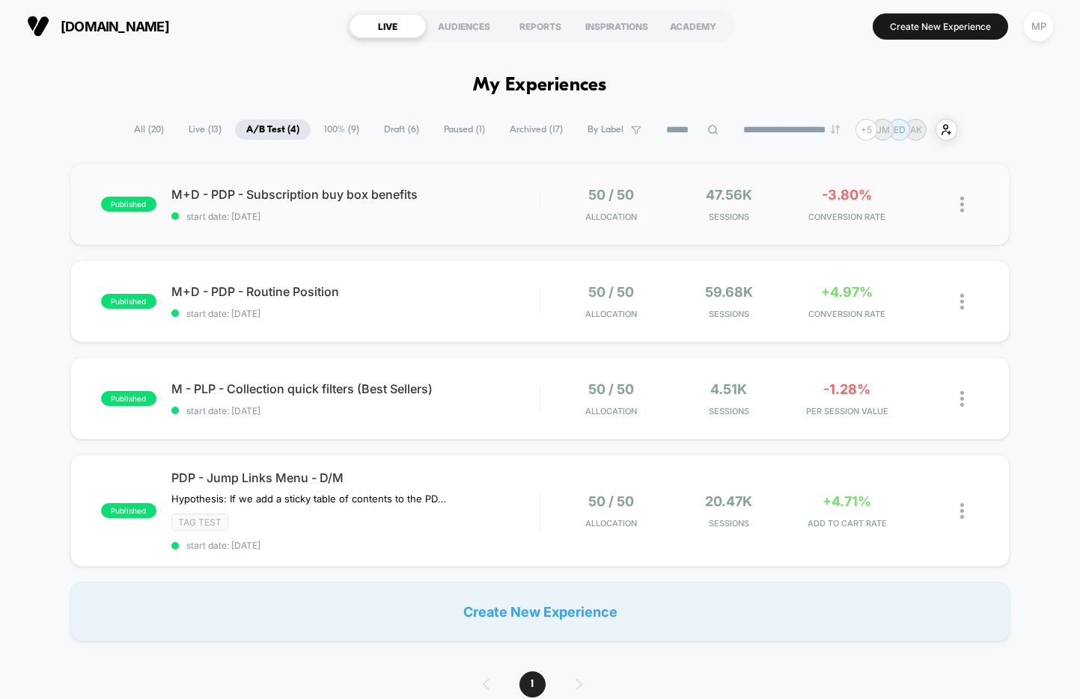
click at [337, 232] on div "published M+D - PDP - Subscription buy box benefits start date: 9/30/2025 50 / …" at bounding box center [539, 204] width 939 height 82
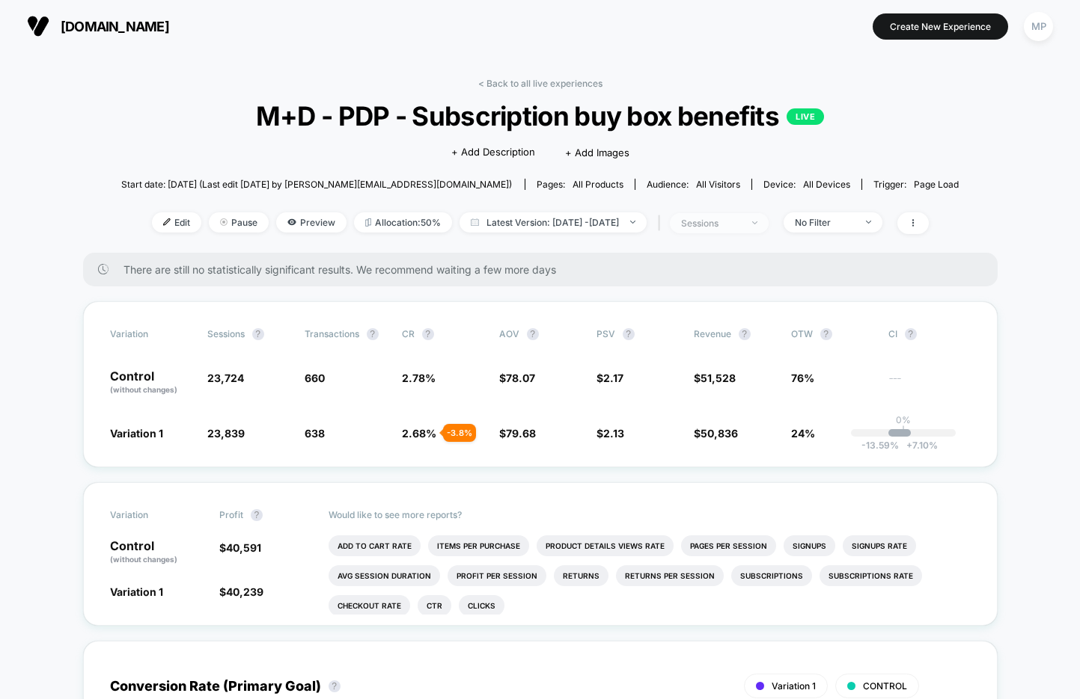
click at [729, 221] on div "sessions" at bounding box center [711, 223] width 60 height 11
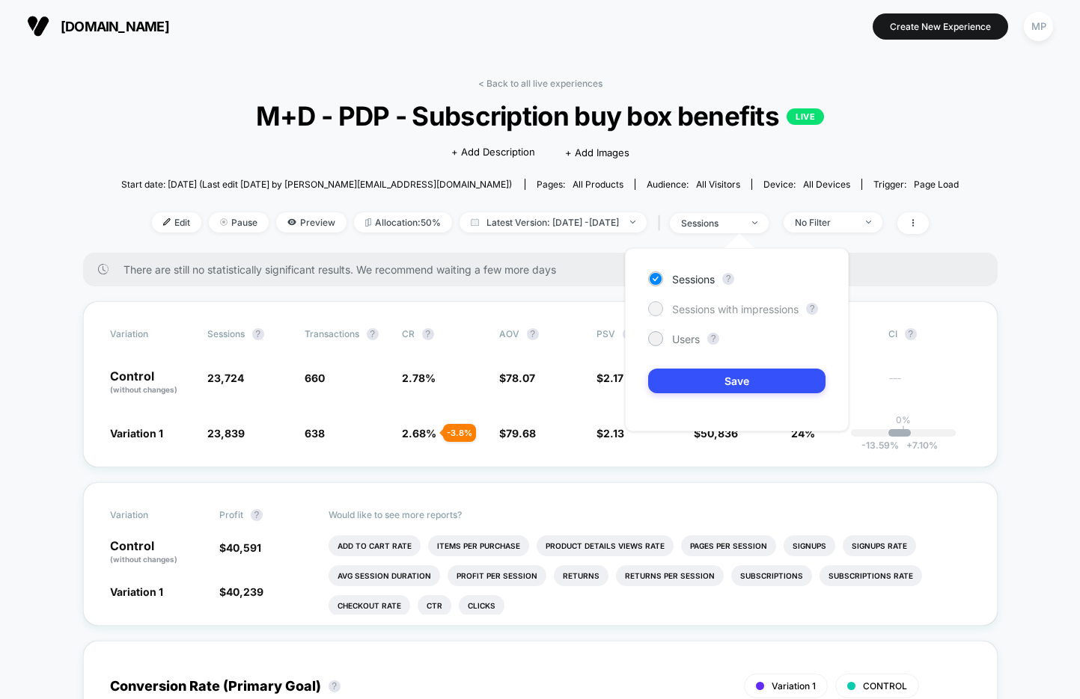
click at [691, 307] on span "Sessions with impressions" at bounding box center [735, 309] width 126 height 13
click at [674, 400] on div "Sessions ? Sessions with impressions ? Users ? Save" at bounding box center [737, 339] width 224 height 183
click at [674, 371] on button "Save" at bounding box center [736, 381] width 177 height 25
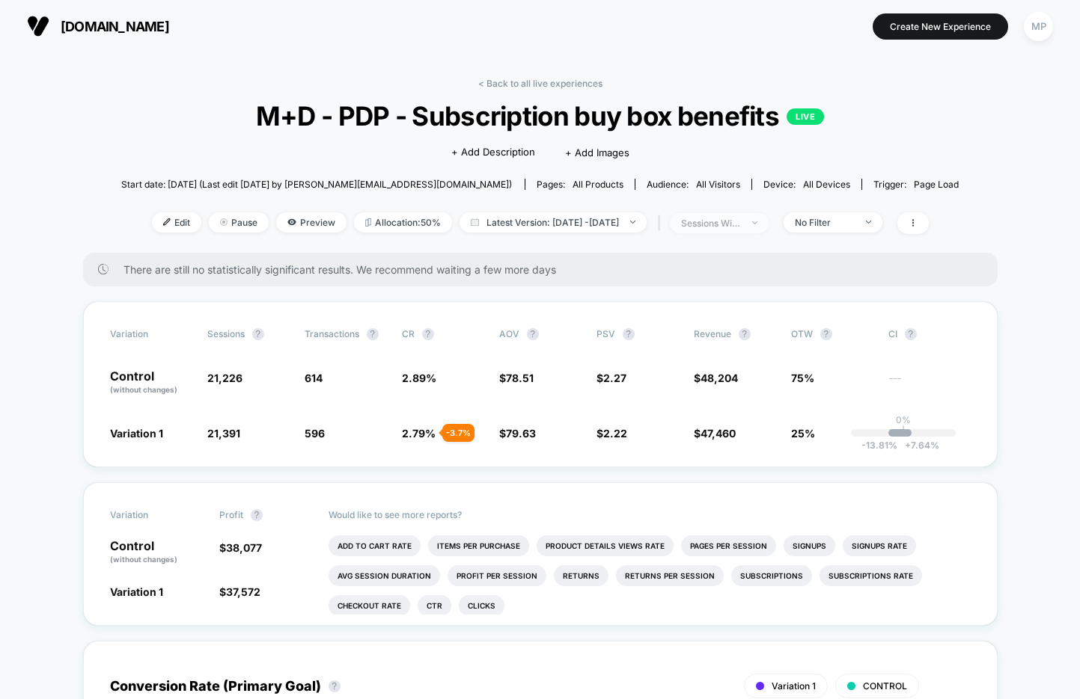
click at [735, 218] on div "sessions with impression" at bounding box center [711, 223] width 60 height 11
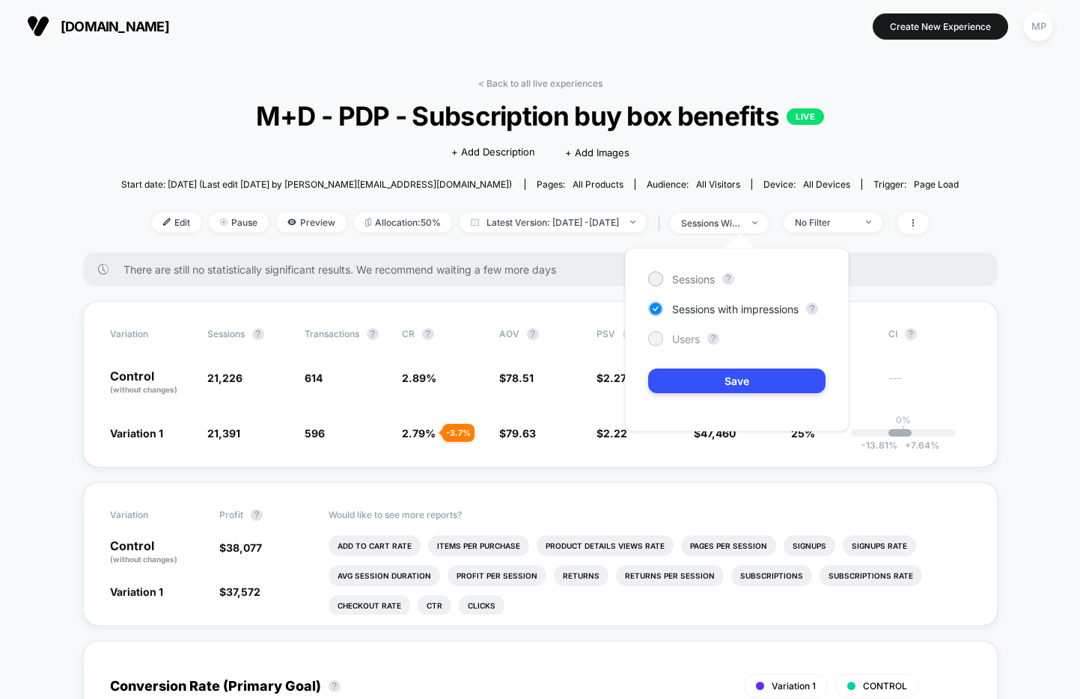
click at [688, 335] on span "Users" at bounding box center [686, 339] width 28 height 13
click at [673, 389] on button "Save" at bounding box center [736, 381] width 177 height 25
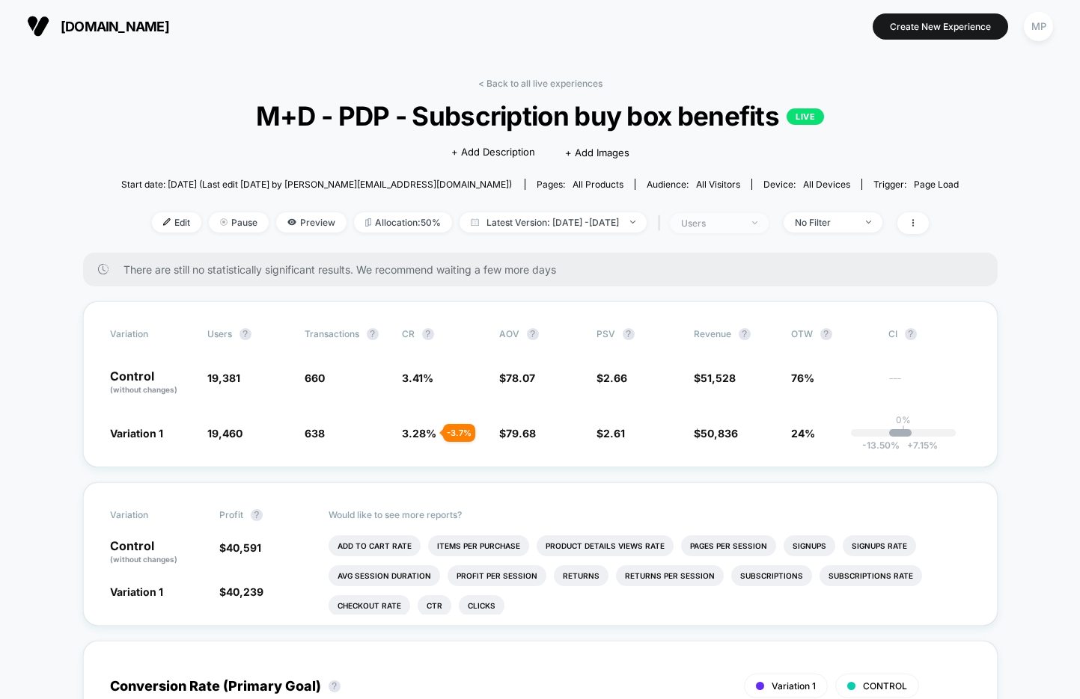
click at [721, 218] on div "users" at bounding box center [711, 223] width 60 height 11
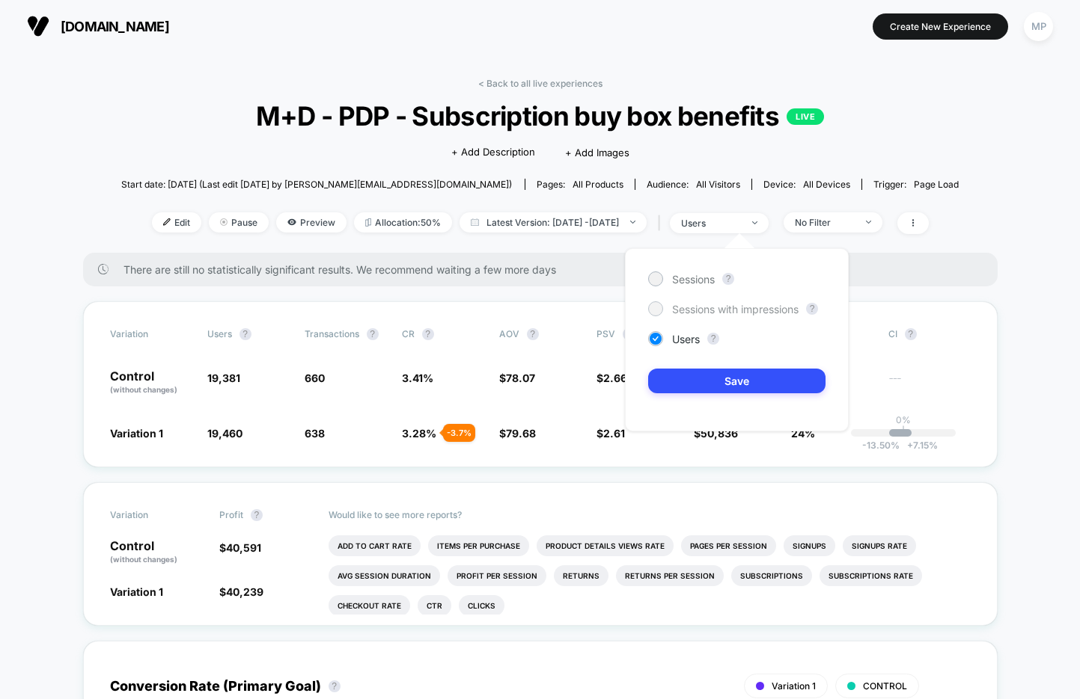
click at [693, 306] on span "Sessions with impressions" at bounding box center [735, 309] width 126 height 13
click at [675, 383] on button "Save" at bounding box center [736, 381] width 177 height 25
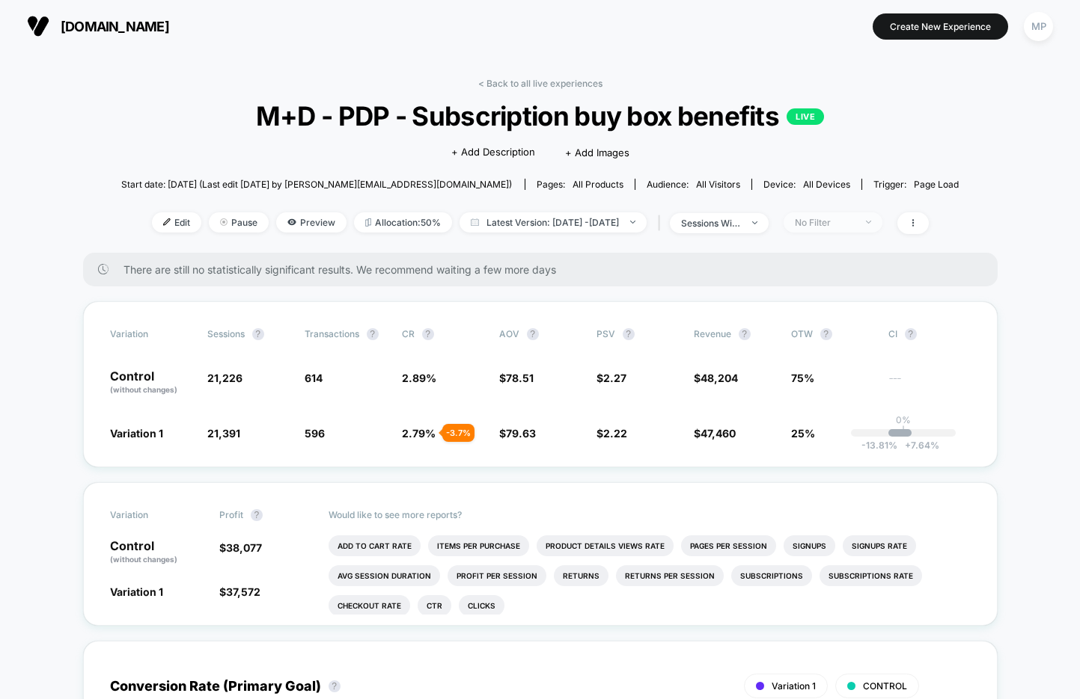
click at [843, 220] on div "No Filter" at bounding box center [825, 222] width 60 height 11
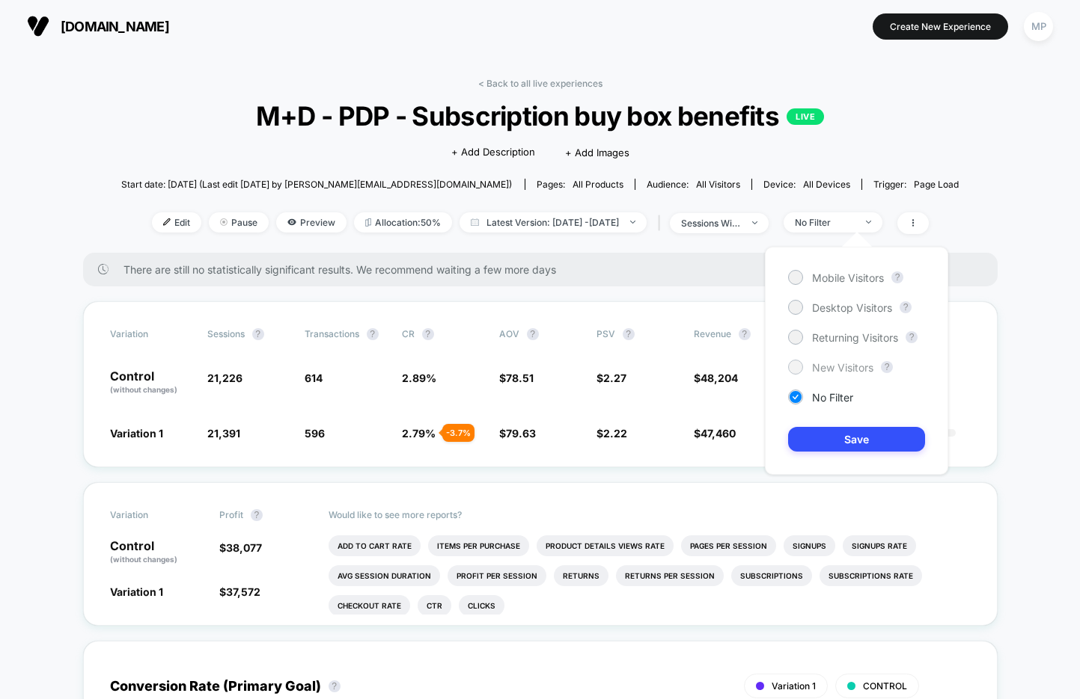
click at [814, 362] on span "New Visitors" at bounding box center [842, 367] width 61 height 13
click at [813, 432] on button "Save" at bounding box center [856, 439] width 137 height 25
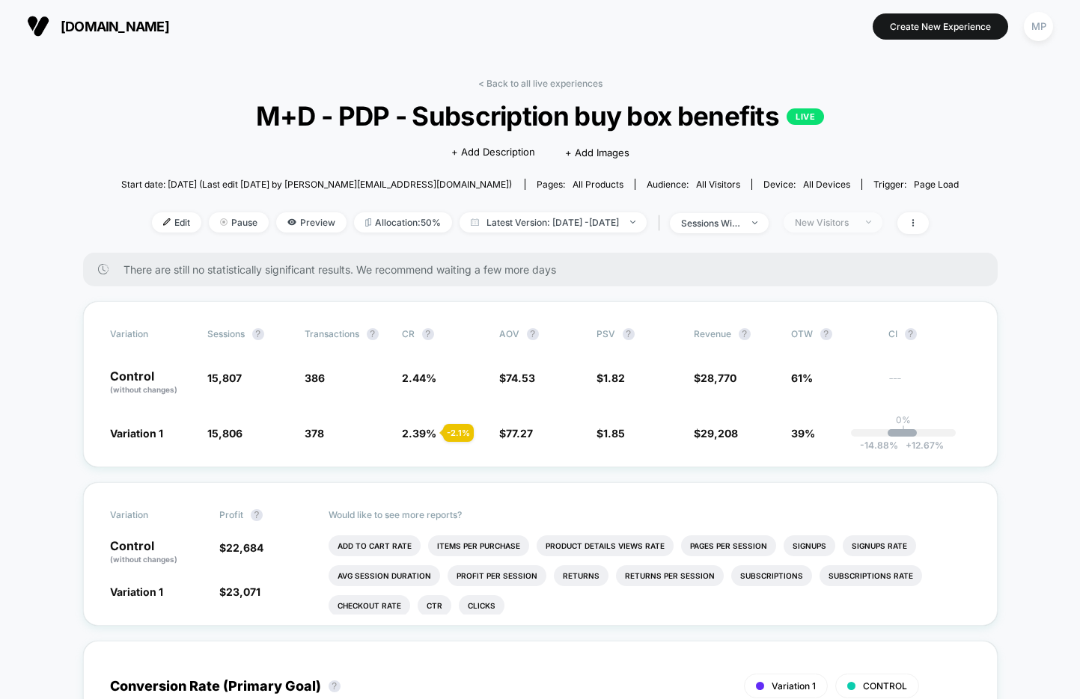
click at [845, 224] on div "New Visitors" at bounding box center [825, 222] width 60 height 11
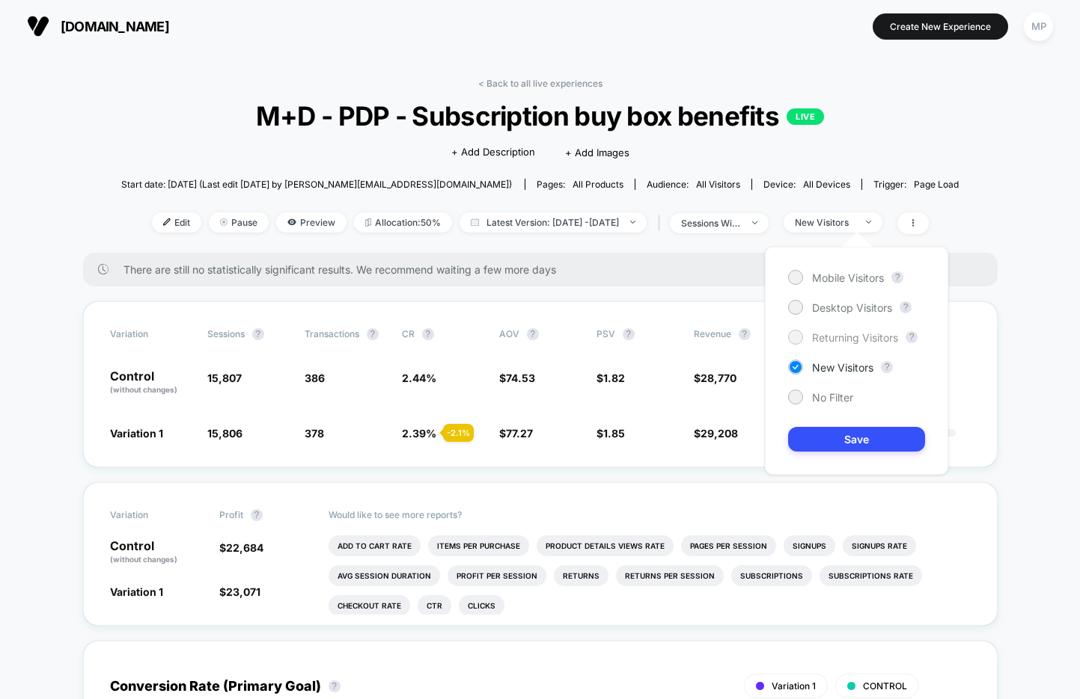
click at [821, 339] on span "Returning Visitors" at bounding box center [855, 337] width 86 height 13
click at [809, 446] on button "Save" at bounding box center [856, 439] width 137 height 25
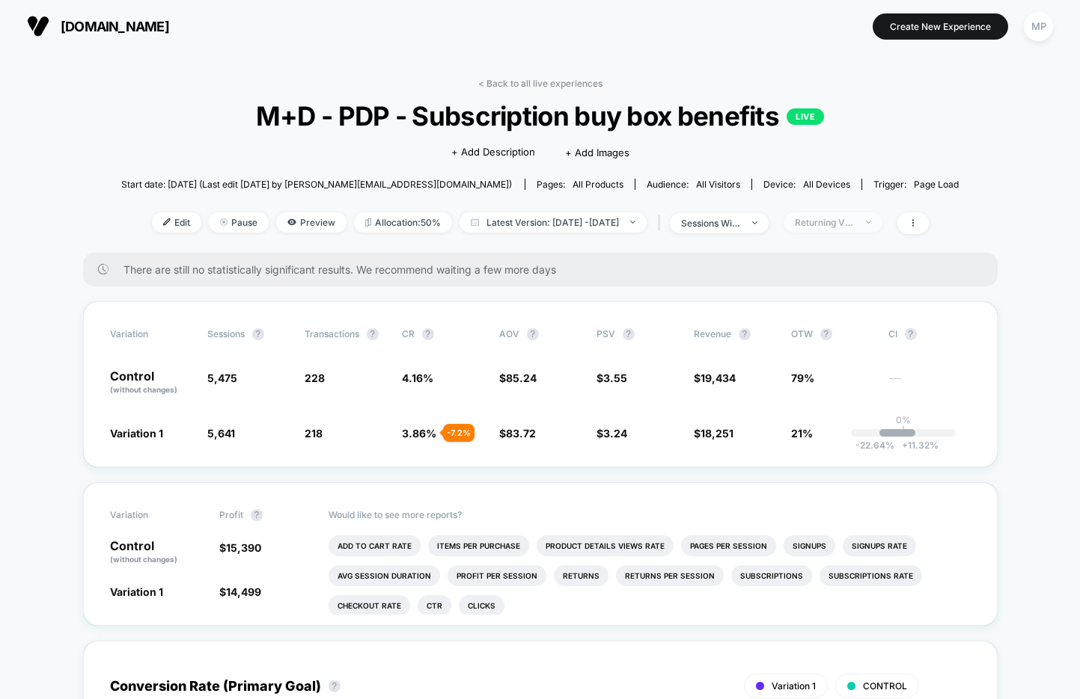
click at [851, 224] on div "Returning Visitors" at bounding box center [825, 222] width 60 height 11
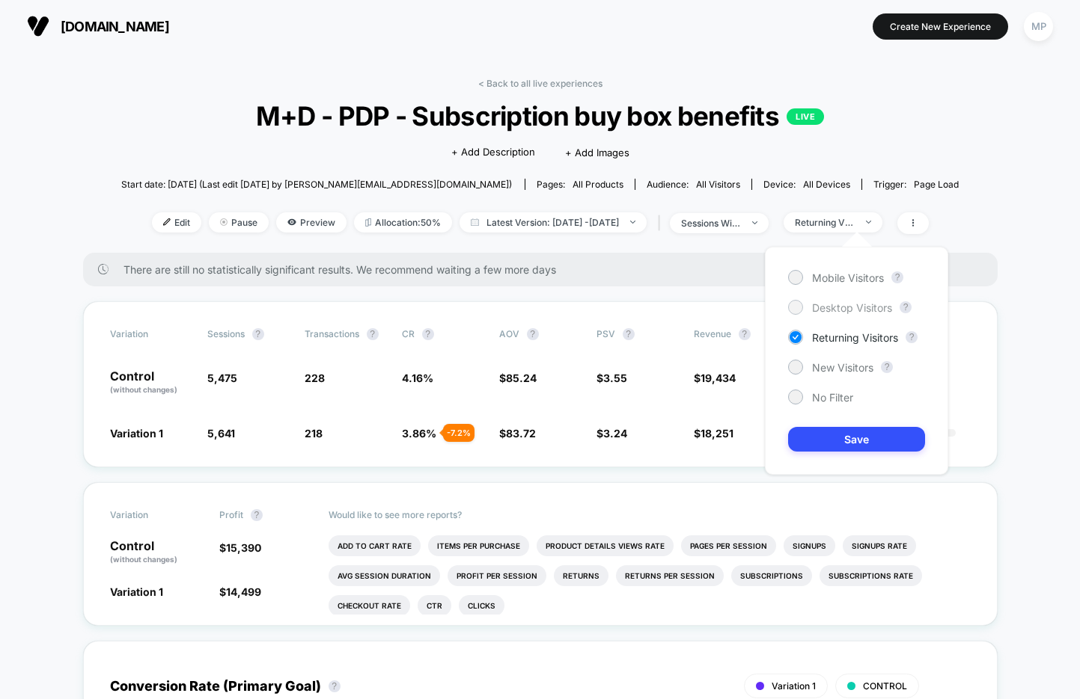
click at [820, 309] on span "Desktop Visitors" at bounding box center [852, 307] width 80 height 13
click at [822, 438] on button "Save" at bounding box center [856, 439] width 137 height 25
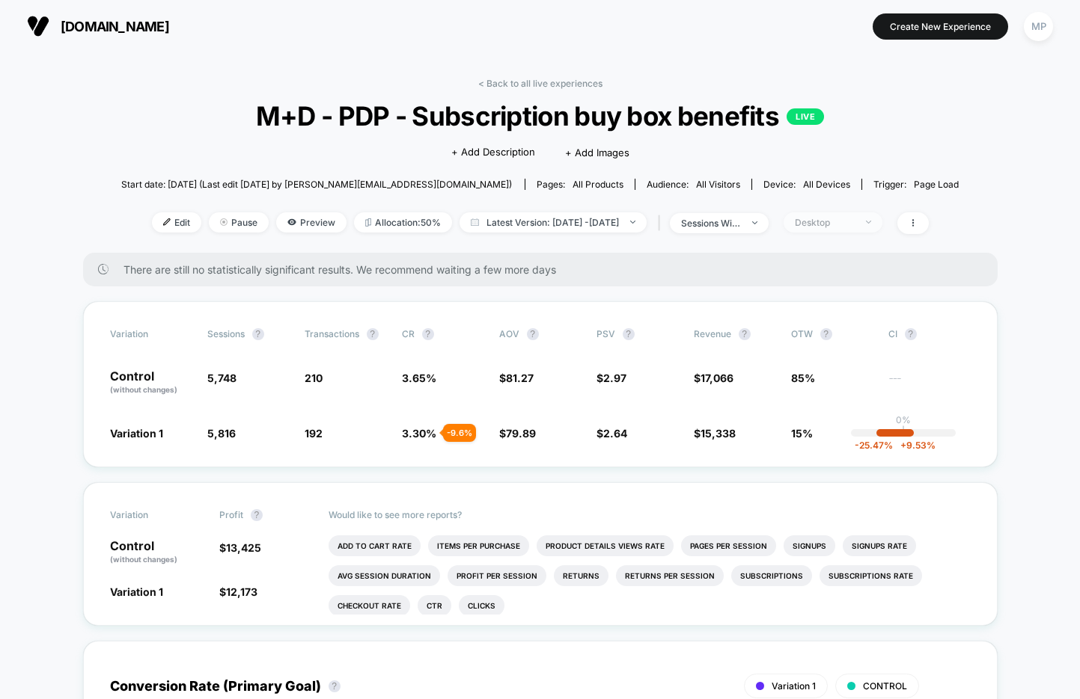
click at [845, 230] on span "Desktop" at bounding box center [832, 222] width 99 height 20
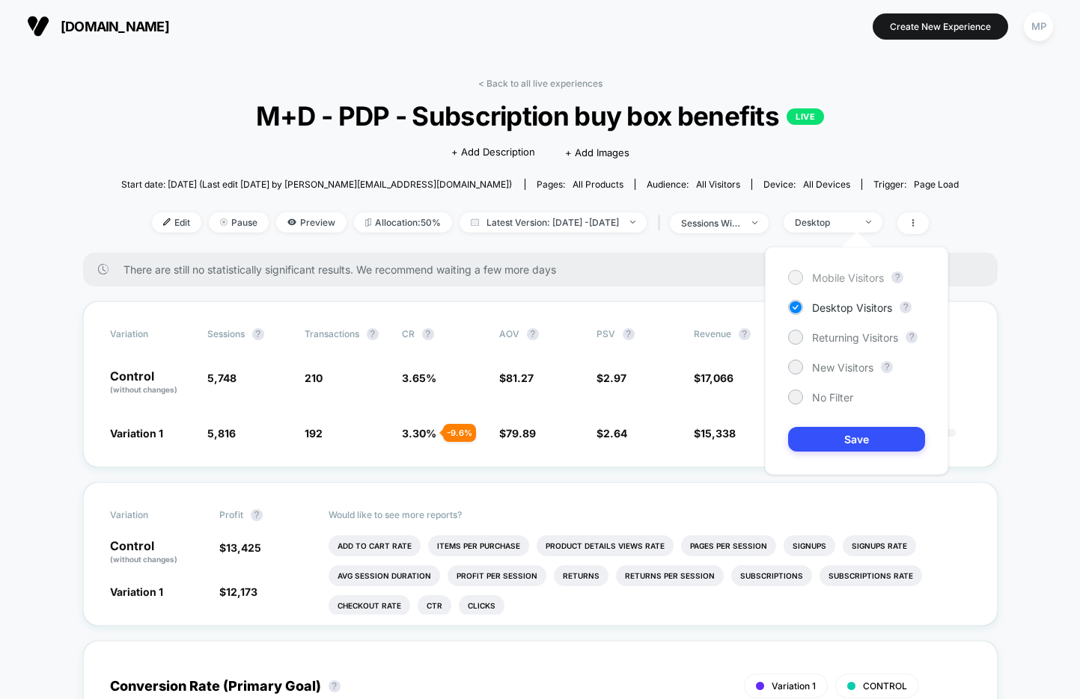
click at [844, 272] on span "Mobile Visitors" at bounding box center [848, 278] width 72 height 13
click at [833, 434] on button "Save" at bounding box center [856, 439] width 137 height 25
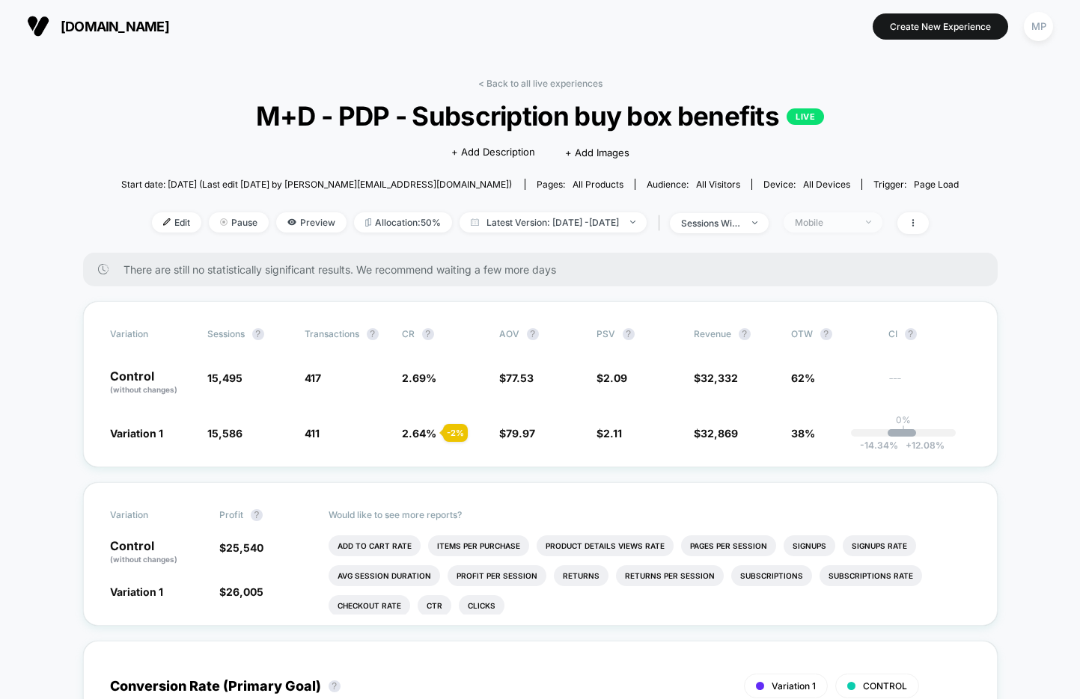
click at [834, 221] on div "Mobile" at bounding box center [825, 222] width 60 height 11
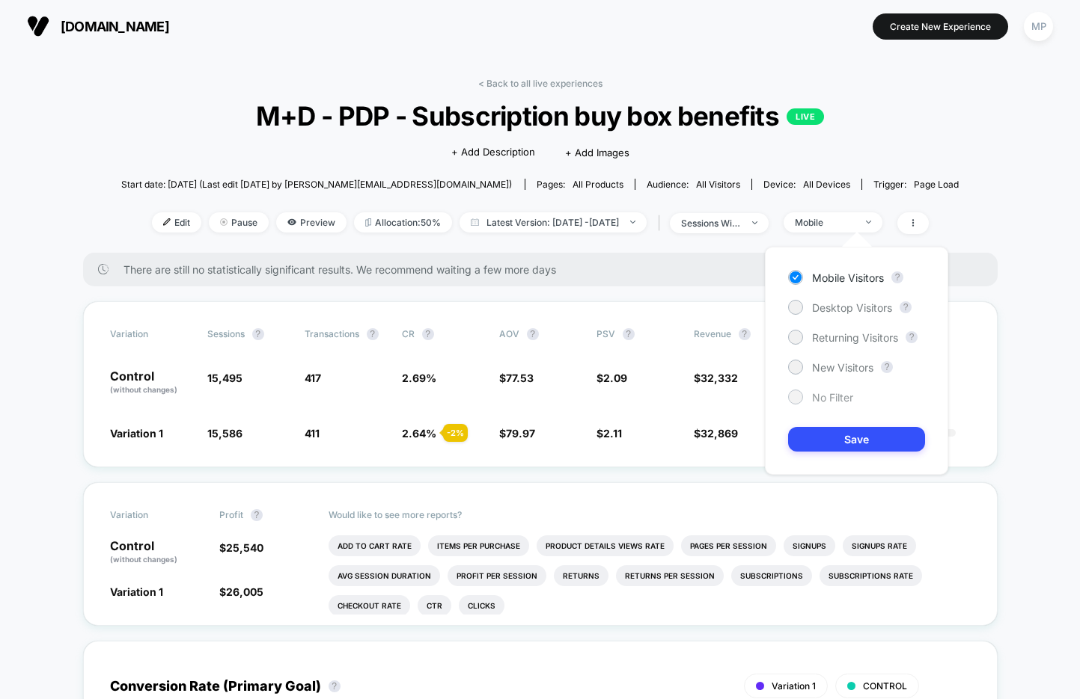
click at [822, 398] on span "No Filter" at bounding box center [832, 397] width 41 height 13
click at [821, 433] on button "Save" at bounding box center [856, 439] width 137 height 25
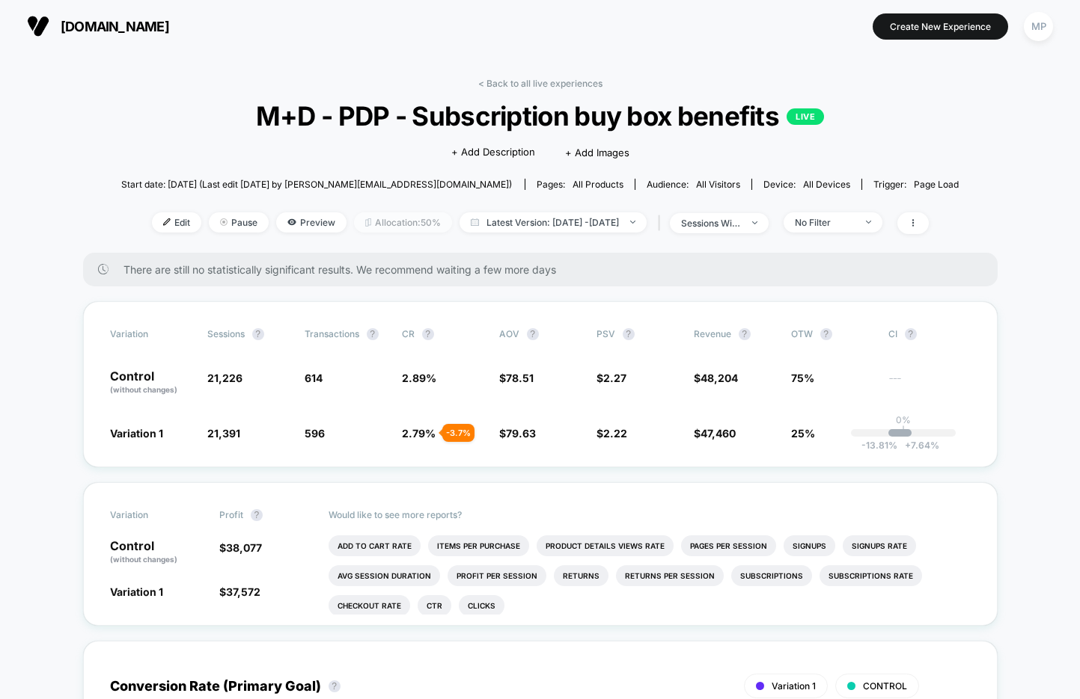
click at [384, 228] on span "Allocation: 50%" at bounding box center [403, 222] width 98 height 20
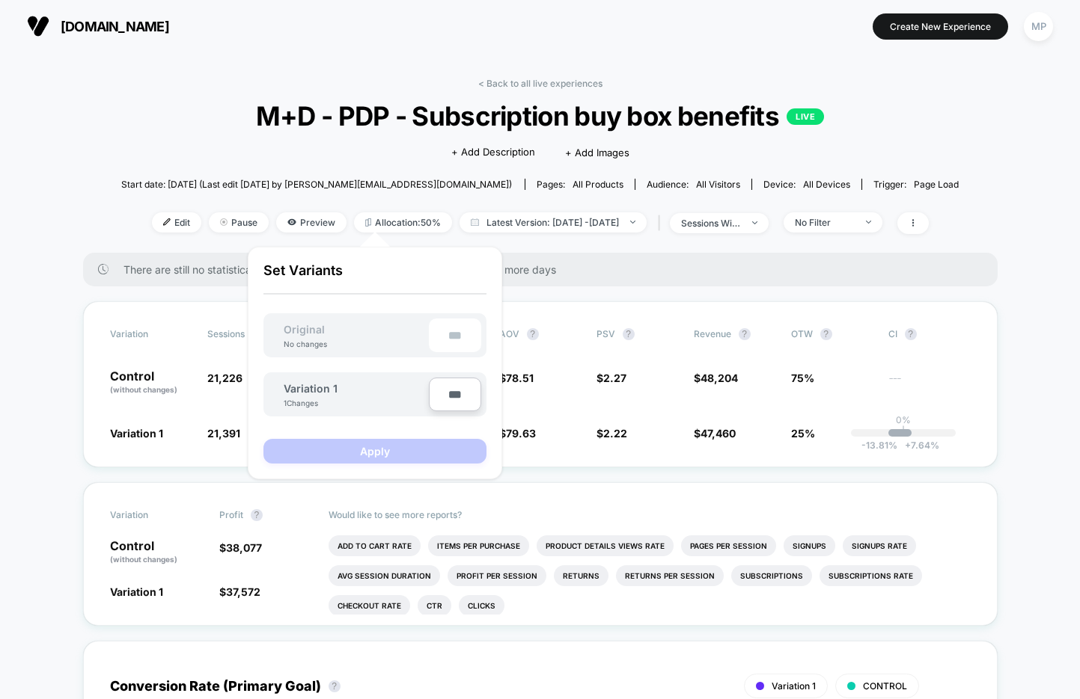
click at [354, 154] on div "Click to edit experience details + Add Description + Add Images" at bounding box center [540, 152] width 503 height 40
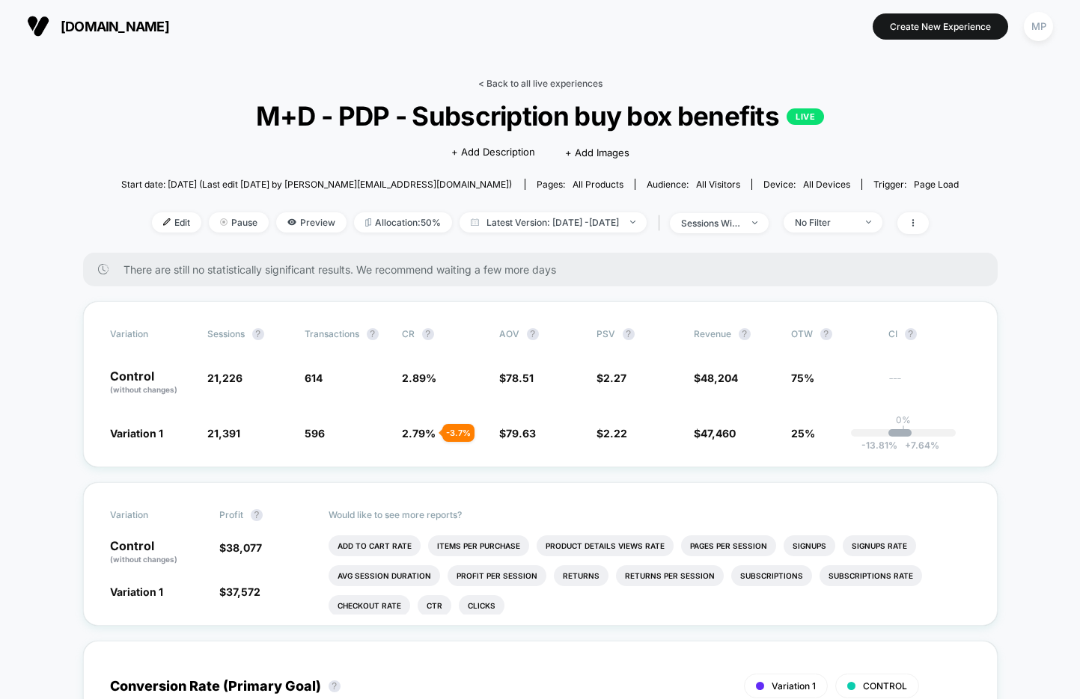
click at [502, 88] on link "< Back to all live experiences" at bounding box center [540, 83] width 124 height 11
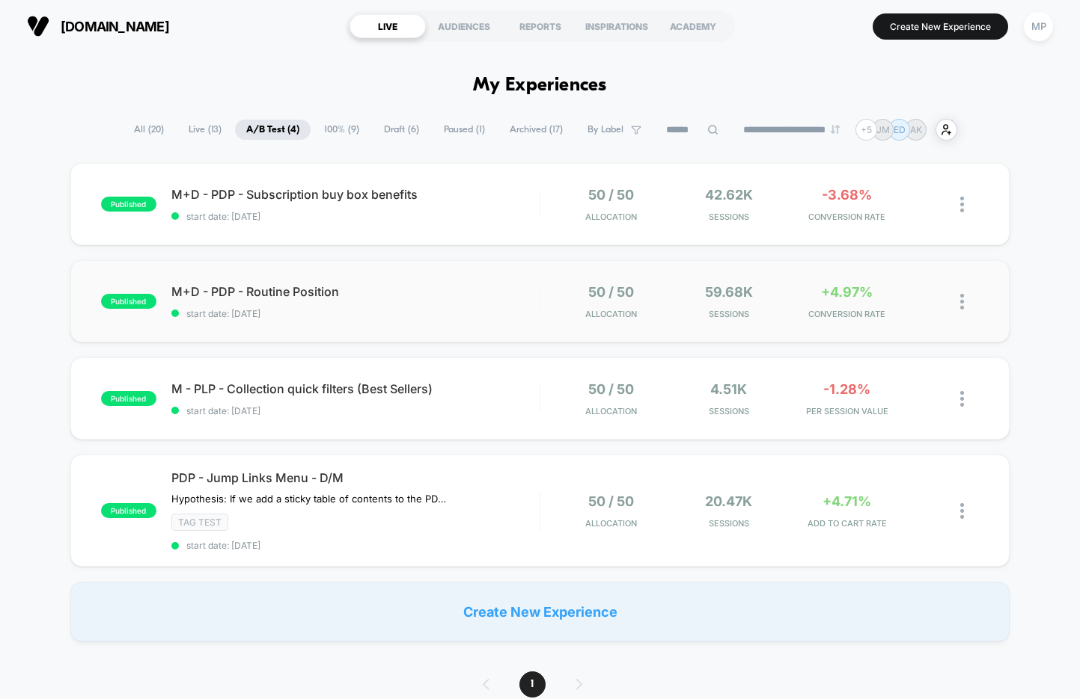
click at [399, 337] on div "published M+D - PDP - Routine Position start date: 9/2/2025 50 / 50 Allocation …" at bounding box center [539, 301] width 939 height 82
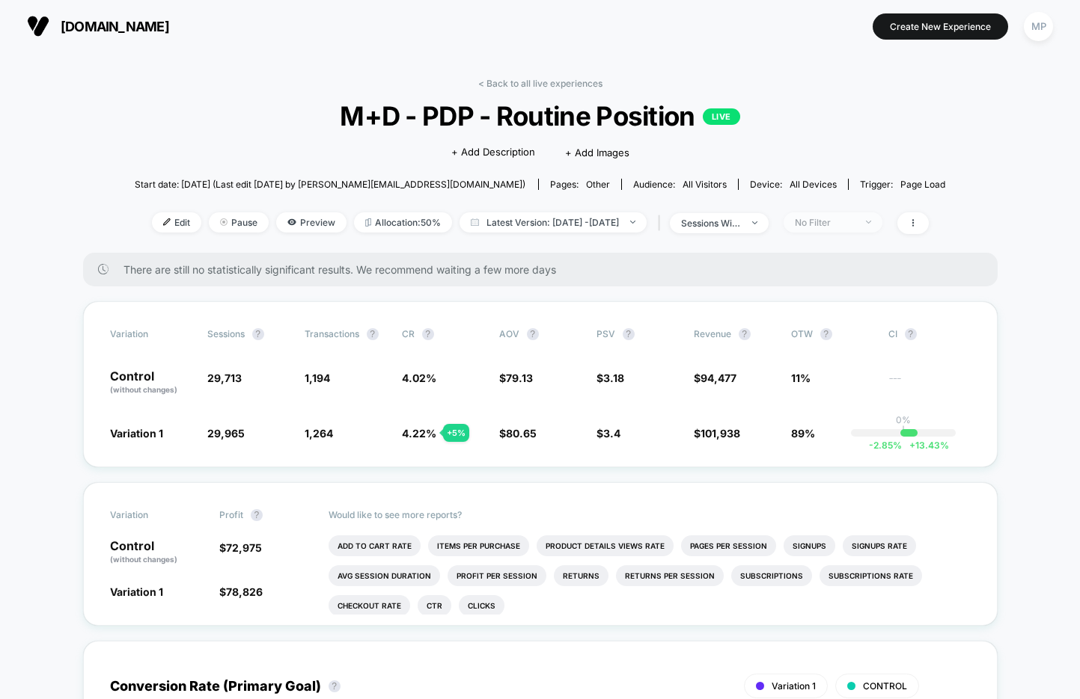
click at [842, 225] on div "No Filter" at bounding box center [825, 222] width 60 height 11
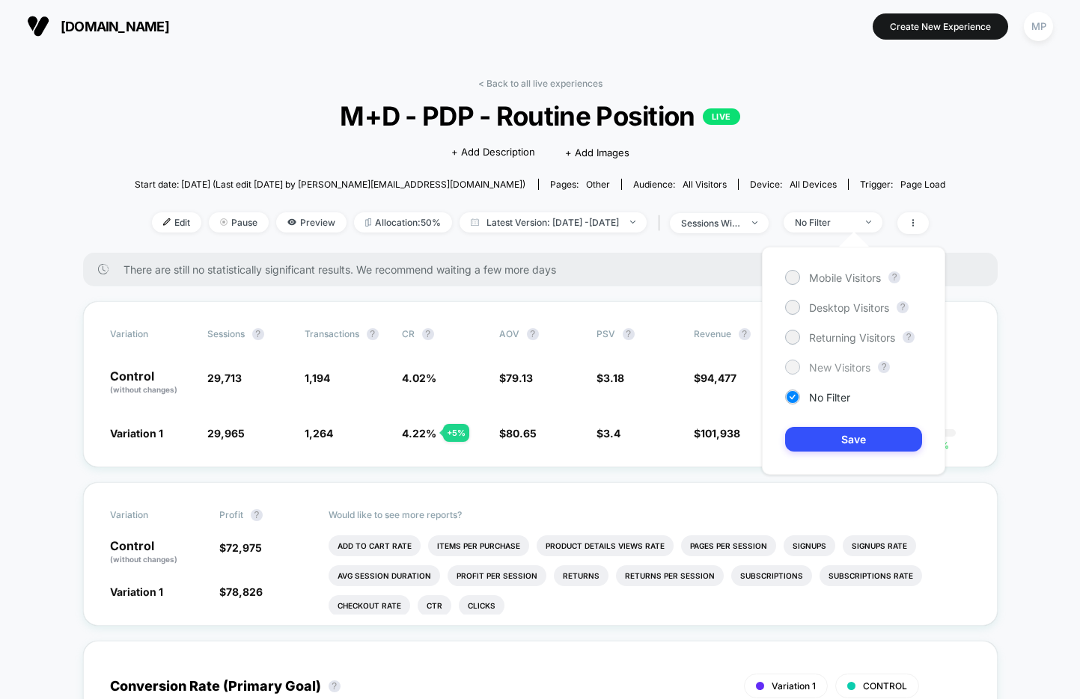
click at [814, 367] on span "New Visitors" at bounding box center [839, 367] width 61 height 13
click at [812, 430] on button "Save" at bounding box center [853, 439] width 137 height 25
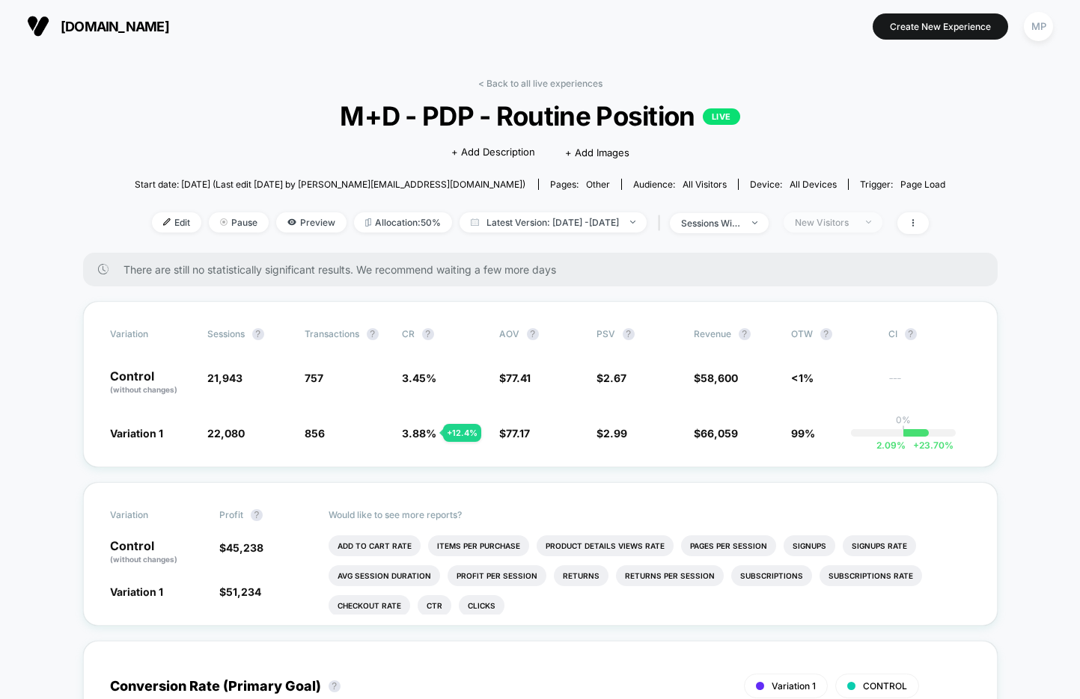
click at [839, 222] on div "New Visitors" at bounding box center [825, 222] width 60 height 11
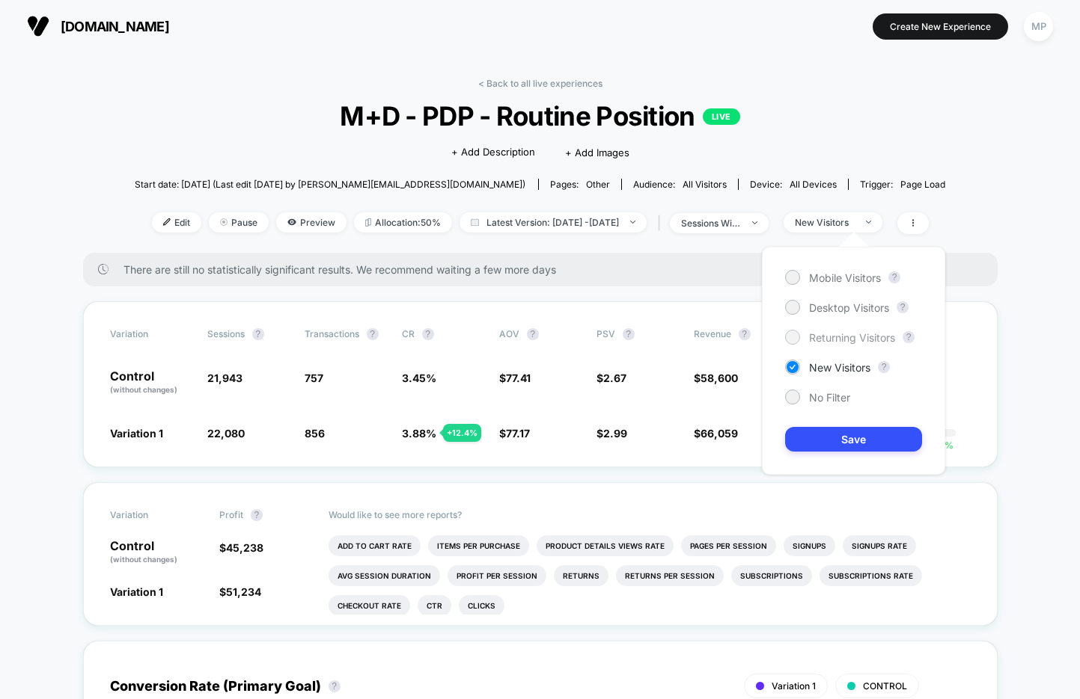
click at [819, 342] on span "Returning Visitors" at bounding box center [852, 337] width 86 height 13
click at [816, 446] on button "Save" at bounding box center [853, 439] width 137 height 25
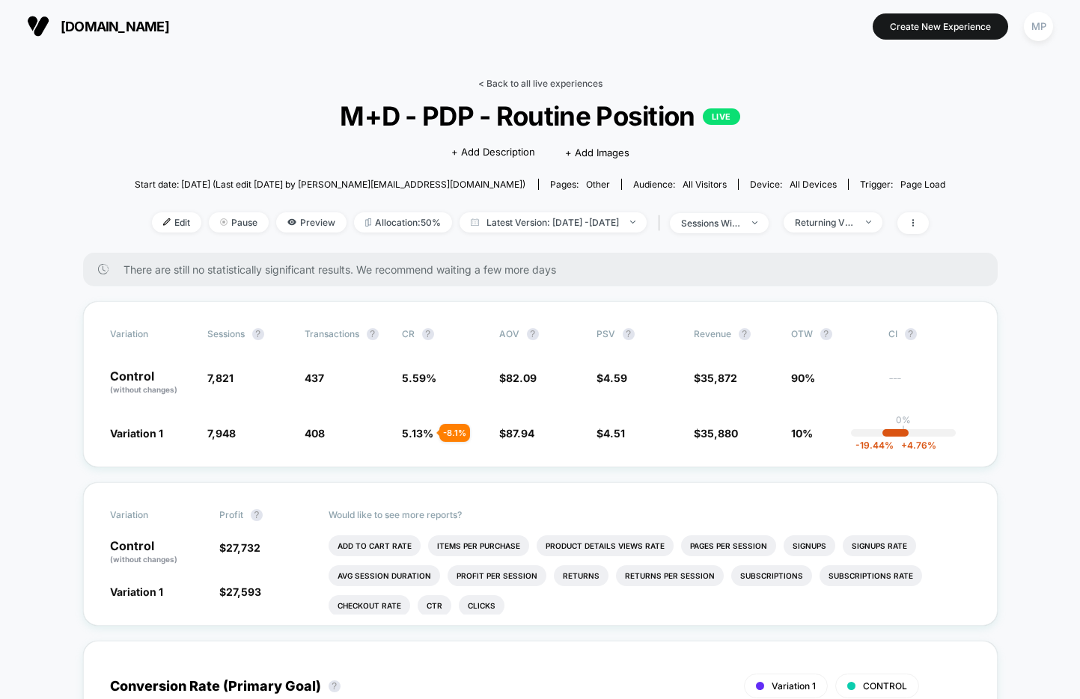
click at [503, 88] on link "< Back to all live experiences" at bounding box center [540, 83] width 124 height 11
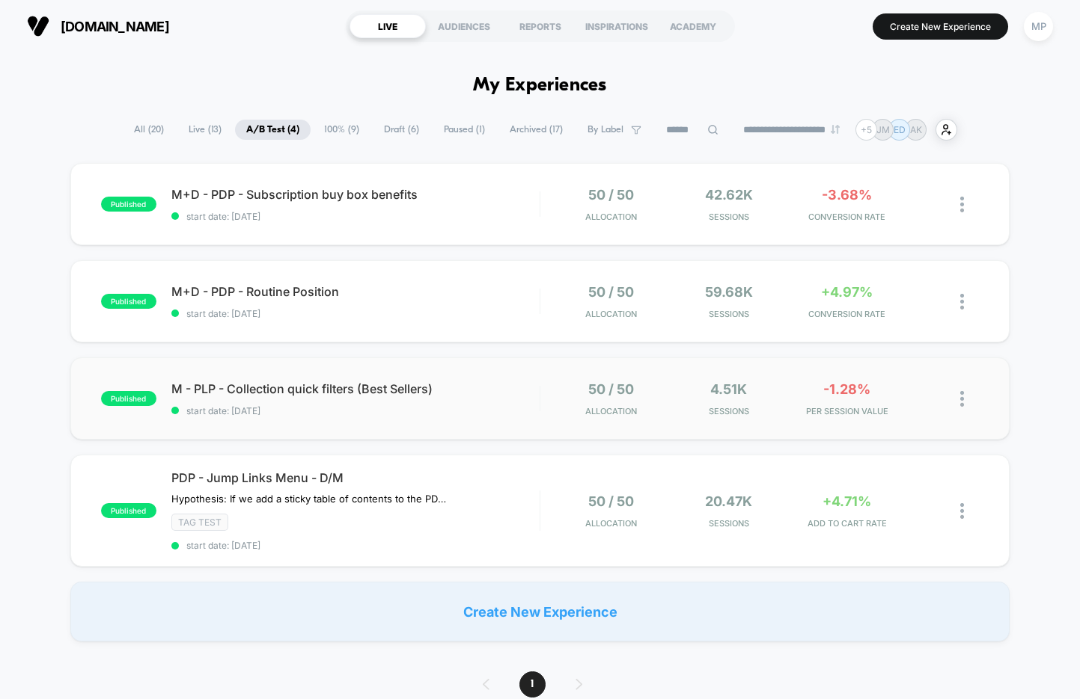
click at [355, 420] on div "published M - PLP - Collection quick filters (Best Sellers) start date: 9/16/20…" at bounding box center [539, 399] width 939 height 82
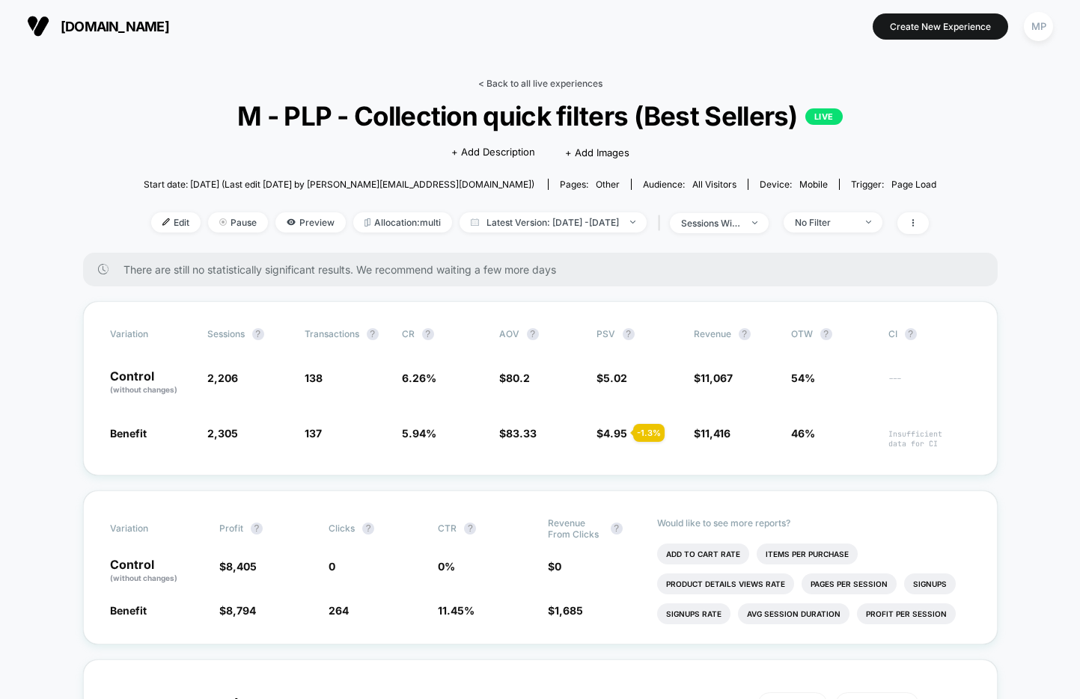
click at [503, 85] on link "< Back to all live experiences" at bounding box center [540, 83] width 124 height 11
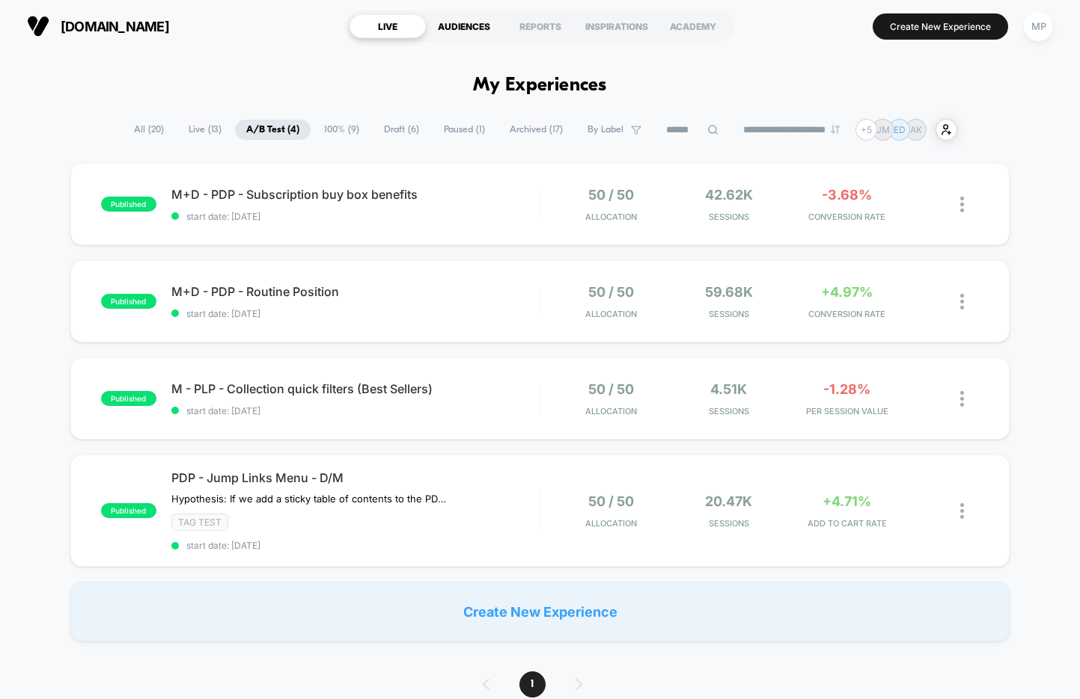
click at [464, 32] on div "AUDIENCES" at bounding box center [464, 26] width 76 height 24
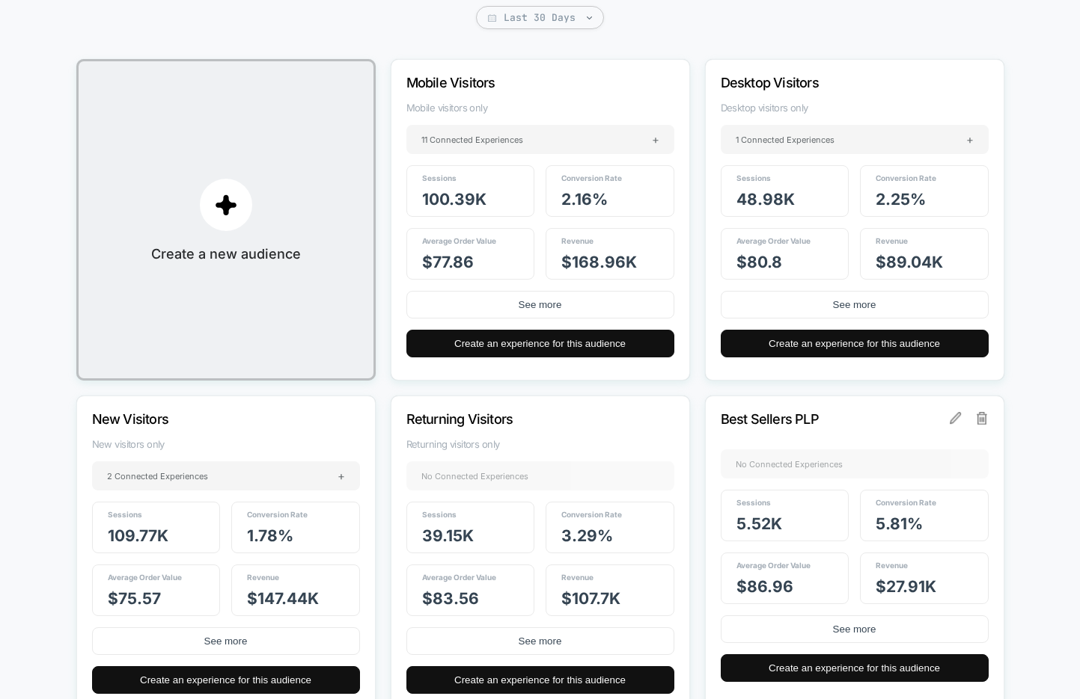
scroll to position [260, 0]
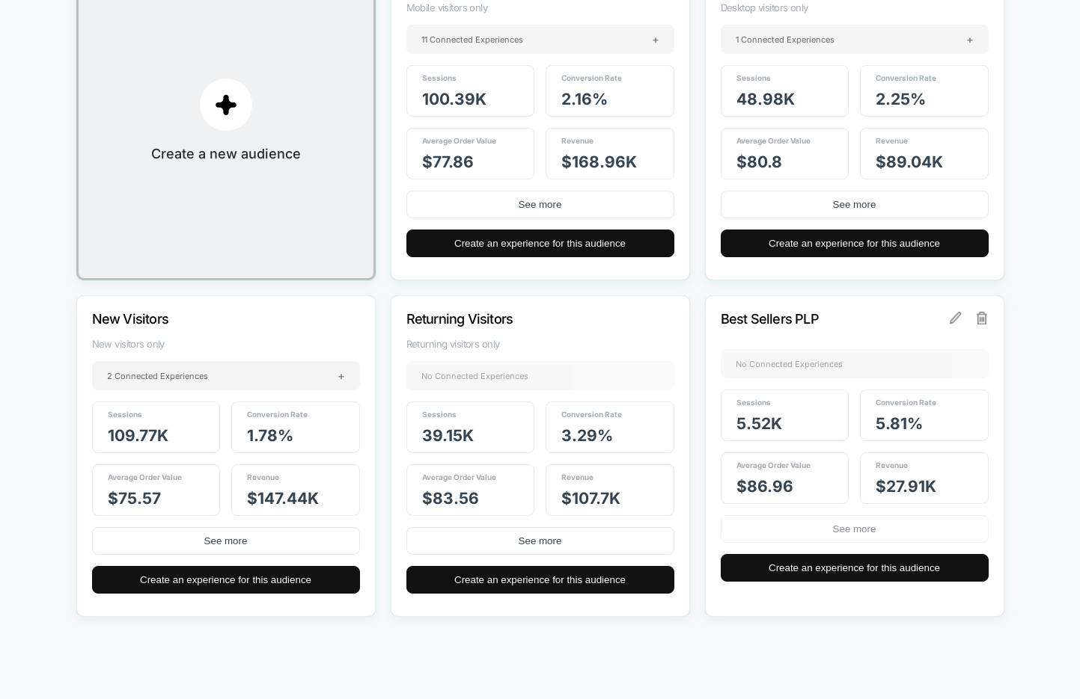
click at [872, 531] on button "See more" at bounding box center [854, 529] width 268 height 28
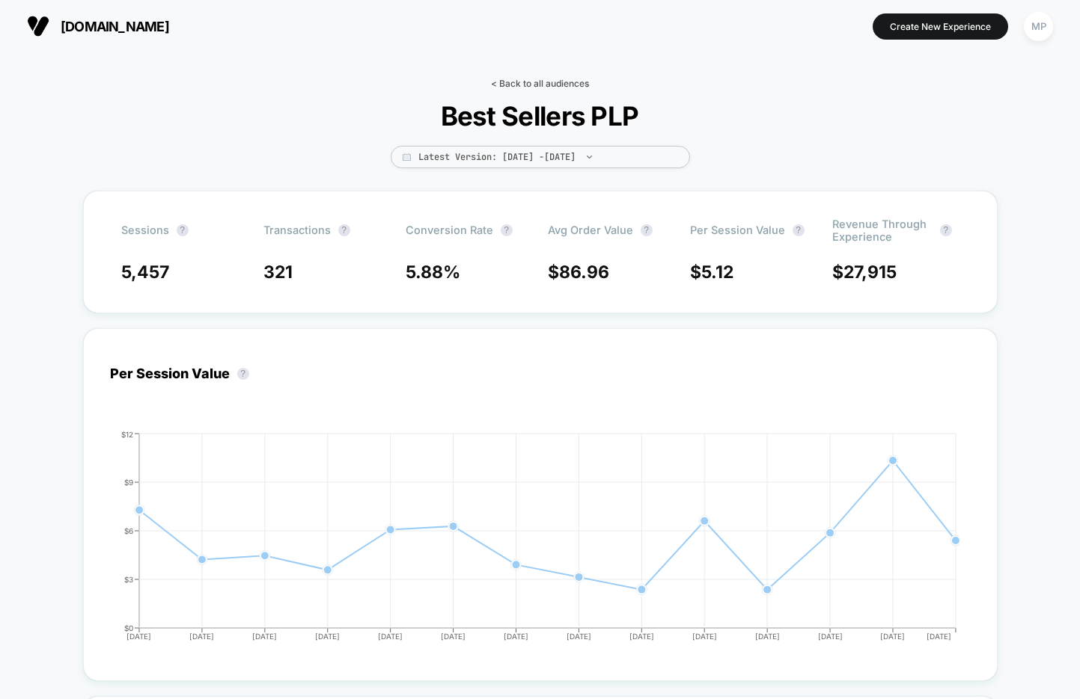
click at [538, 85] on link "< Back to all audiences" at bounding box center [540, 83] width 98 height 11
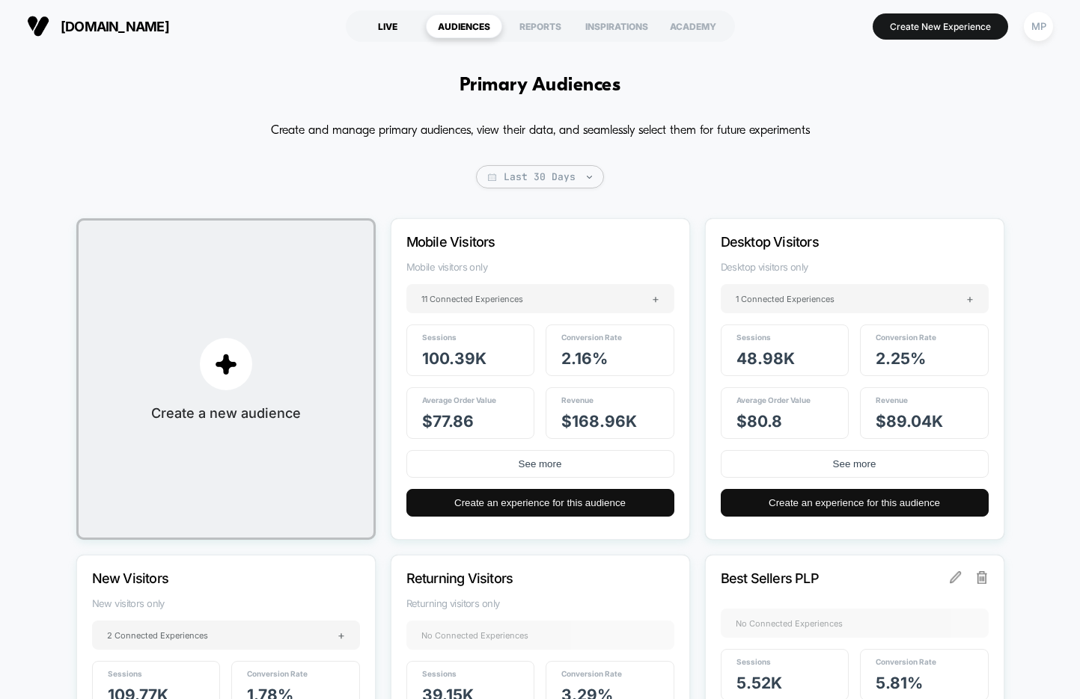
click at [389, 22] on div "LIVE" at bounding box center [387, 26] width 76 height 24
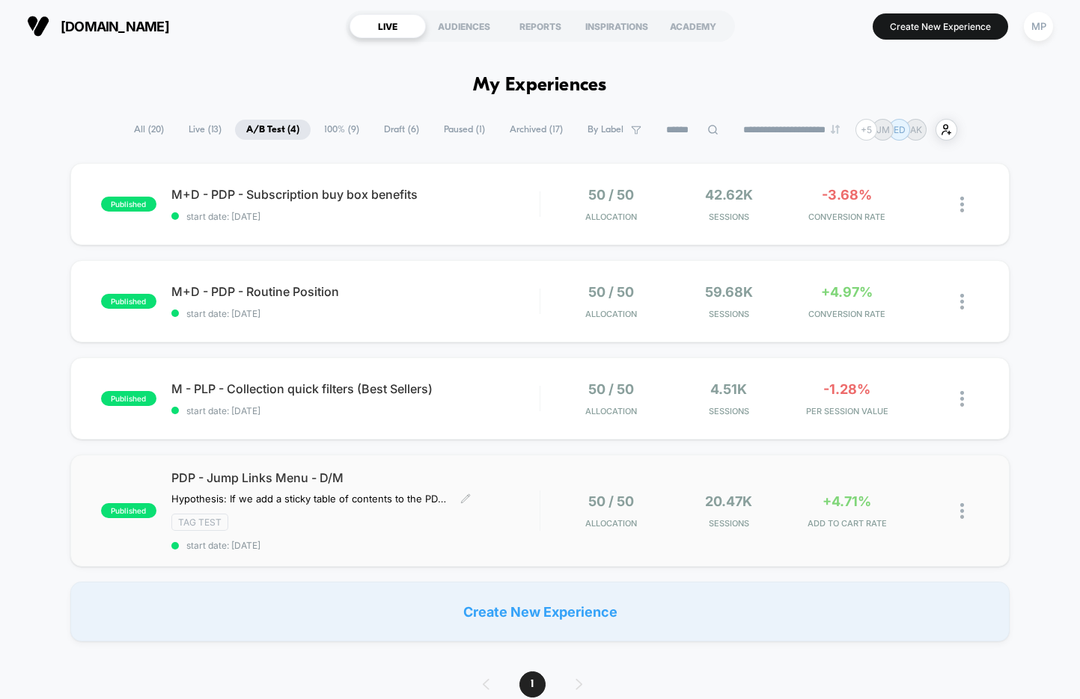
click at [403, 534] on div "PDP - Jump Links Menu - D/M Hypothesis: If we add a sticky table of contents to…" at bounding box center [355, 511] width 368 height 81
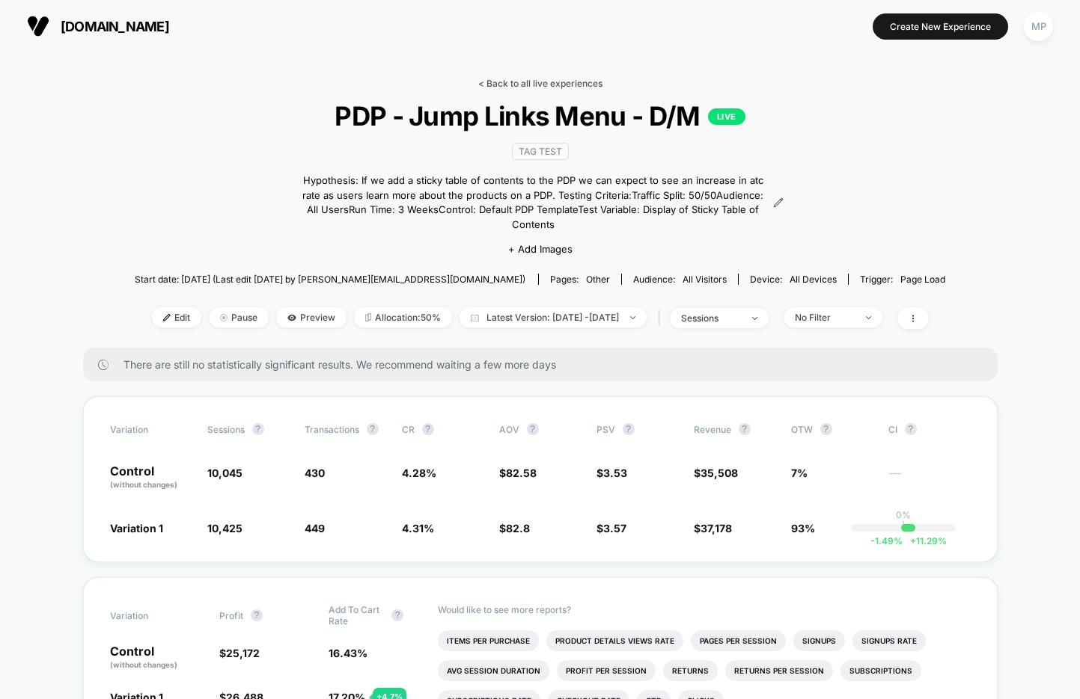
click at [557, 85] on link "< Back to all live experiences" at bounding box center [540, 83] width 124 height 11
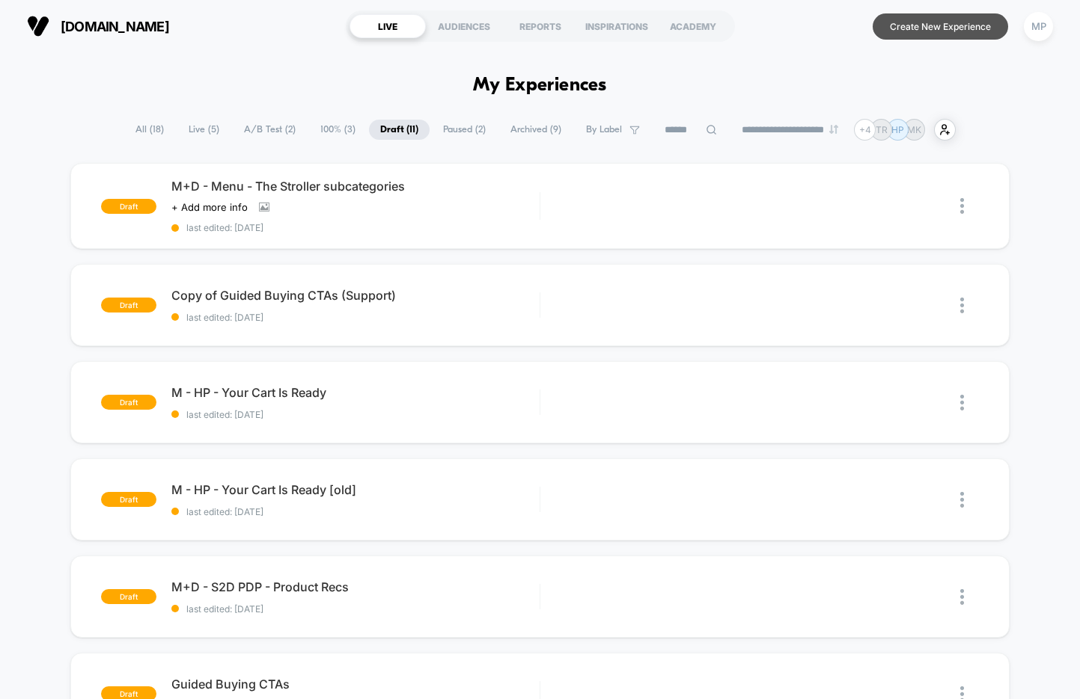
click at [907, 33] on button "Create New Experience" at bounding box center [939, 26] width 135 height 26
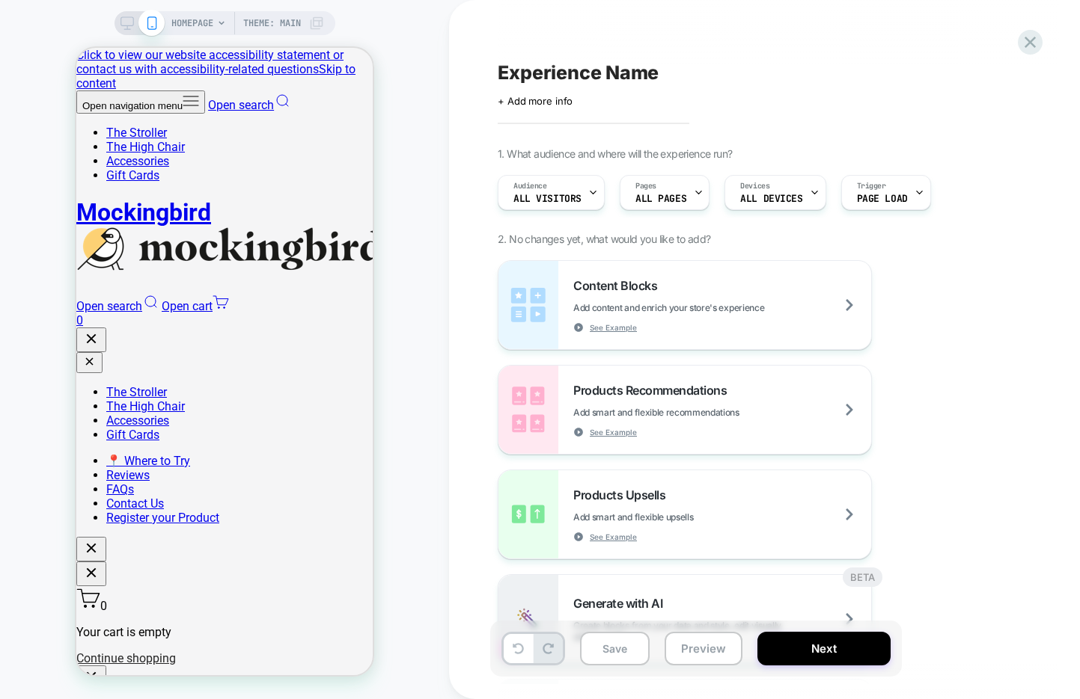
click at [209, 24] on span "HOMEPAGE" at bounding box center [192, 23] width 42 height 24
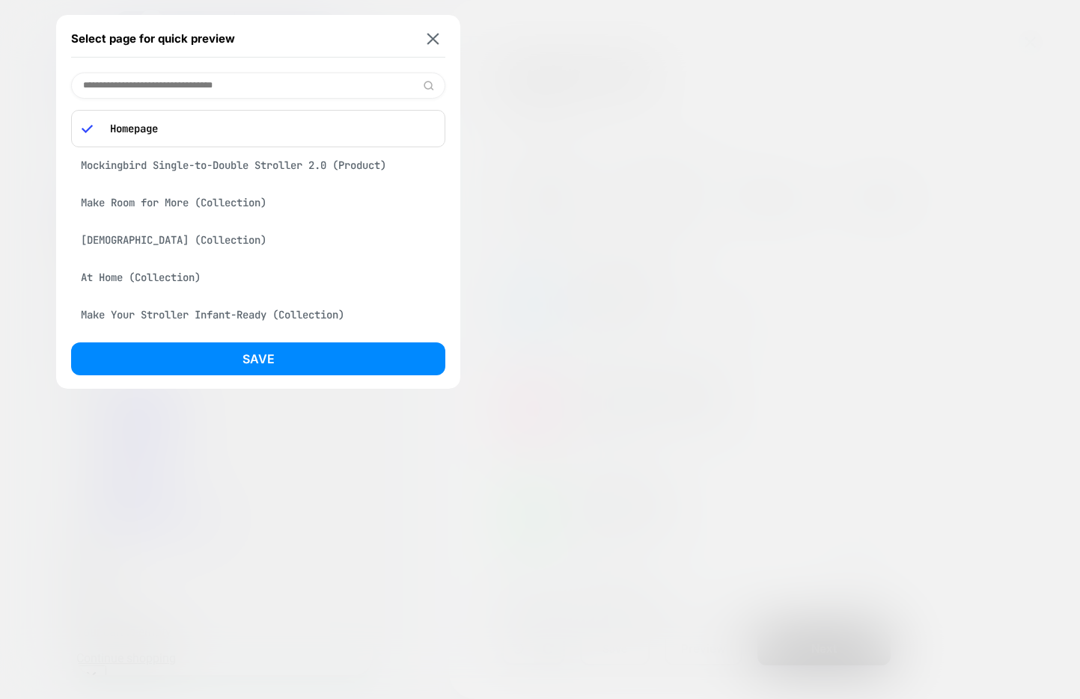
click at [218, 156] on div "Mockingbird Single-to-Double Stroller 2.0 (Product)" at bounding box center [258, 165] width 374 height 28
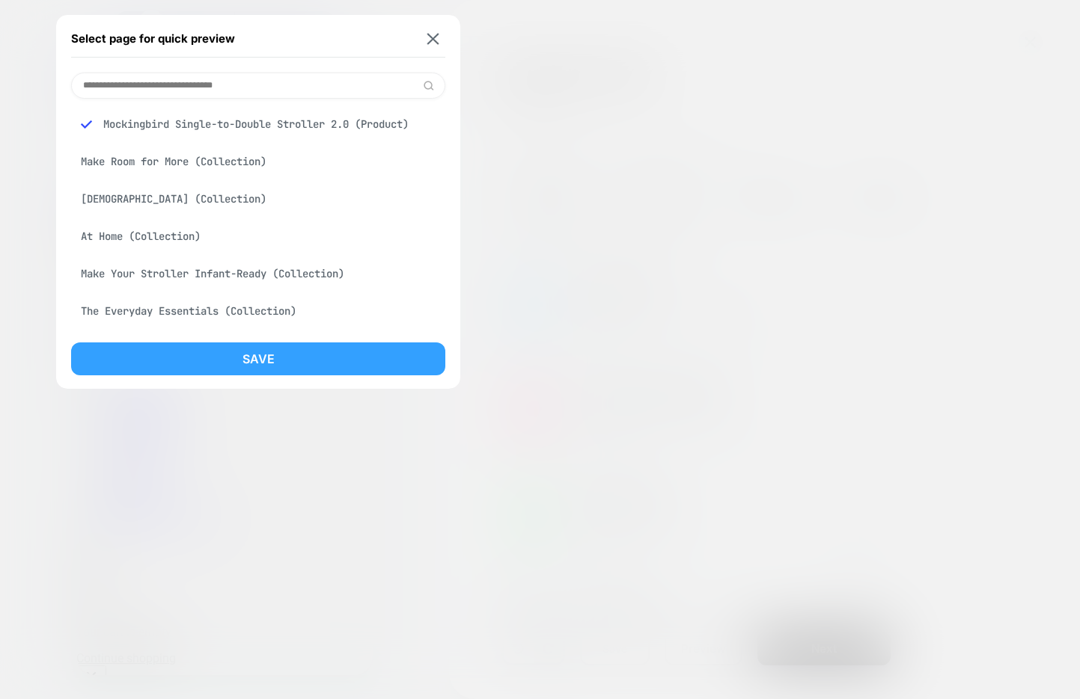
click at [205, 354] on button "Save" at bounding box center [258, 359] width 374 height 33
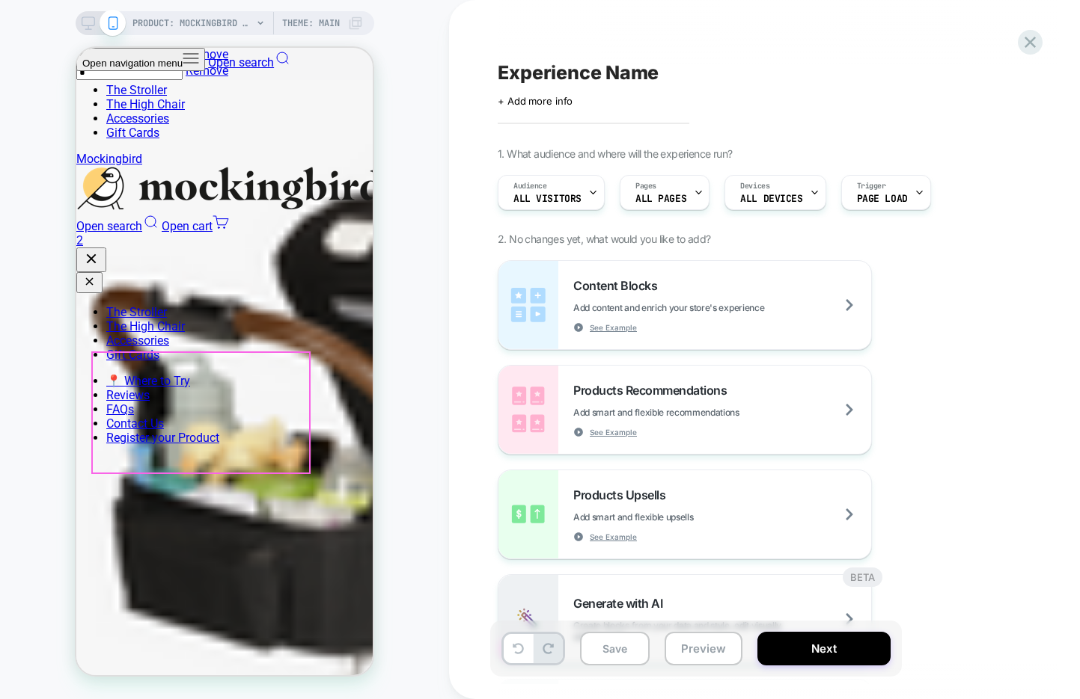
scroll to position [0, 207]
select select "******"
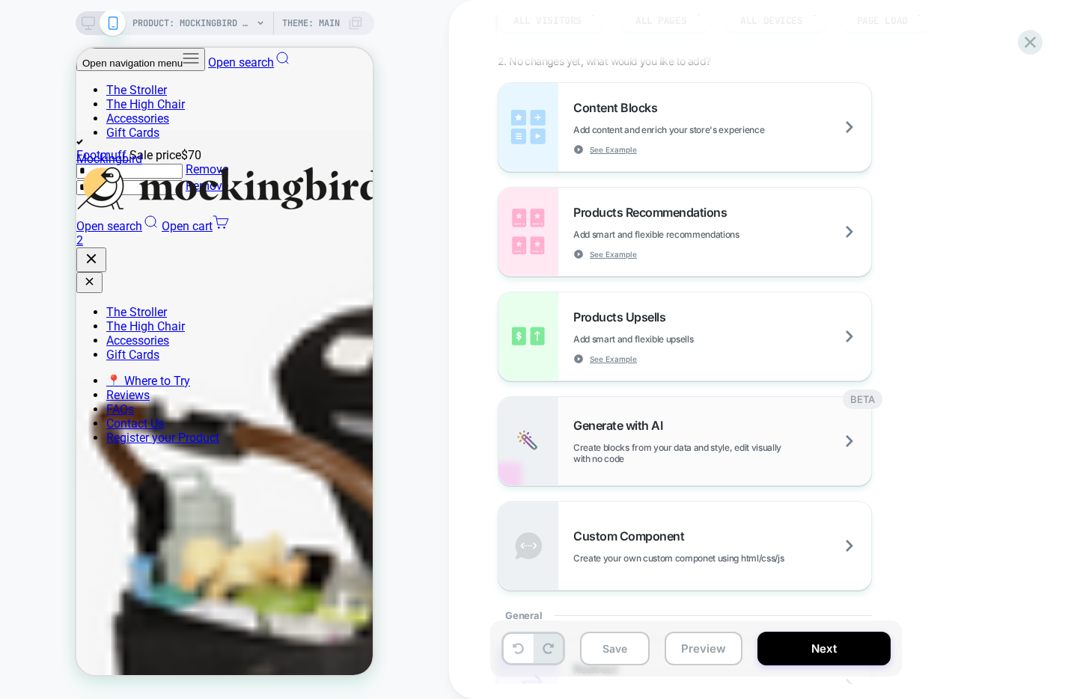
scroll to position [0, 548]
click at [746, 460] on span "Create blocks from your data and style, edit visually with no code" at bounding box center [722, 453] width 298 height 22
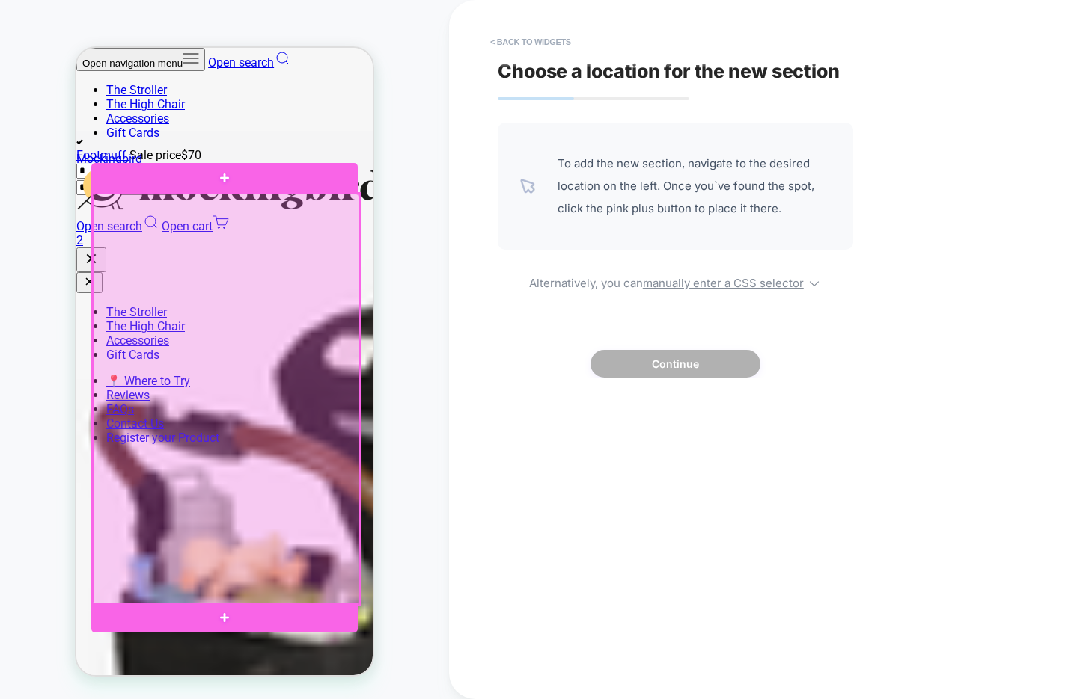
scroll to position [0, 415]
click at [125, 295] on div at bounding box center [226, 399] width 266 height 411
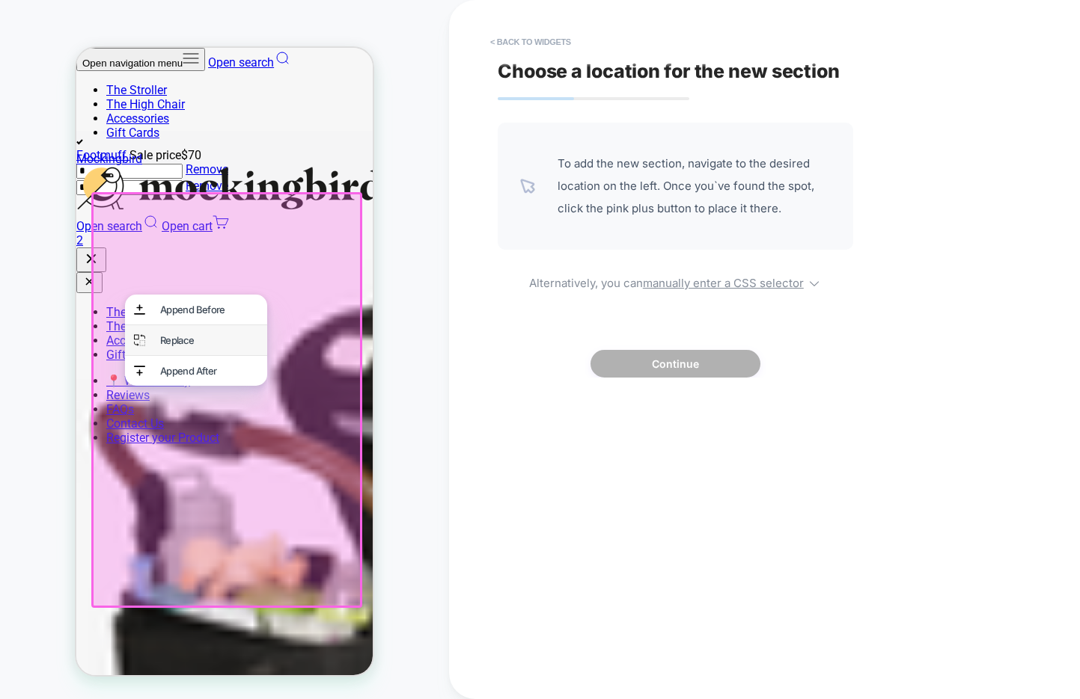
scroll to position [0, 548]
click at [524, 42] on button "< Back to widgets" at bounding box center [531, 42] width 96 height 24
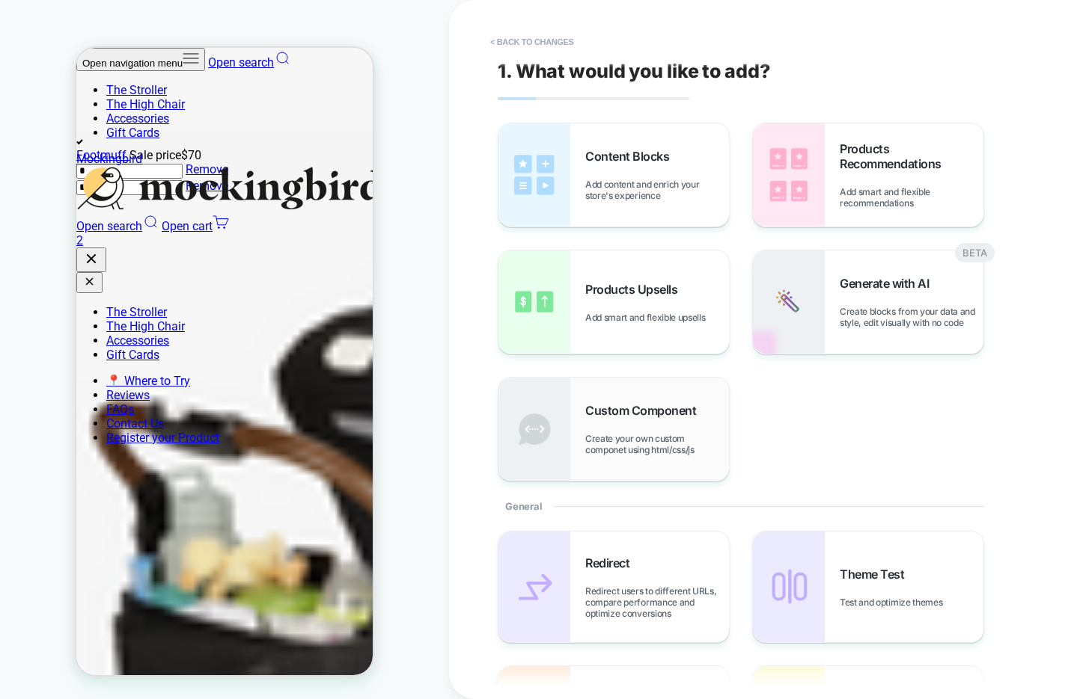
click at [661, 432] on div "Custom Component Create your own custom componet using html/css/js" at bounding box center [657, 429] width 144 height 52
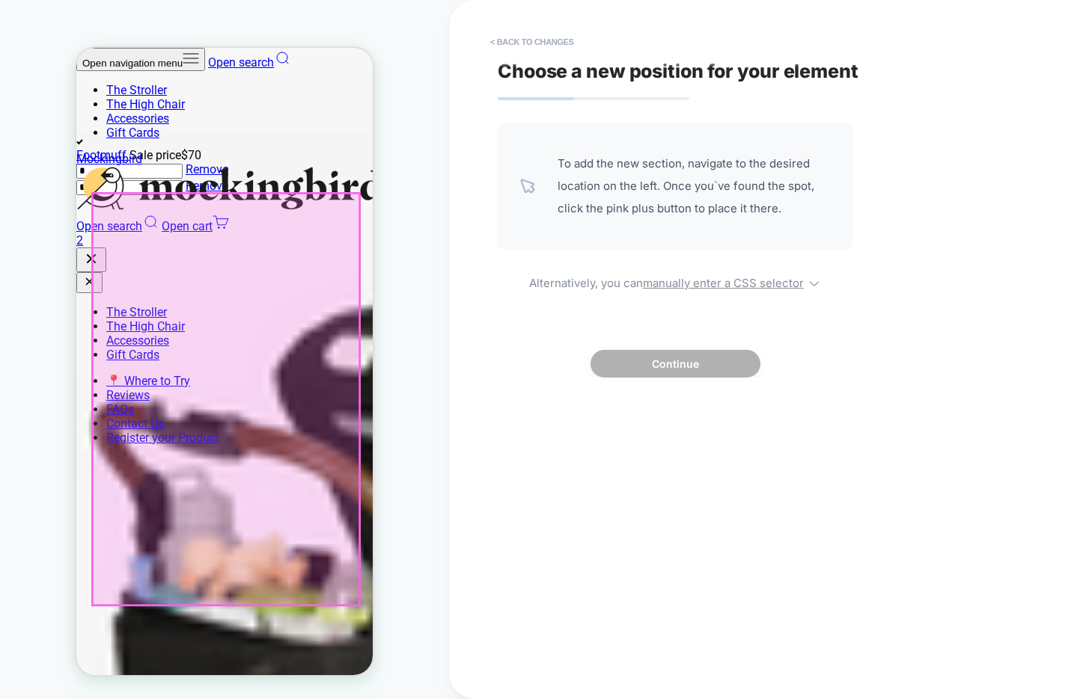
scroll to position [0, 0]
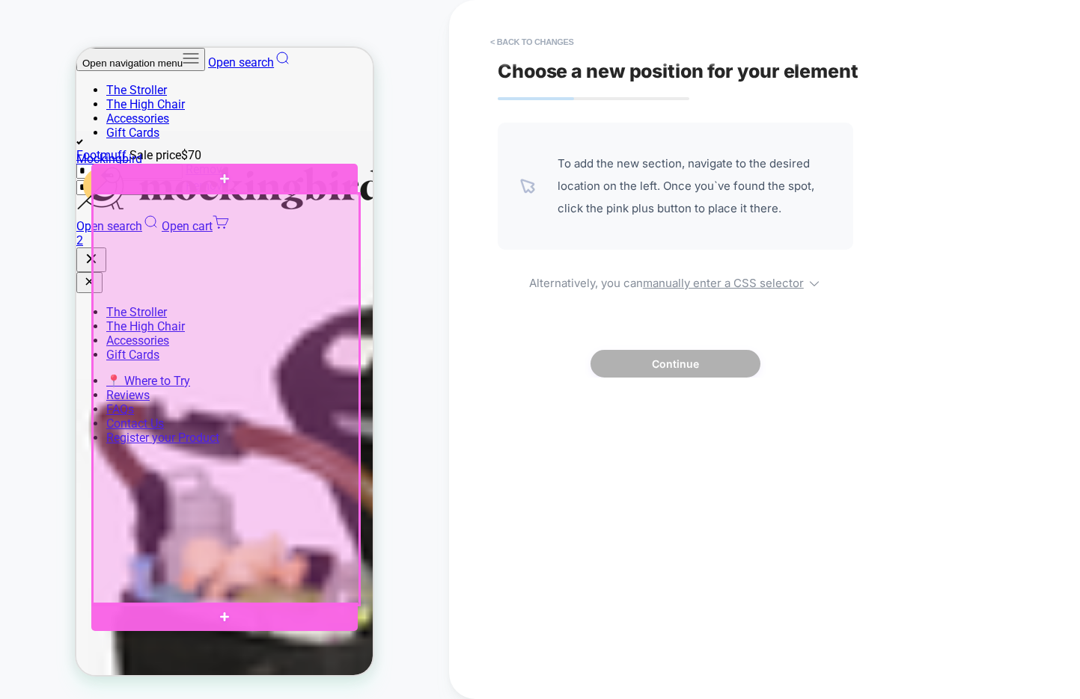
click at [245, 444] on div at bounding box center [226, 399] width 266 height 411
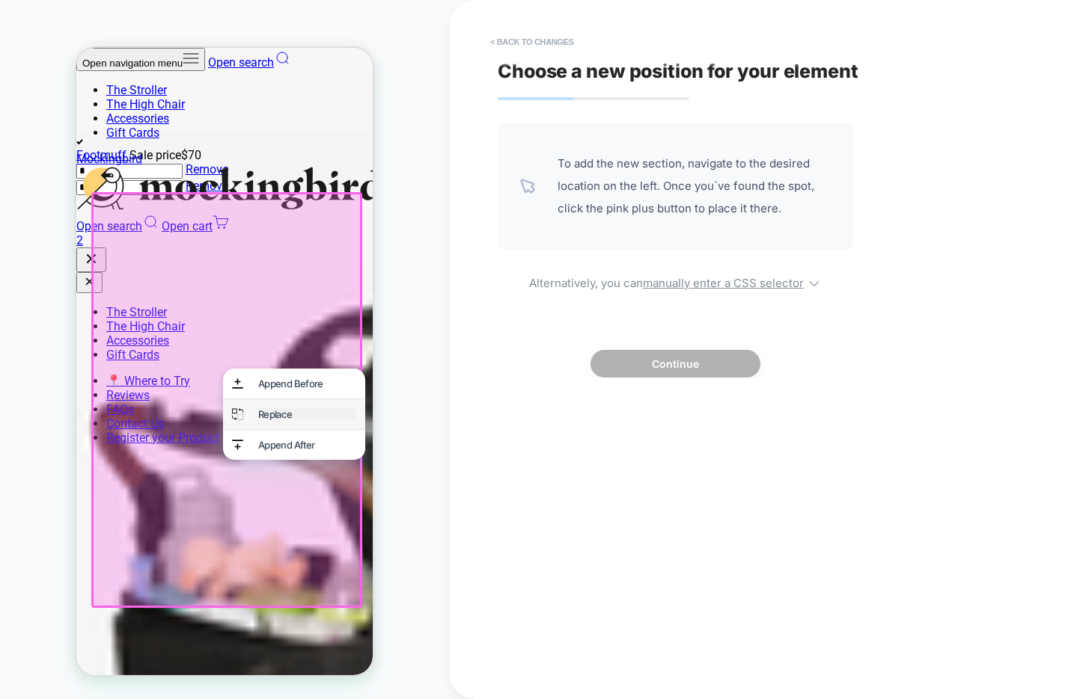
click at [280, 420] on div "Replace" at bounding box center [307, 414] width 98 height 12
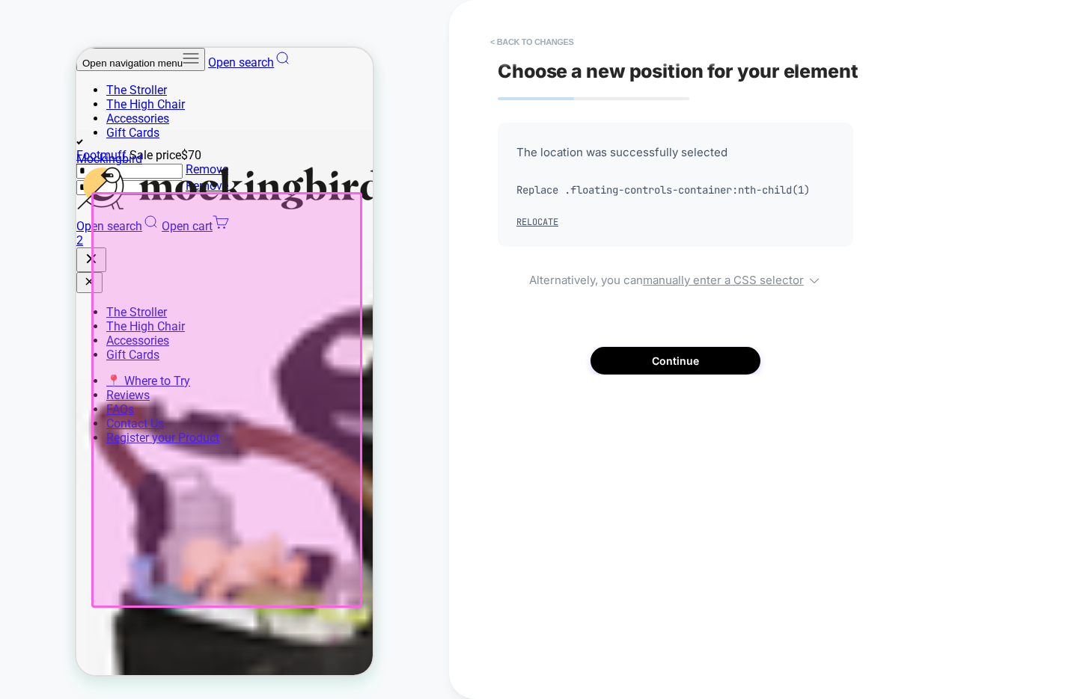
scroll to position [0, 207]
click at [610, 357] on button "Continue" at bounding box center [675, 361] width 170 height 28
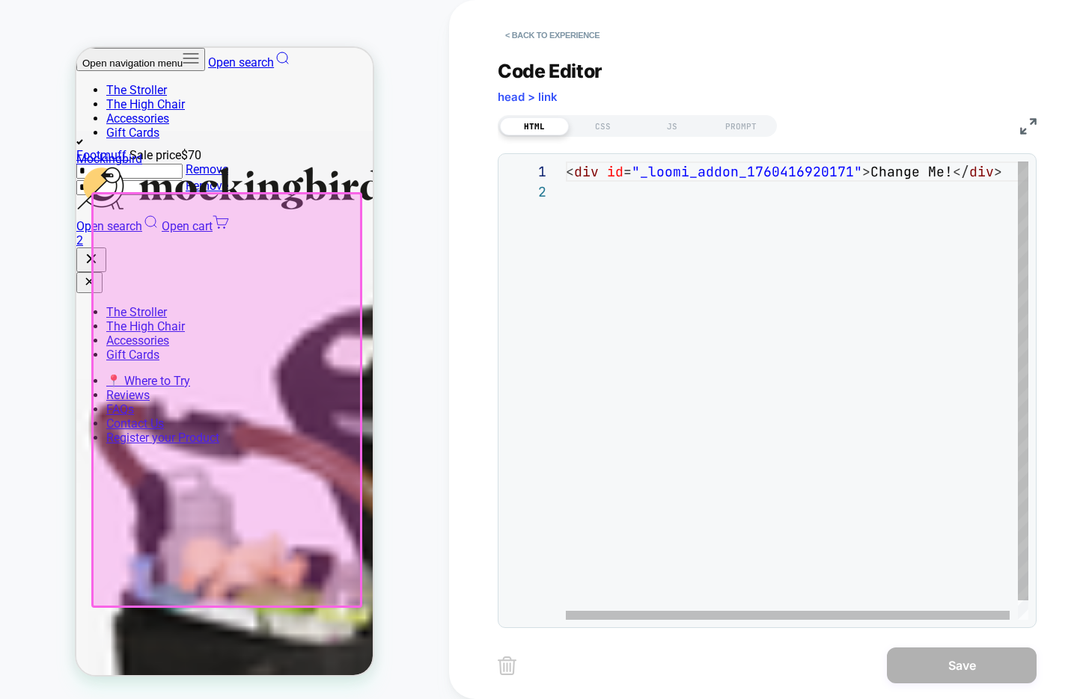
scroll to position [0, 415]
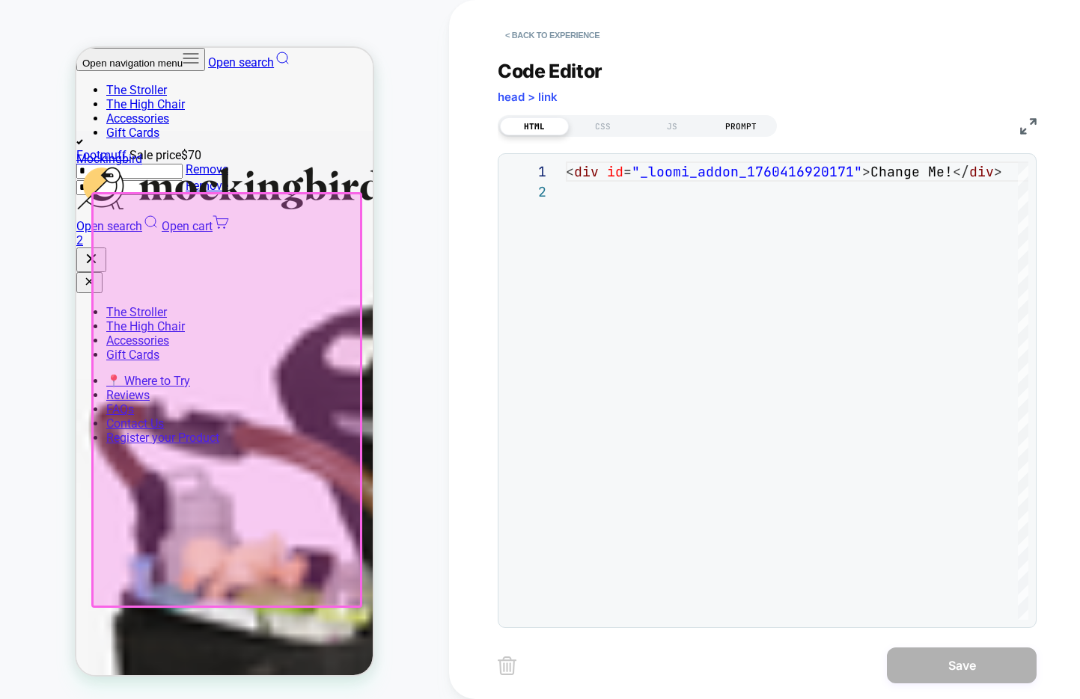
click at [729, 125] on div "PROMPT" at bounding box center [740, 126] width 69 height 18
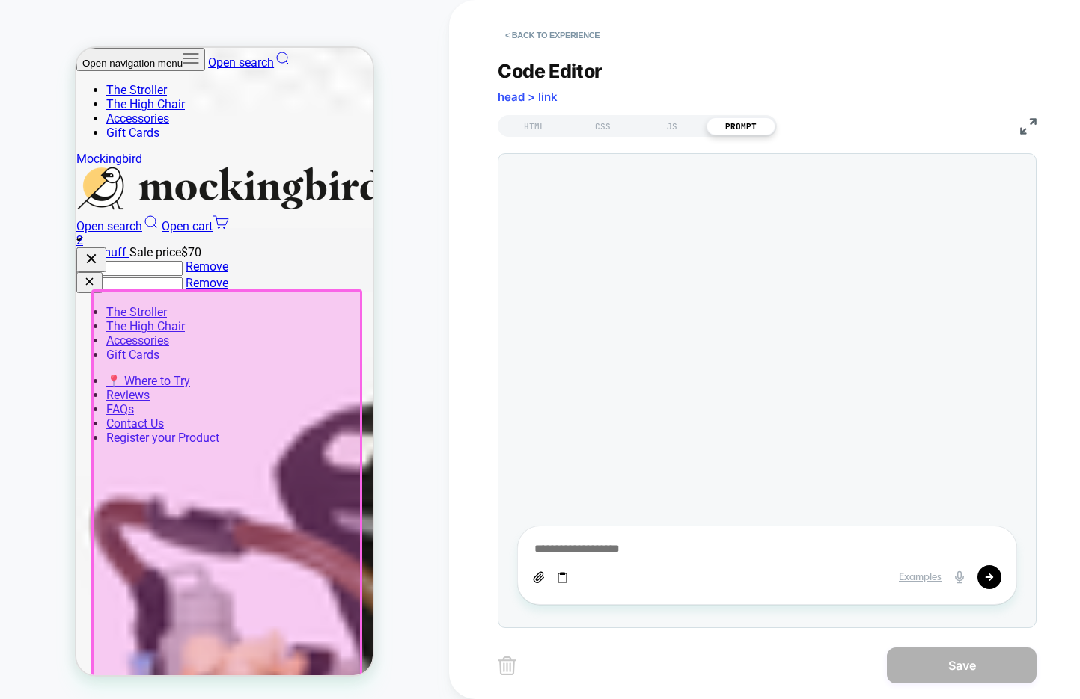
scroll to position [0, 548]
click at [584, 548] on textarea at bounding box center [767, 550] width 468 height 16
click at [536, 30] on button "< Back to experience" at bounding box center [552, 35] width 109 height 24
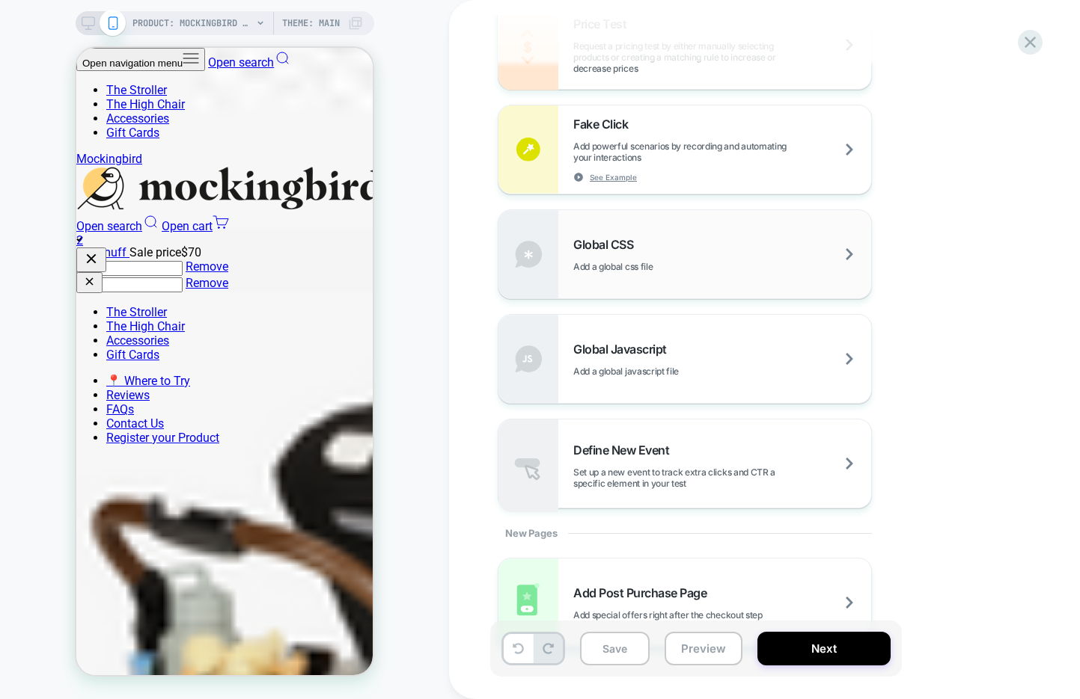
scroll to position [0, 0]
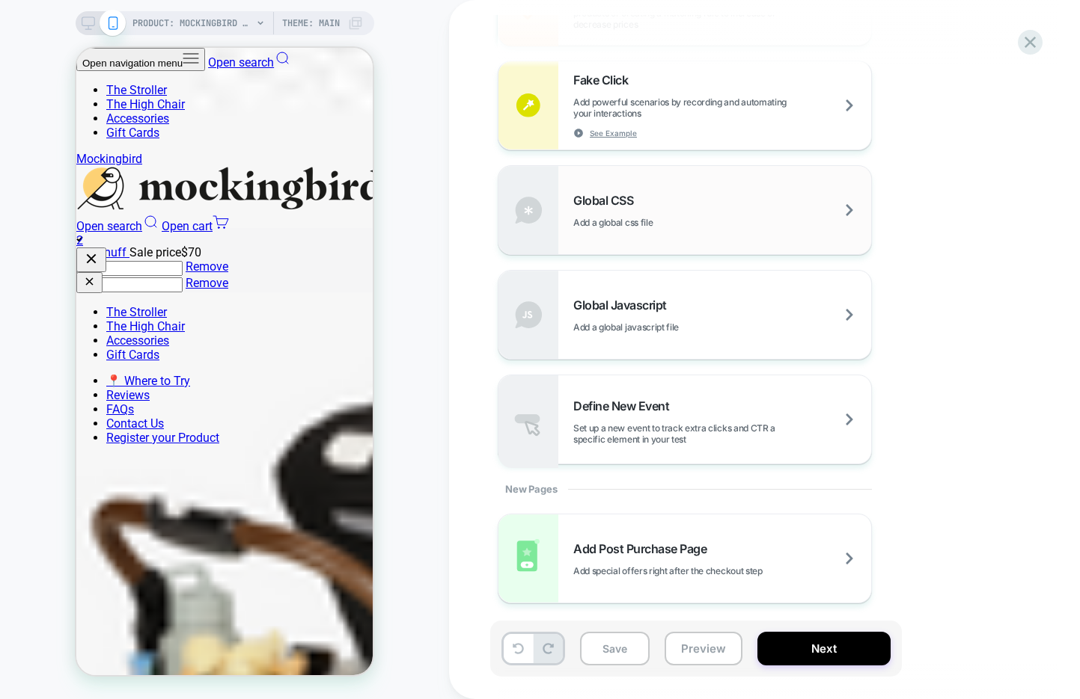
click at [762, 236] on div "Global CSS Add a global css file" at bounding box center [684, 210] width 373 height 88
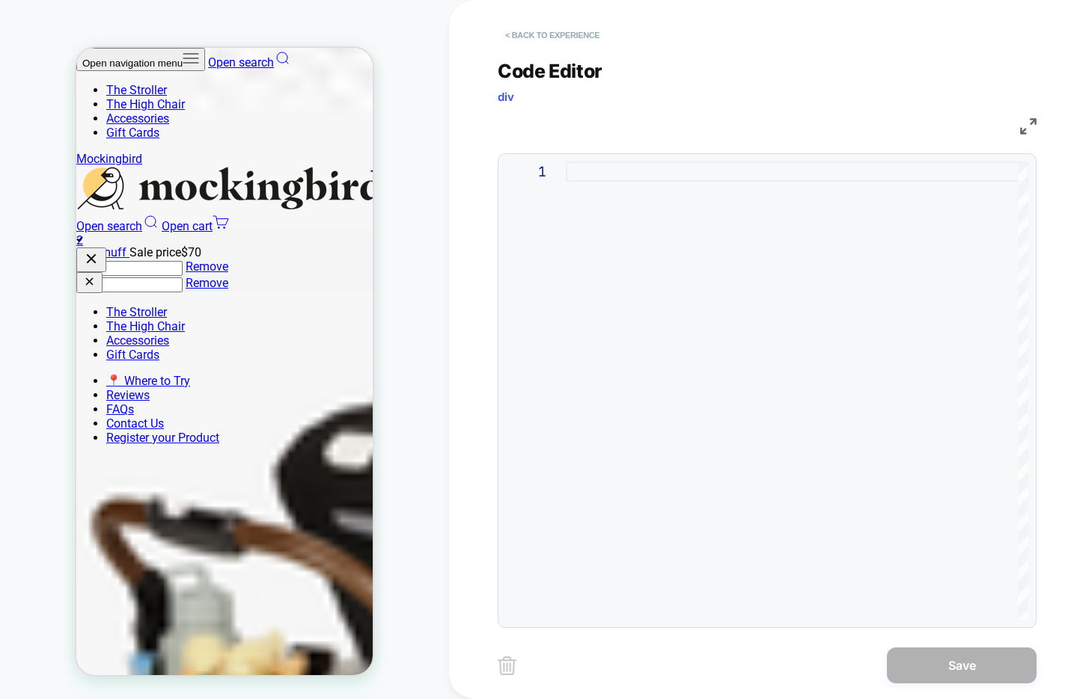
click at [556, 34] on button "< Back to experience" at bounding box center [552, 35] width 109 height 24
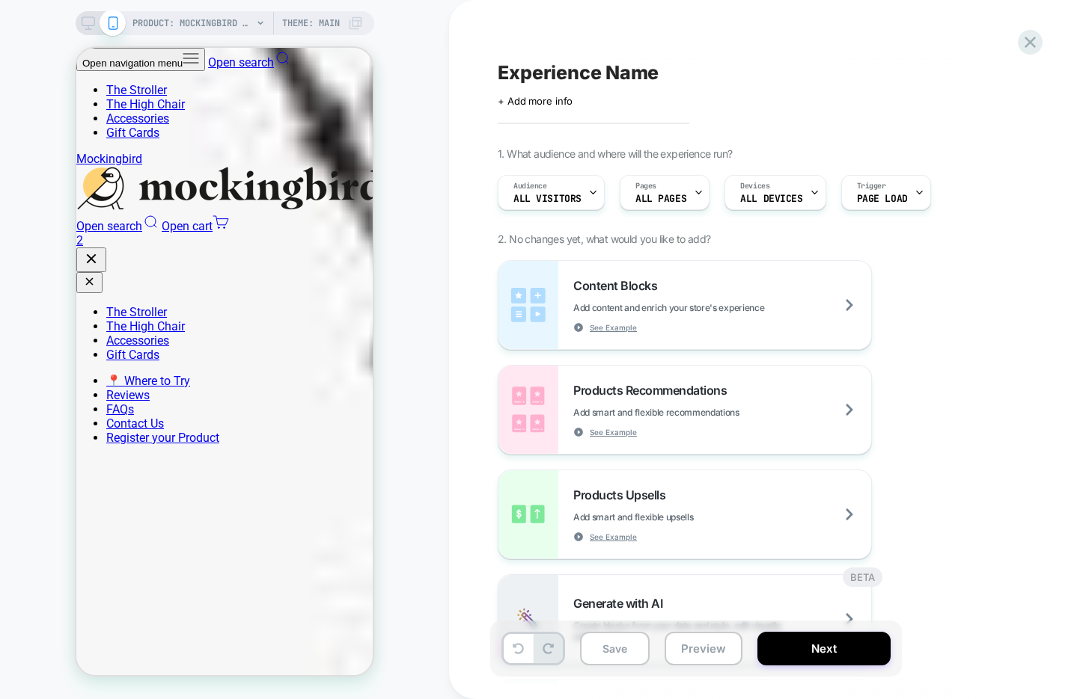
scroll to position [0, 299]
